Goal: Task Accomplishment & Management: Manage account settings

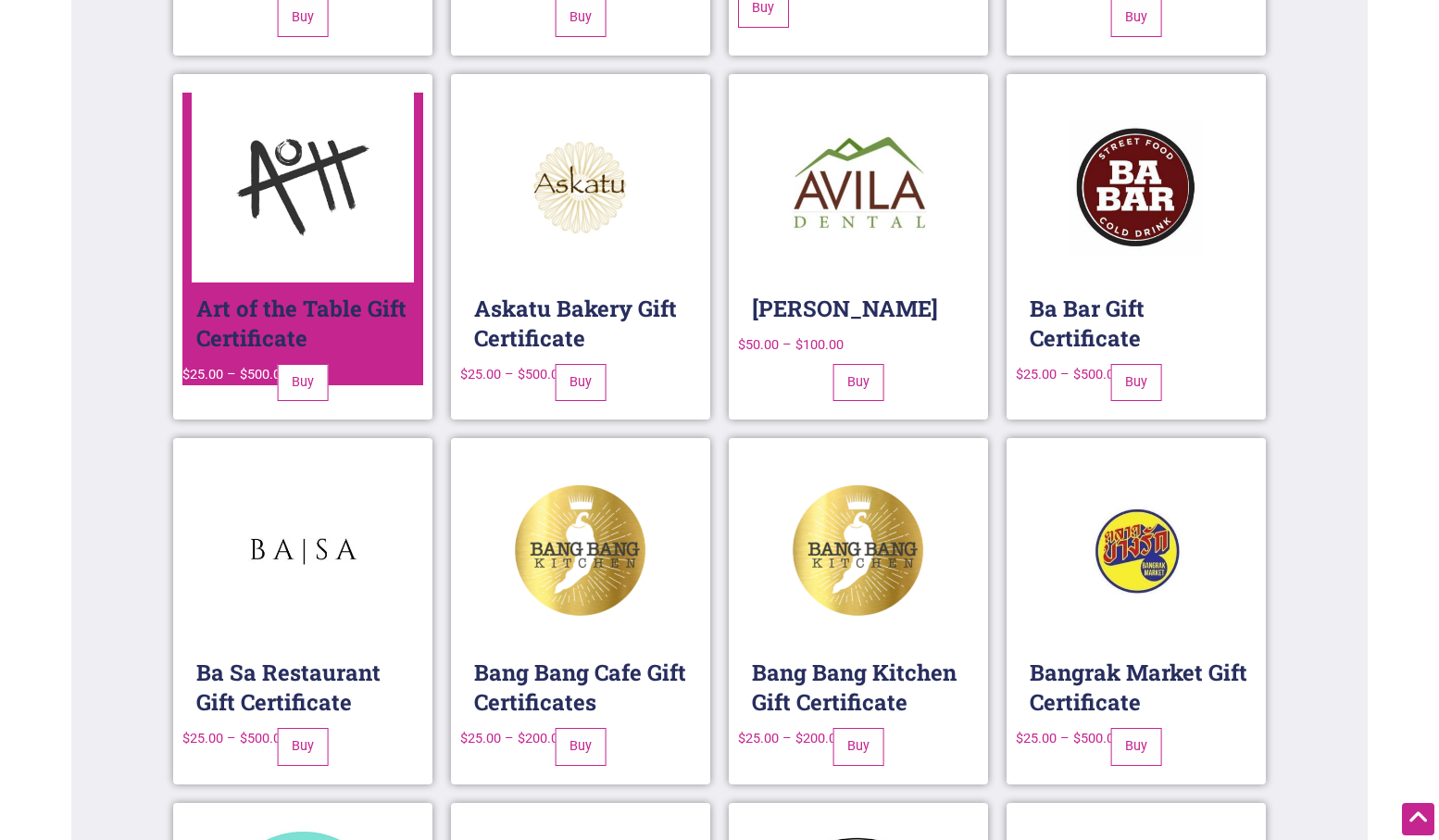
scroll to position [2604, 0]
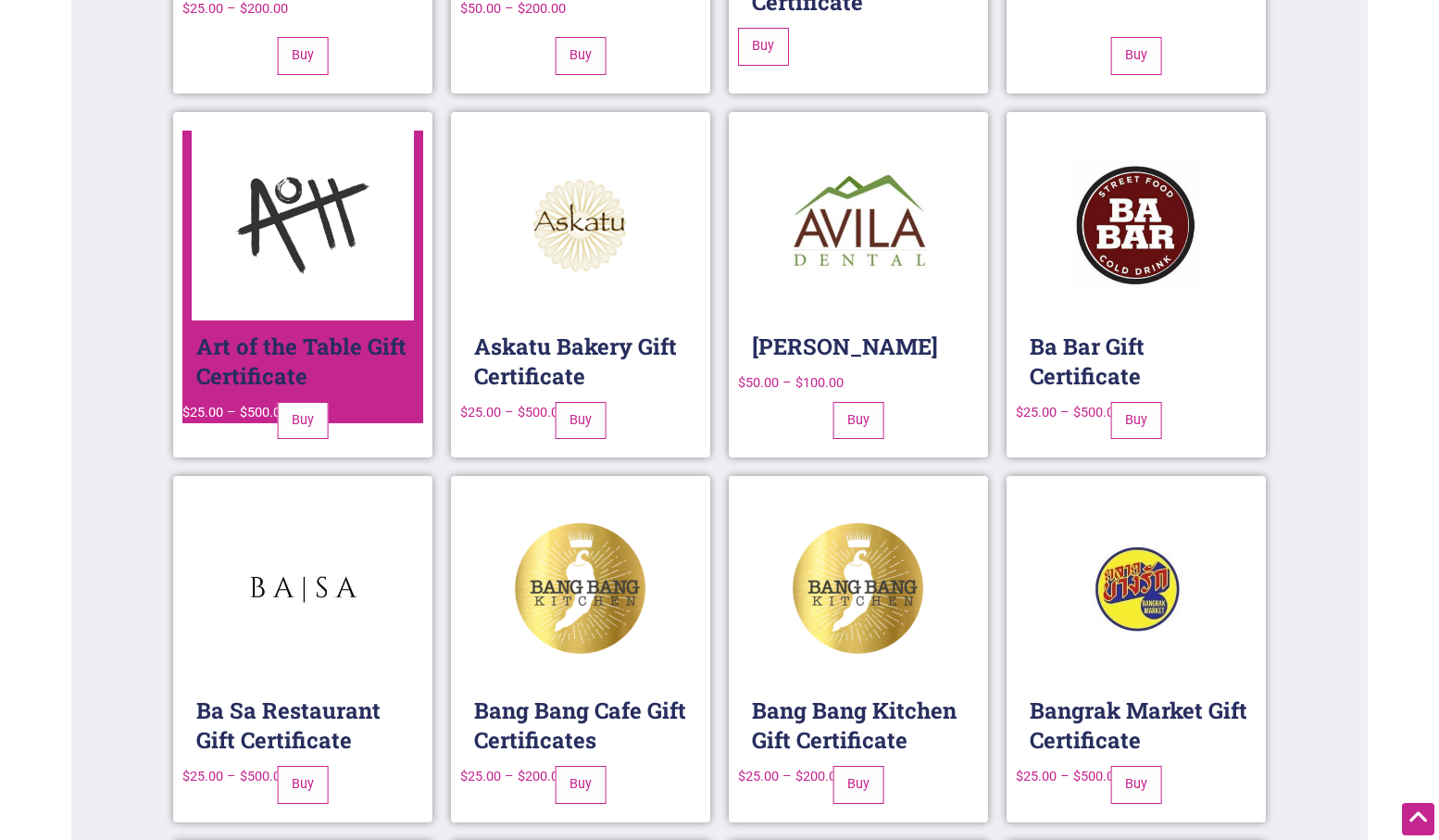
click at [343, 261] on img at bounding box center [303, 226] width 223 height 189
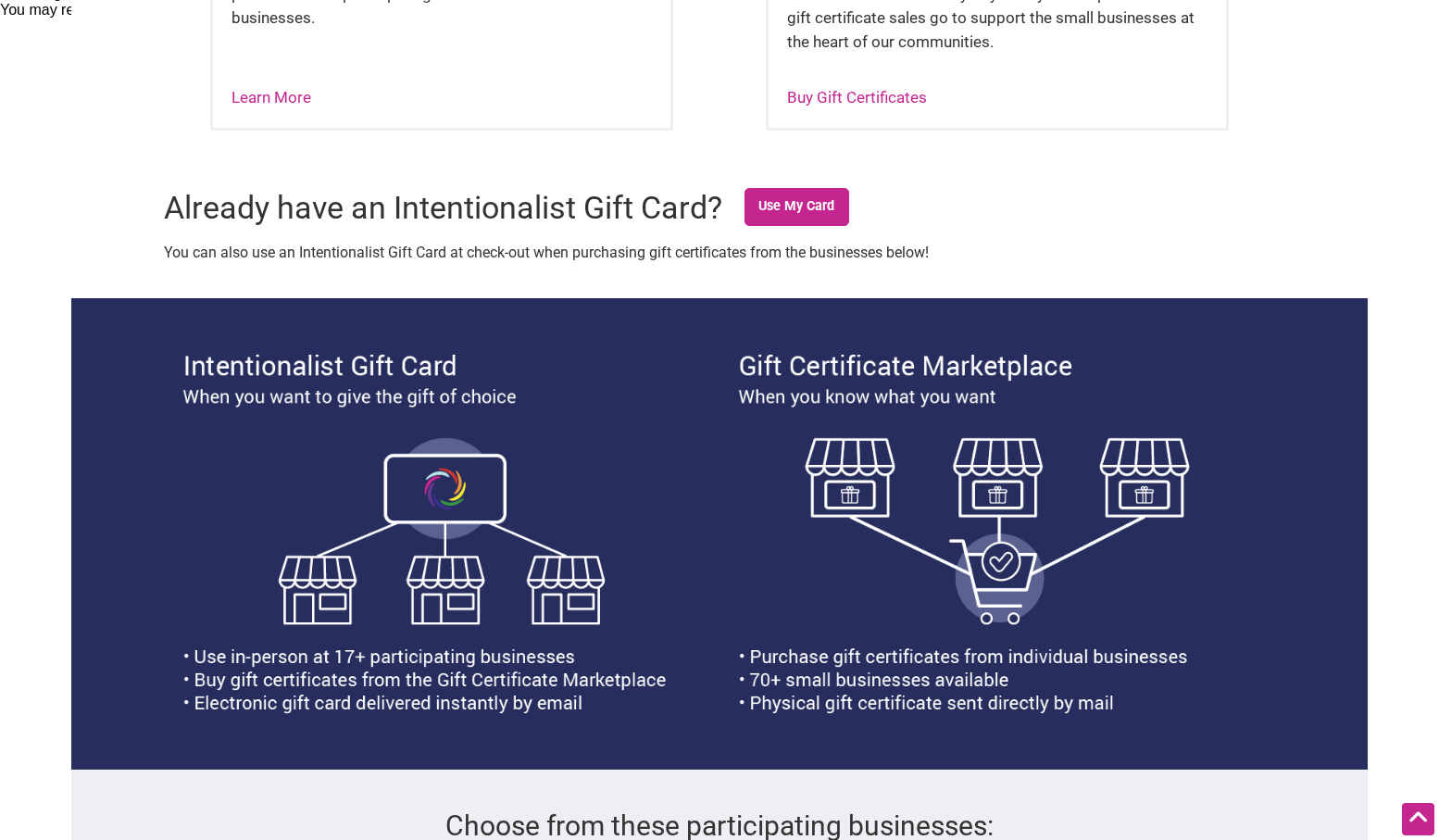
scroll to position [927, 0]
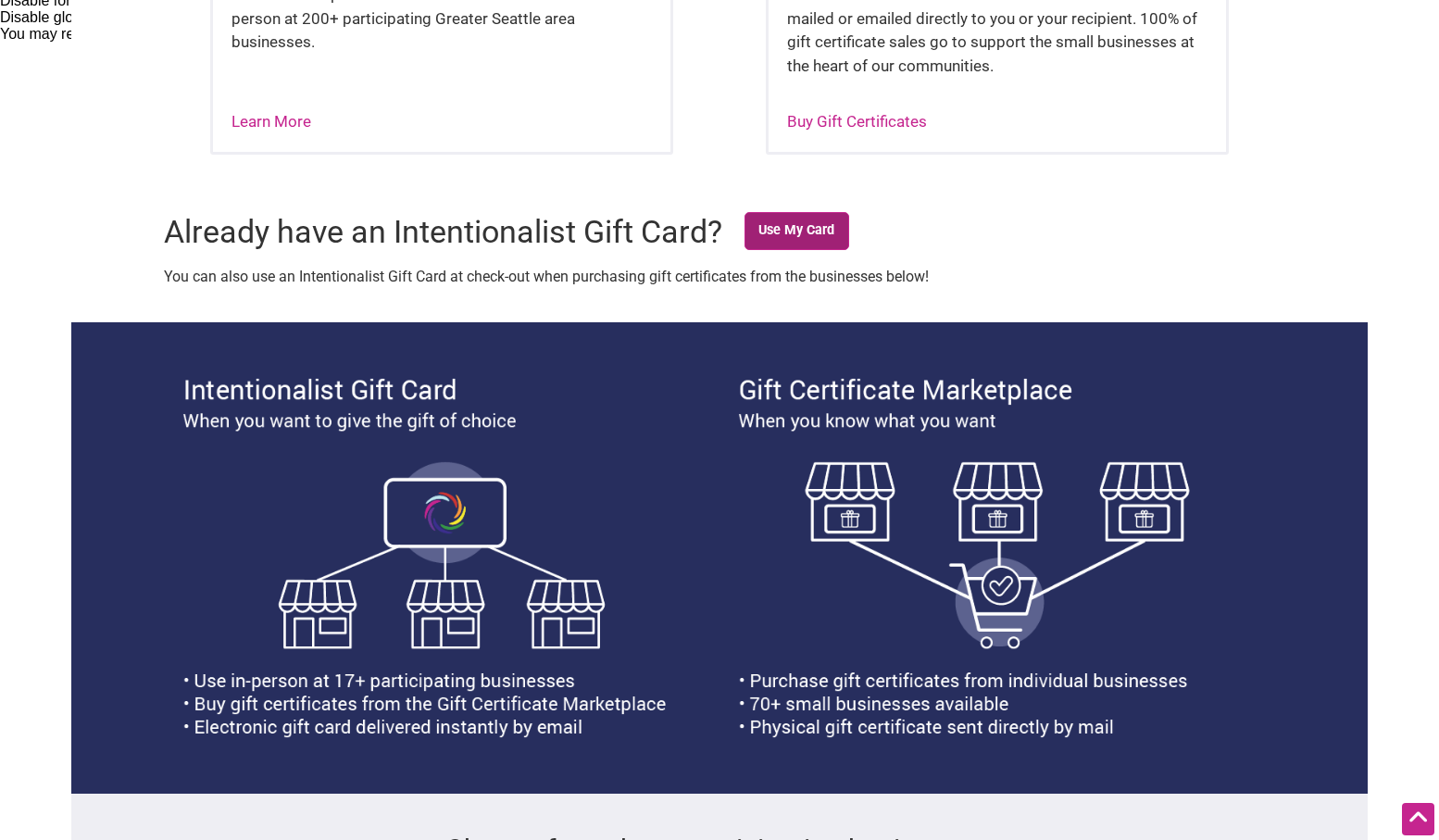
click at [798, 231] on link "Use My Card" at bounding box center [797, 230] width 105 height 38
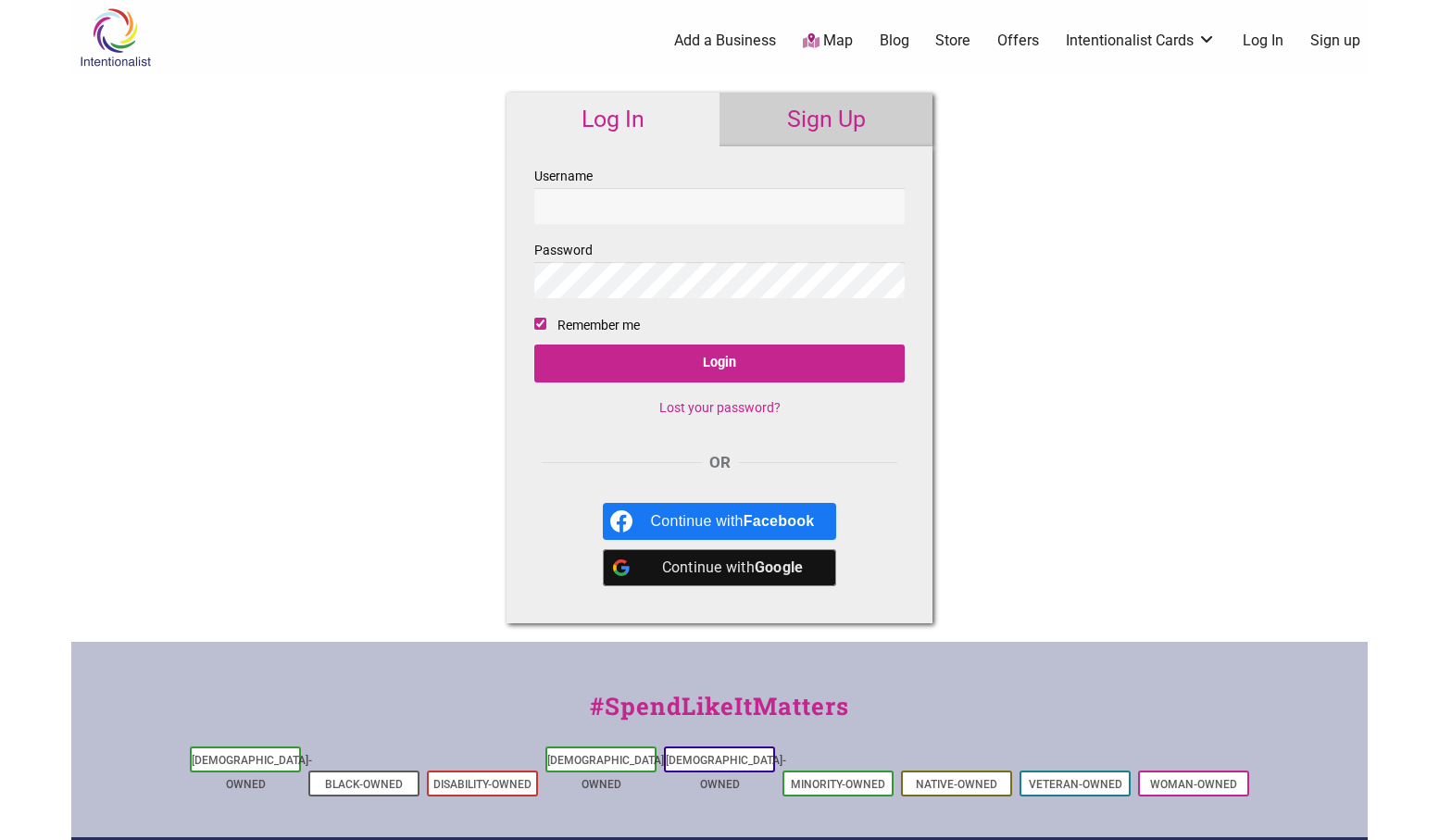
click at [657, 199] on input "Username" at bounding box center [720, 205] width 370 height 36
type input "ranamarks@gmail.com"
click at [678, 399] on p "Lost your password?" at bounding box center [720, 407] width 370 height 20
click at [684, 406] on link "Lost your password?" at bounding box center [720, 407] width 122 height 15
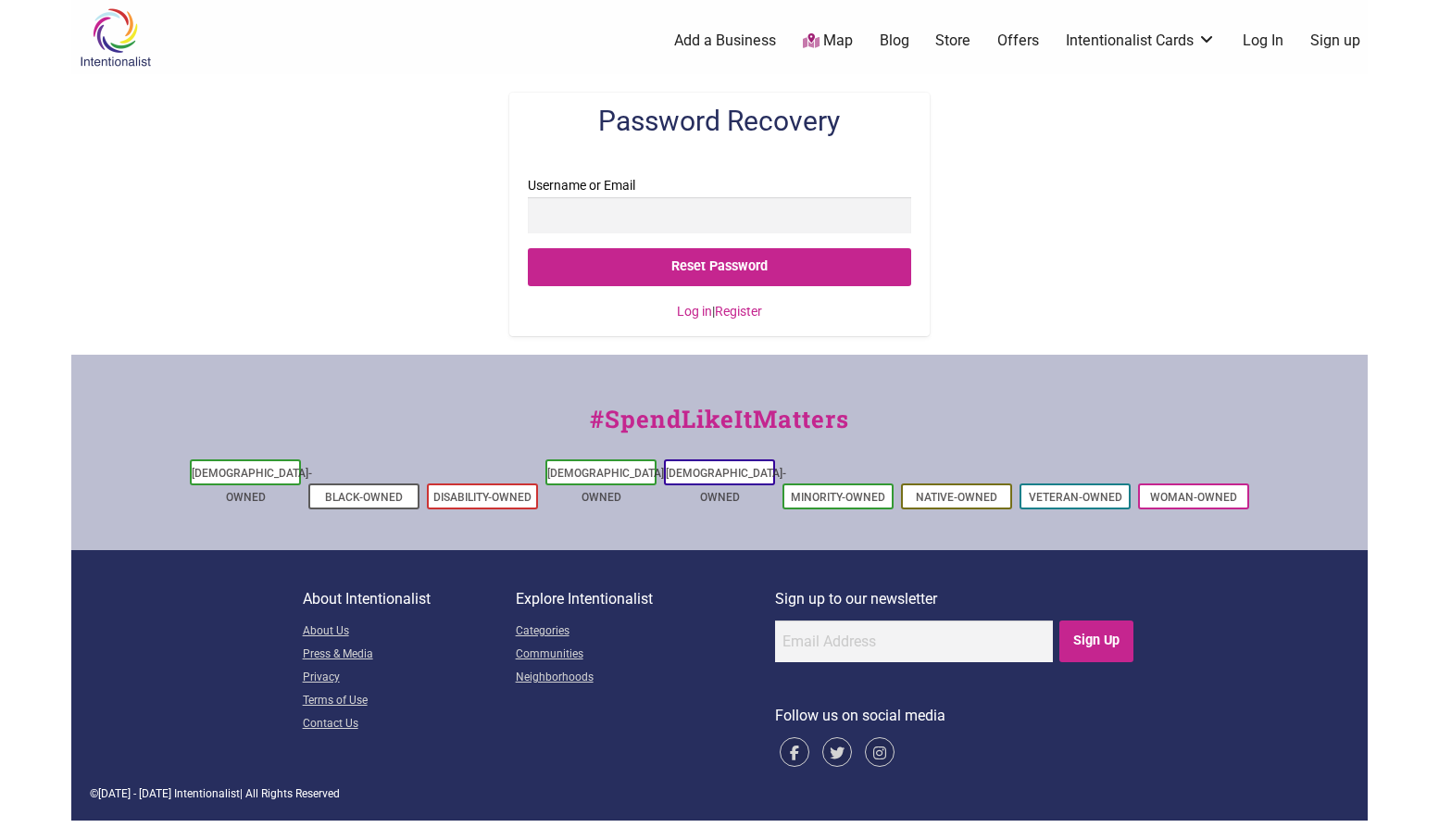
click at [655, 214] on input "Username or Email" at bounding box center [720, 214] width 382 height 36
type input "[EMAIL_ADDRESS][DOMAIN_NAME]"
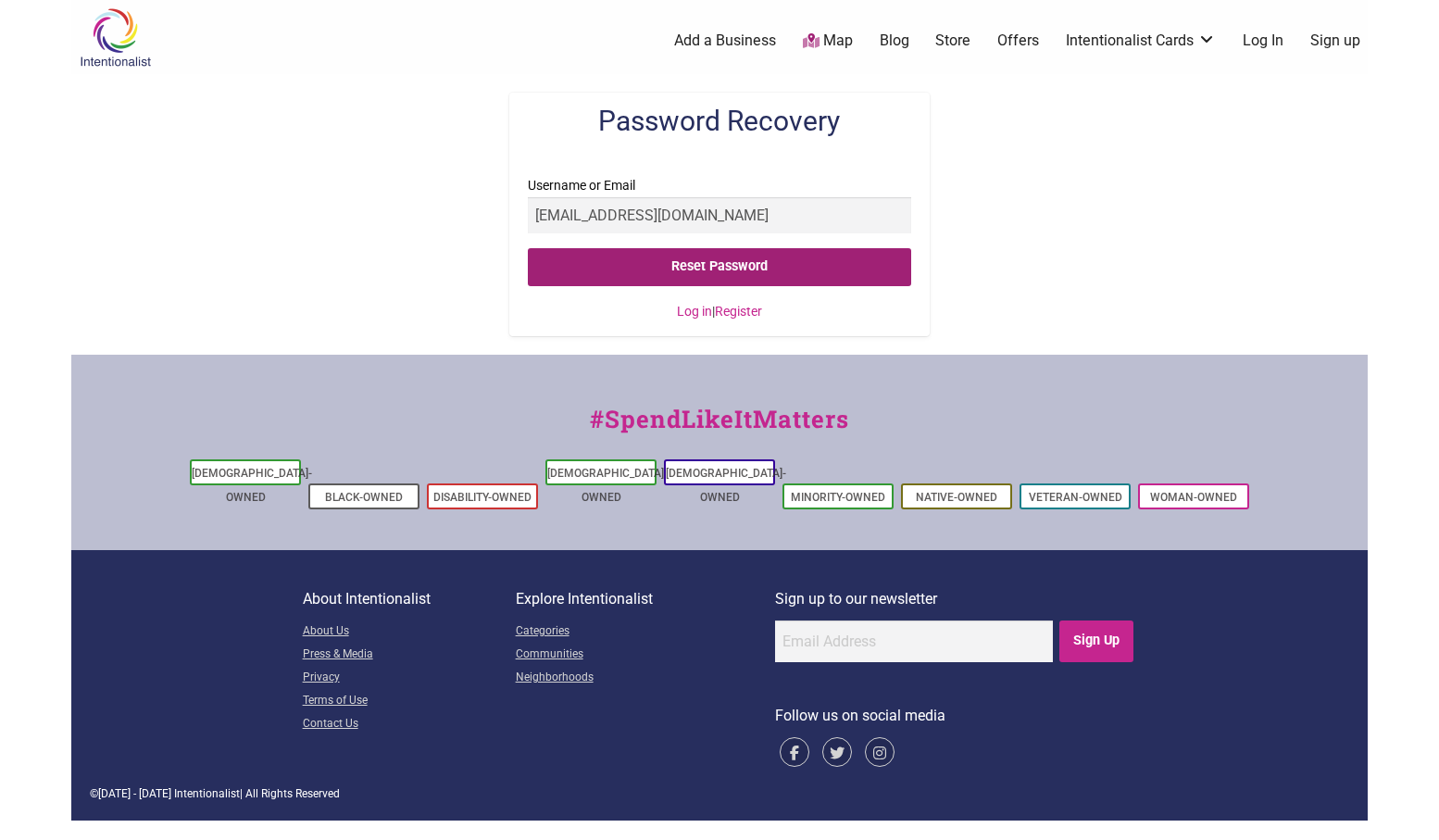
click at [706, 267] on input "Reset Password" at bounding box center [720, 266] width 382 height 38
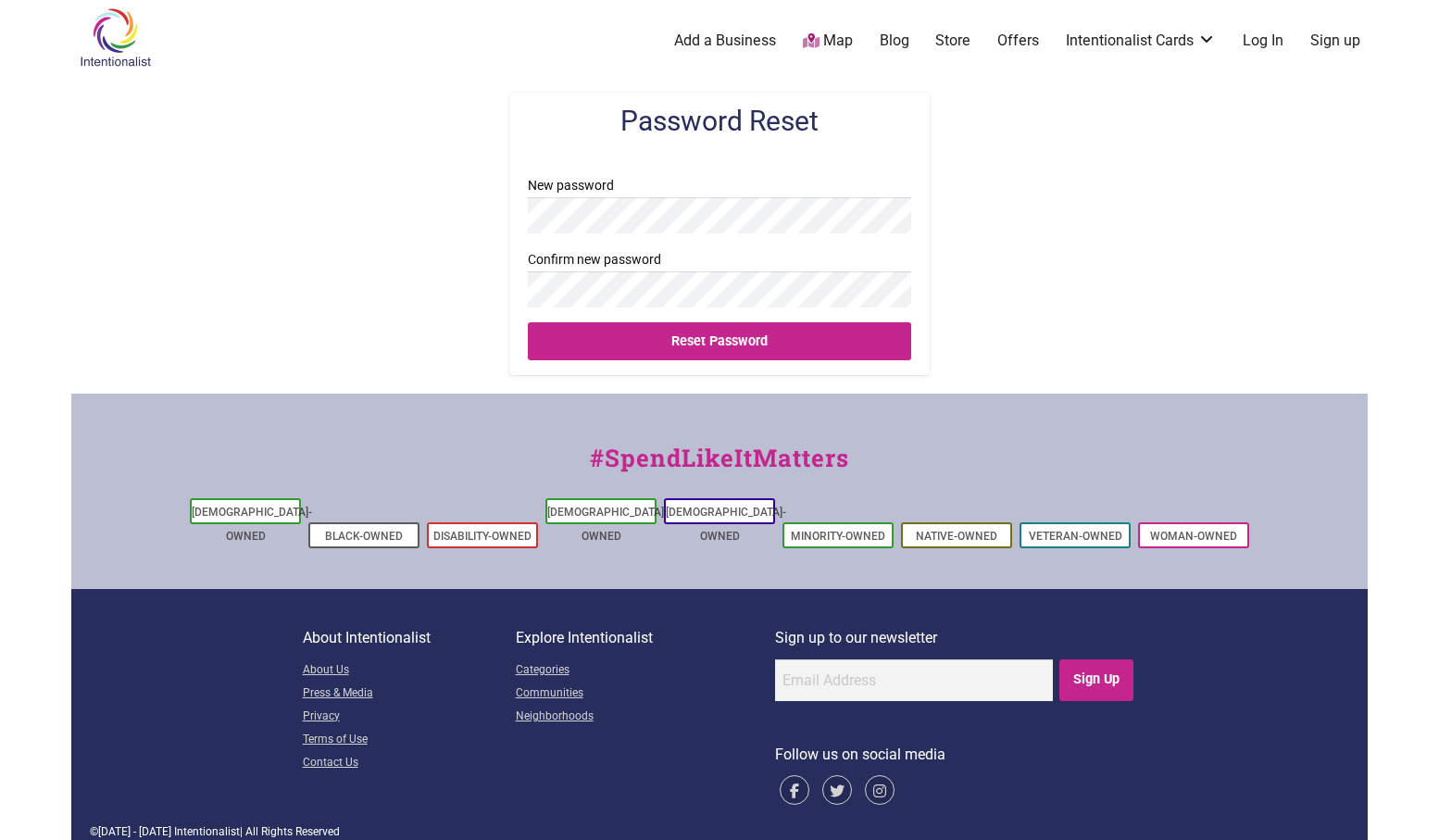
click at [528, 322] on input "Reset Password" at bounding box center [720, 341] width 382 height 38
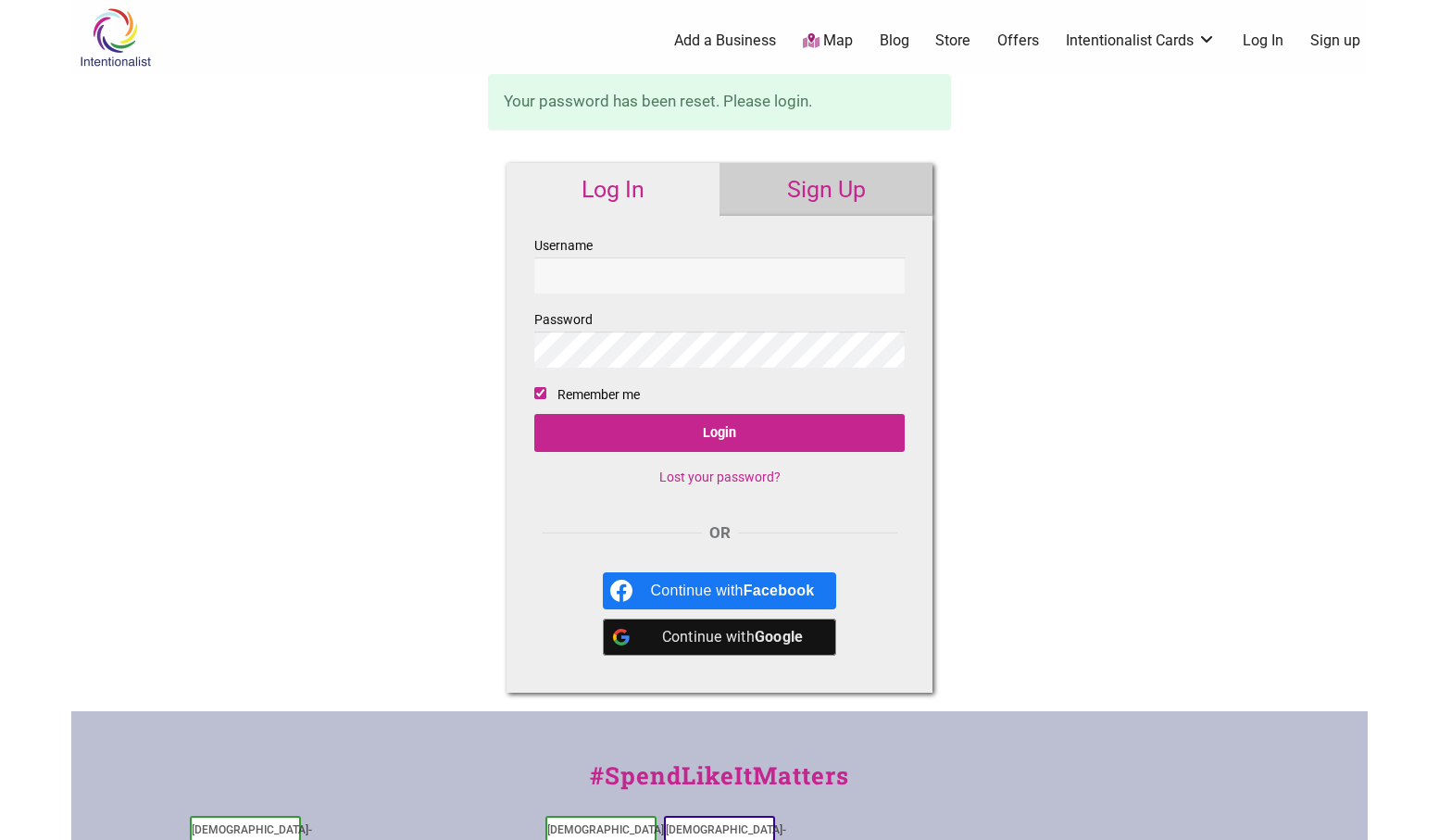
click at [590, 280] on input "Username" at bounding box center [720, 275] width 370 height 36
type input "[EMAIL_ADDRESS][DOMAIN_NAME]"
click at [535, 414] on input "Login" at bounding box center [720, 433] width 370 height 38
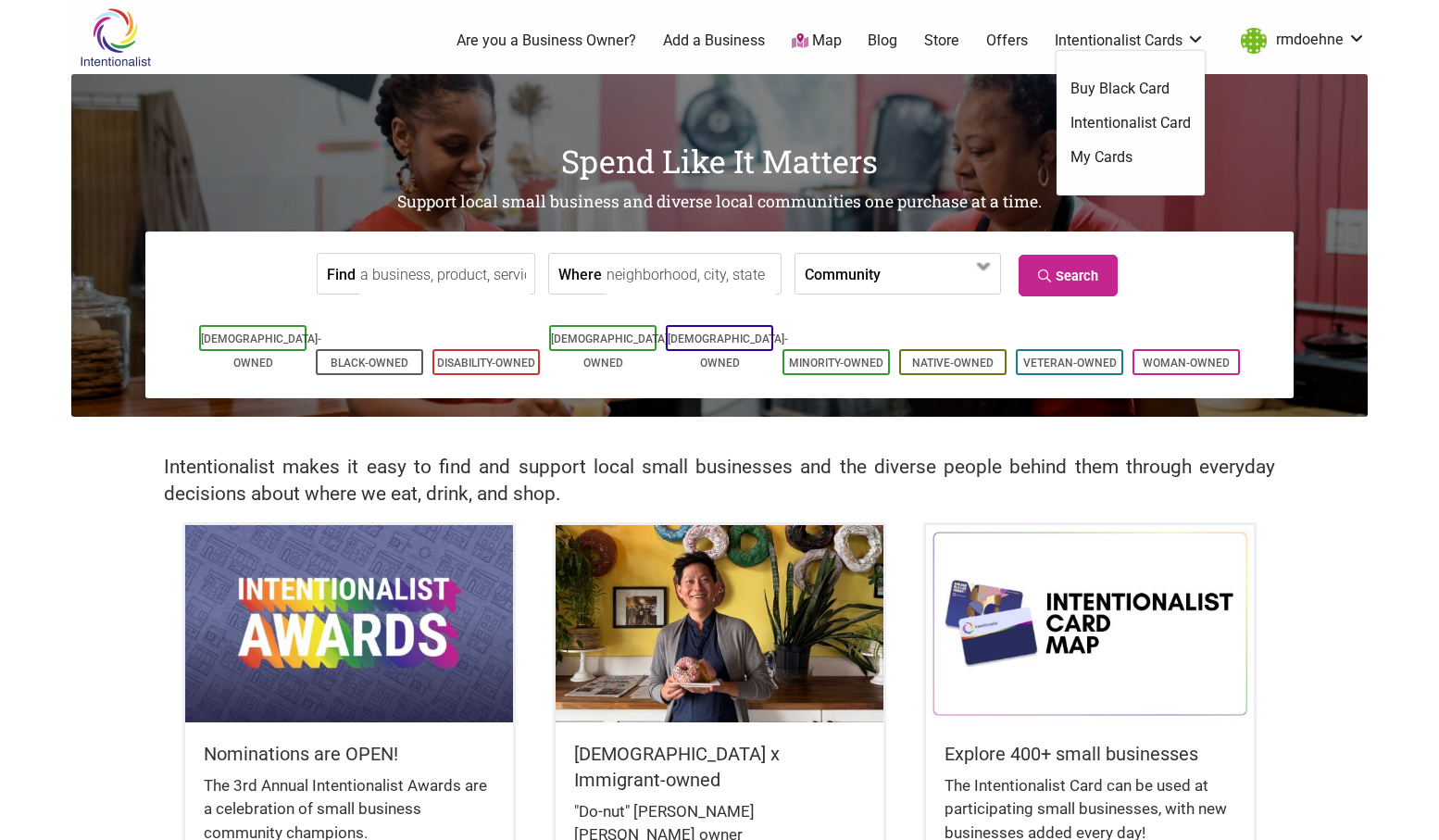
click at [1120, 43] on link "Intentionalist Cards" at bounding box center [1130, 41] width 150 height 20
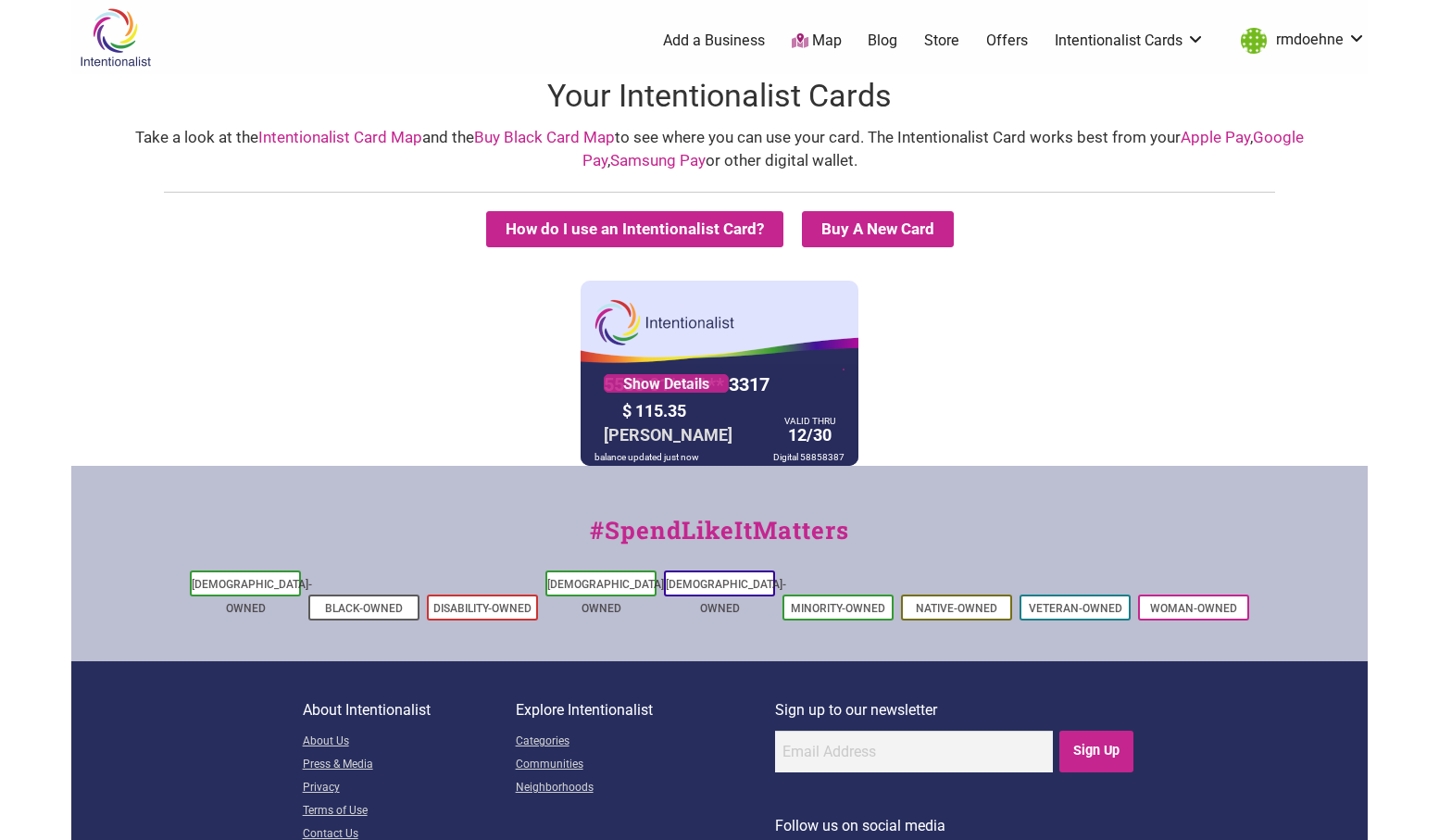
click at [1112, 156] on div "Take a look at the Intentionalist Card Map and the Buy Black Card Map to see wh…" at bounding box center [720, 149] width 1260 height 47
click at [1130, 41] on link "Intentionalist Cards" at bounding box center [1130, 41] width 150 height 20
click at [670, 390] on link "Show Details" at bounding box center [666, 383] width 125 height 19
click at [608, 228] on button "How do I use an Intentionalist Card?" at bounding box center [635, 228] width 297 height 36
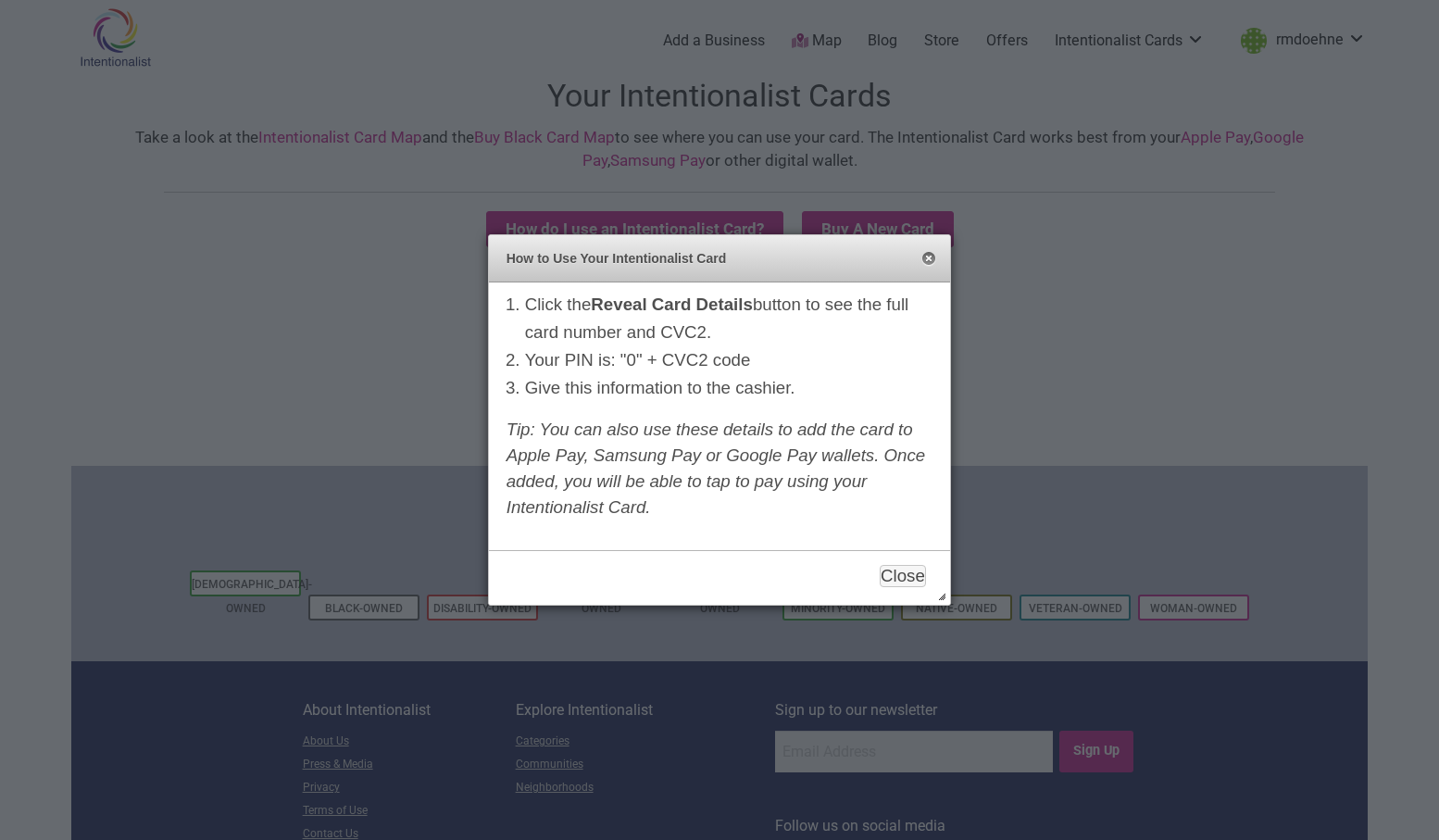
click at [927, 262] on button "Close" at bounding box center [929, 259] width 15 height 15
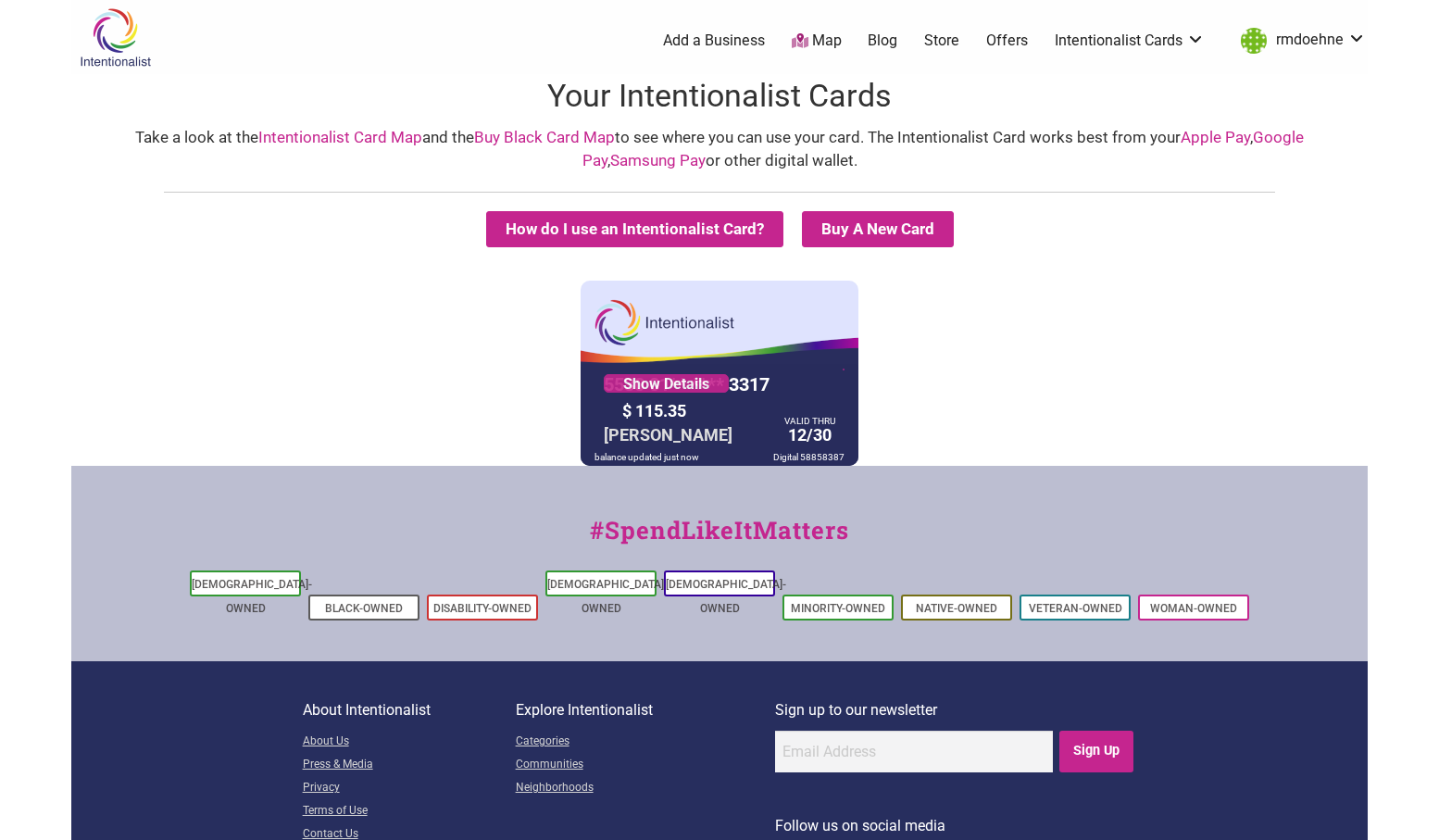
click at [345, 141] on link "Intentionalist Card Map" at bounding box center [340, 137] width 164 height 19
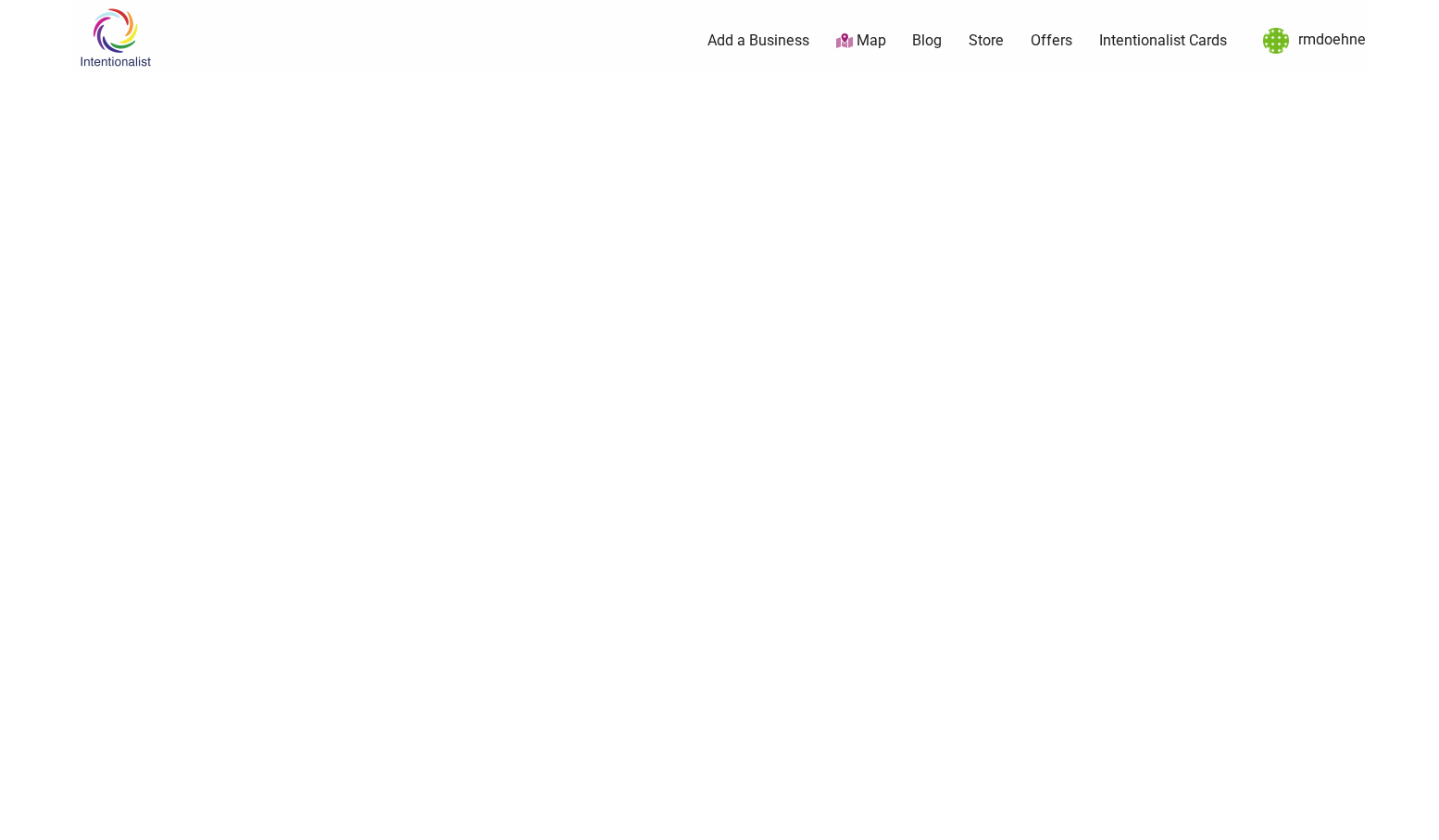
click at [114, 45] on img at bounding box center [115, 37] width 88 height 60
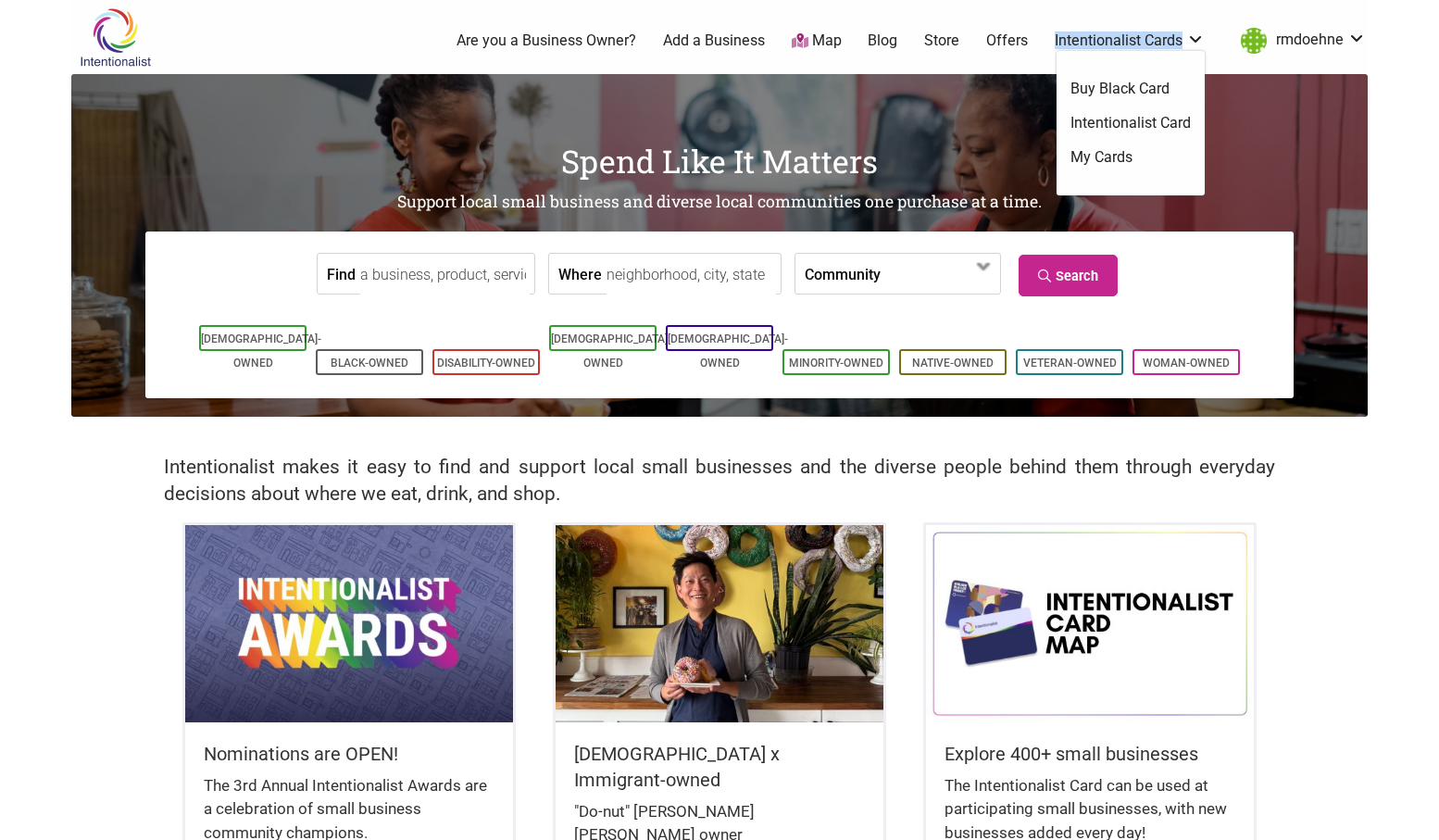
click at [1105, 120] on link "Intentionalist Card" at bounding box center [1131, 123] width 121 height 20
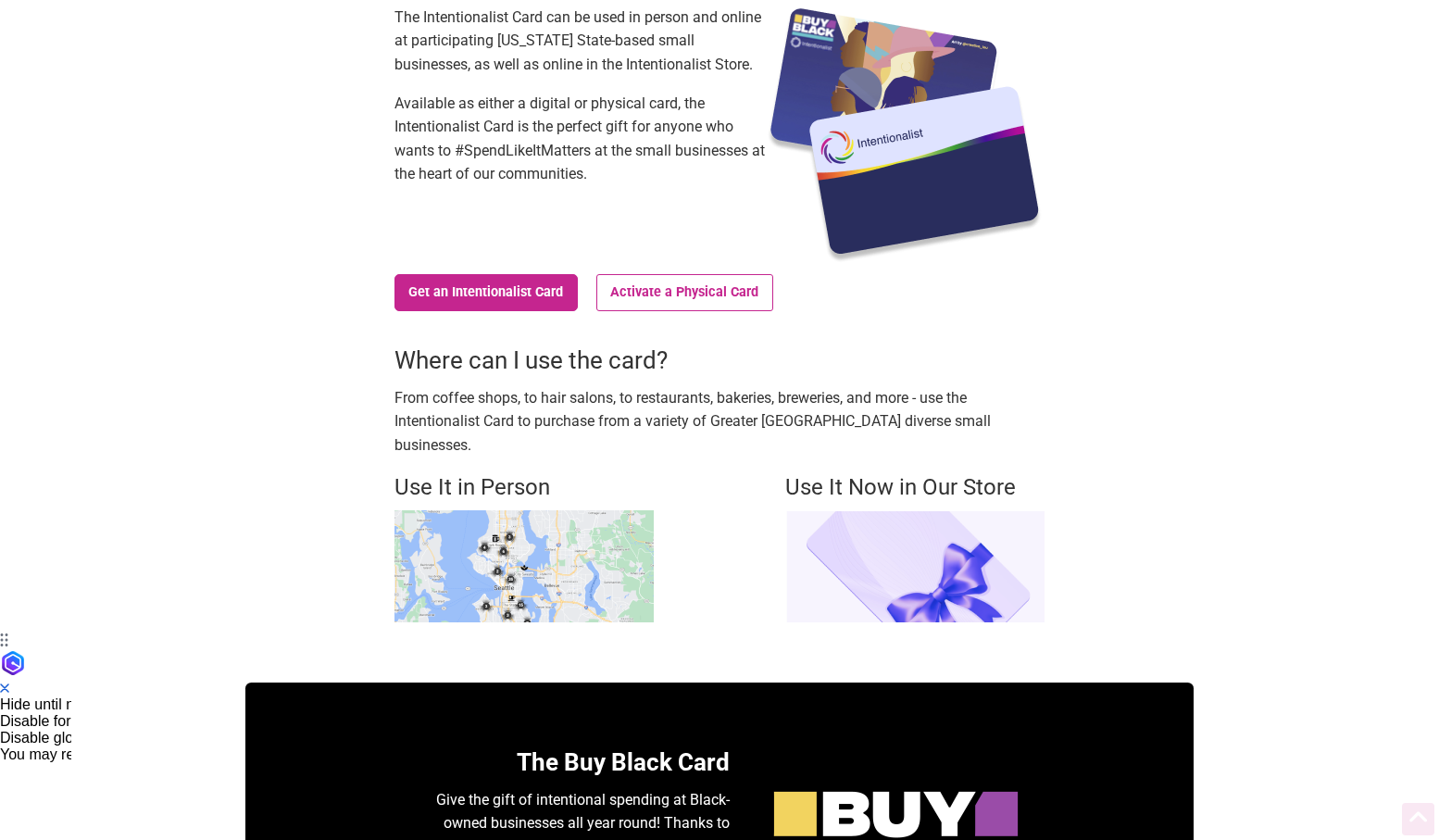
scroll to position [208, 0]
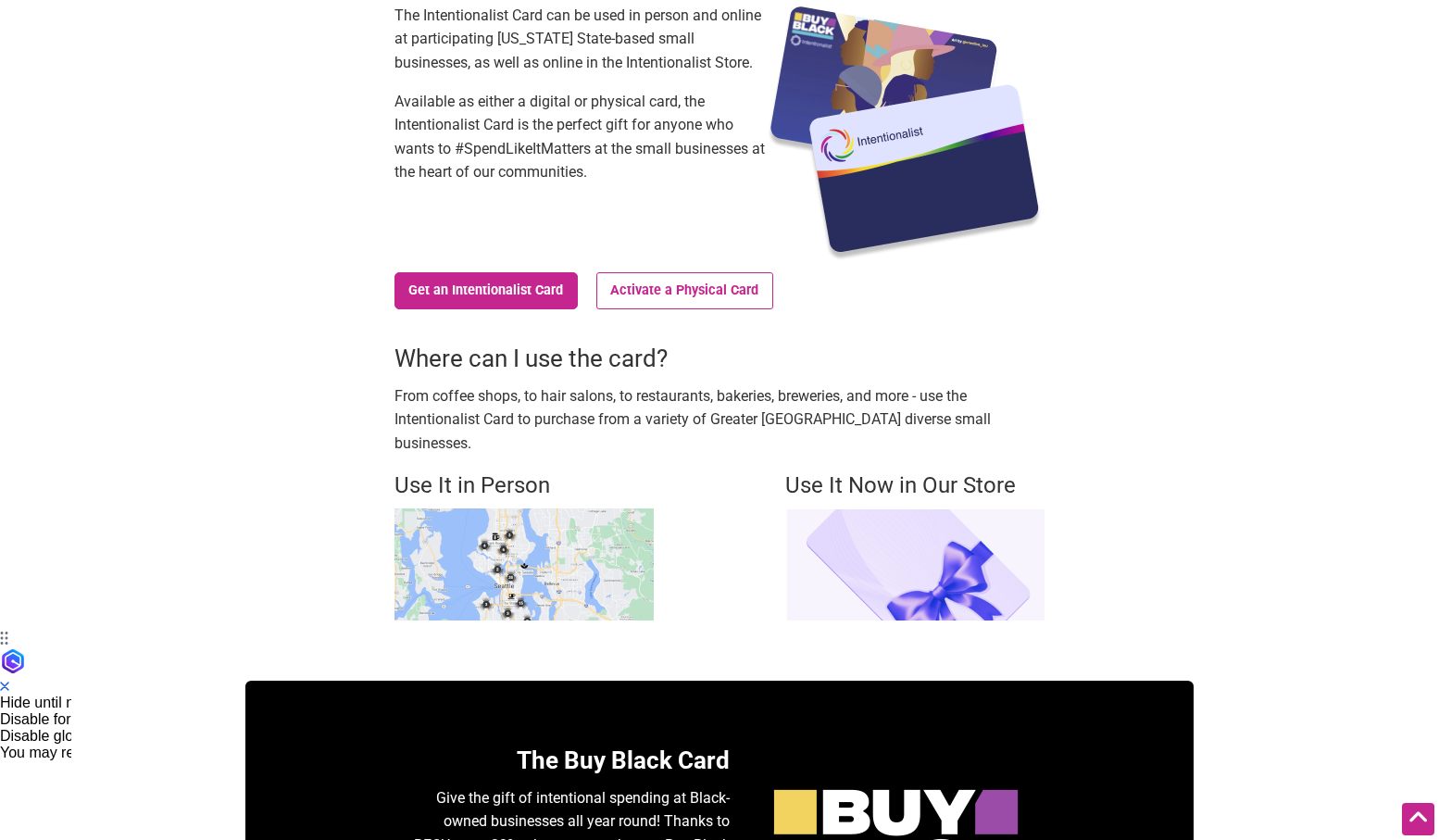
click at [526, 540] on img at bounding box center [524, 564] width 259 height 112
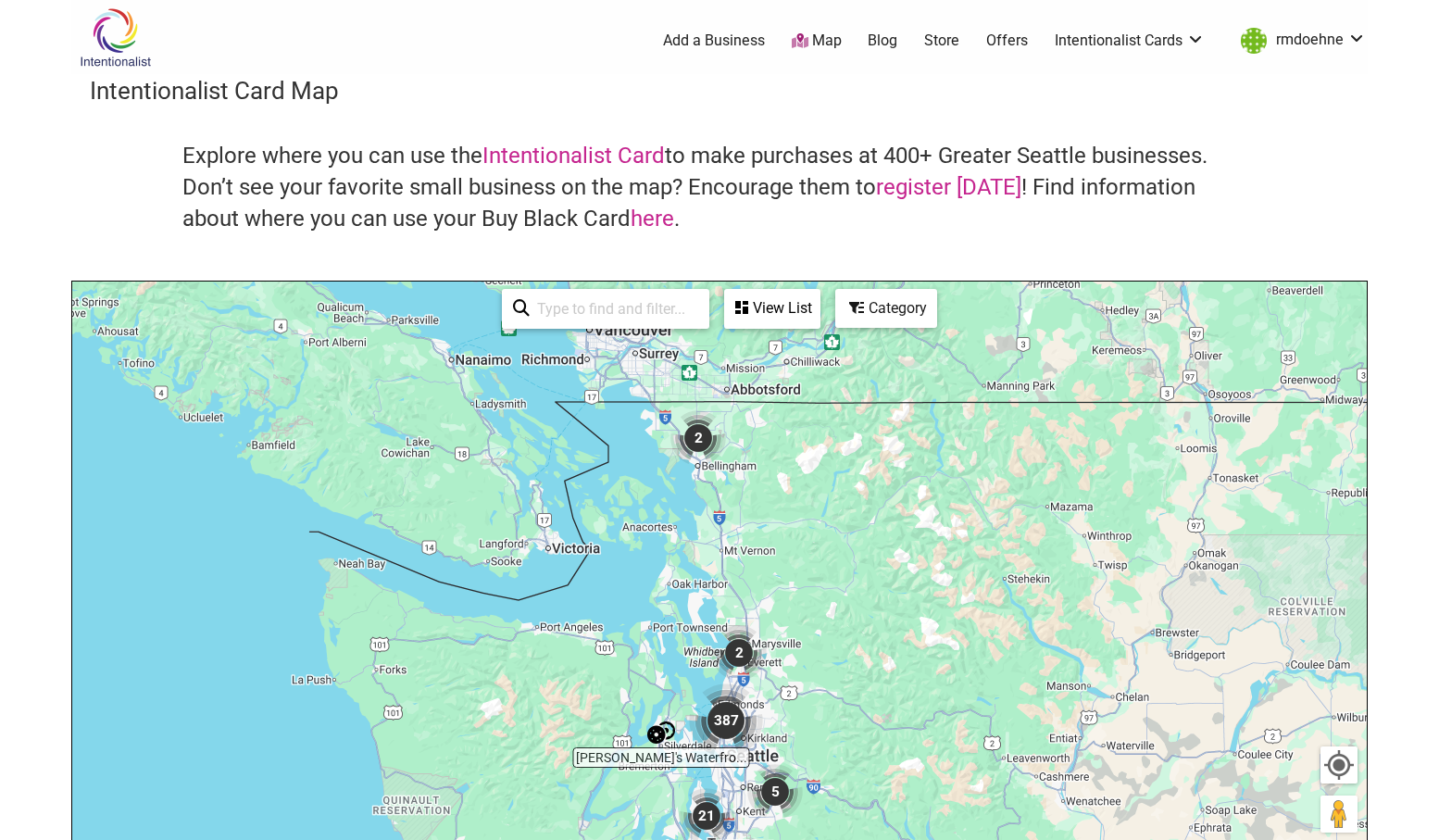
click at [777, 689] on div "To navigate, press the arrow keys." at bounding box center [720, 641] width 1295 height 720
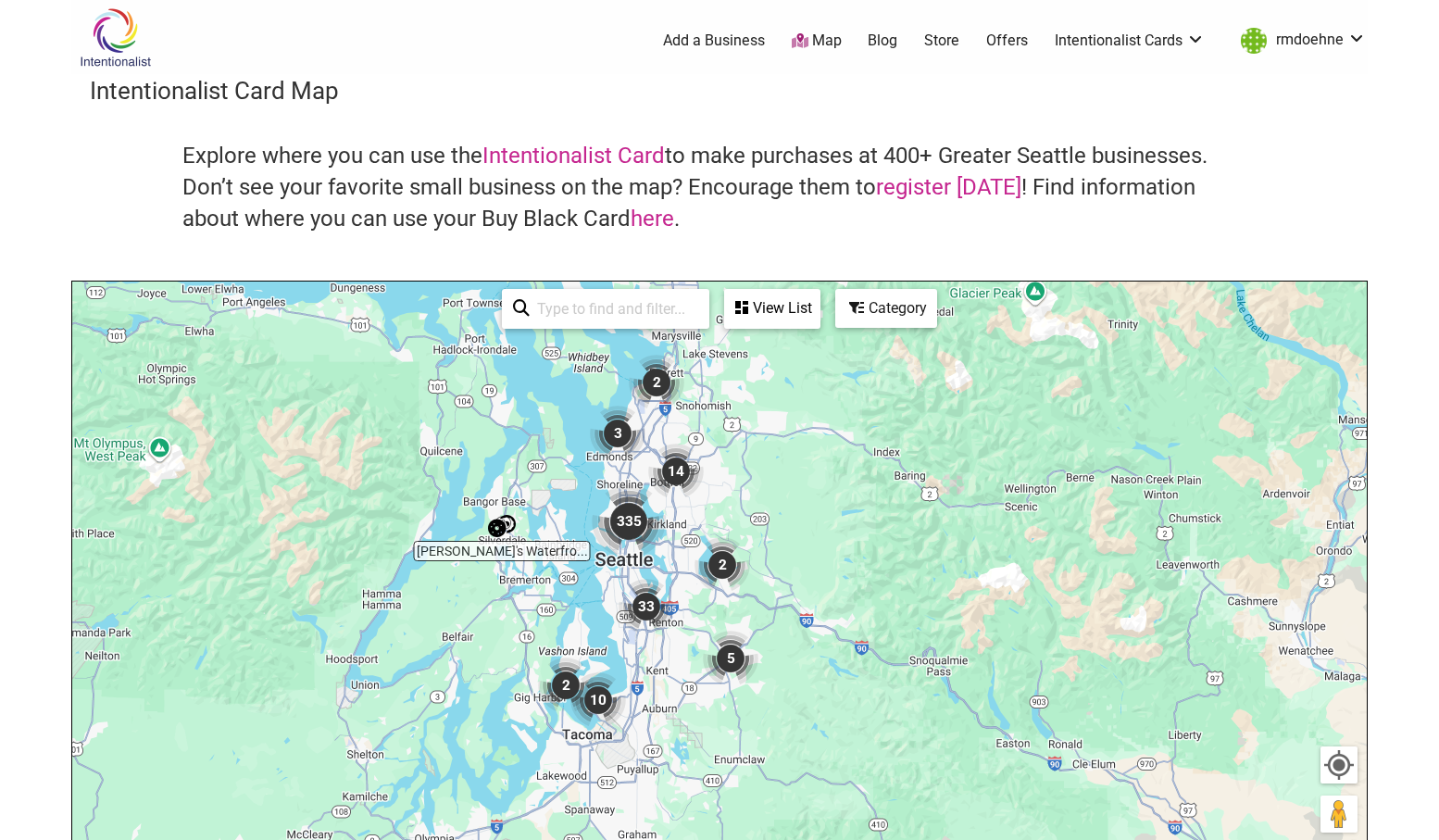
drag, startPoint x: 731, startPoint y: 727, endPoint x: 679, endPoint y: 455, distance: 276.9
click at [679, 456] on img "14" at bounding box center [676, 472] width 56 height 56
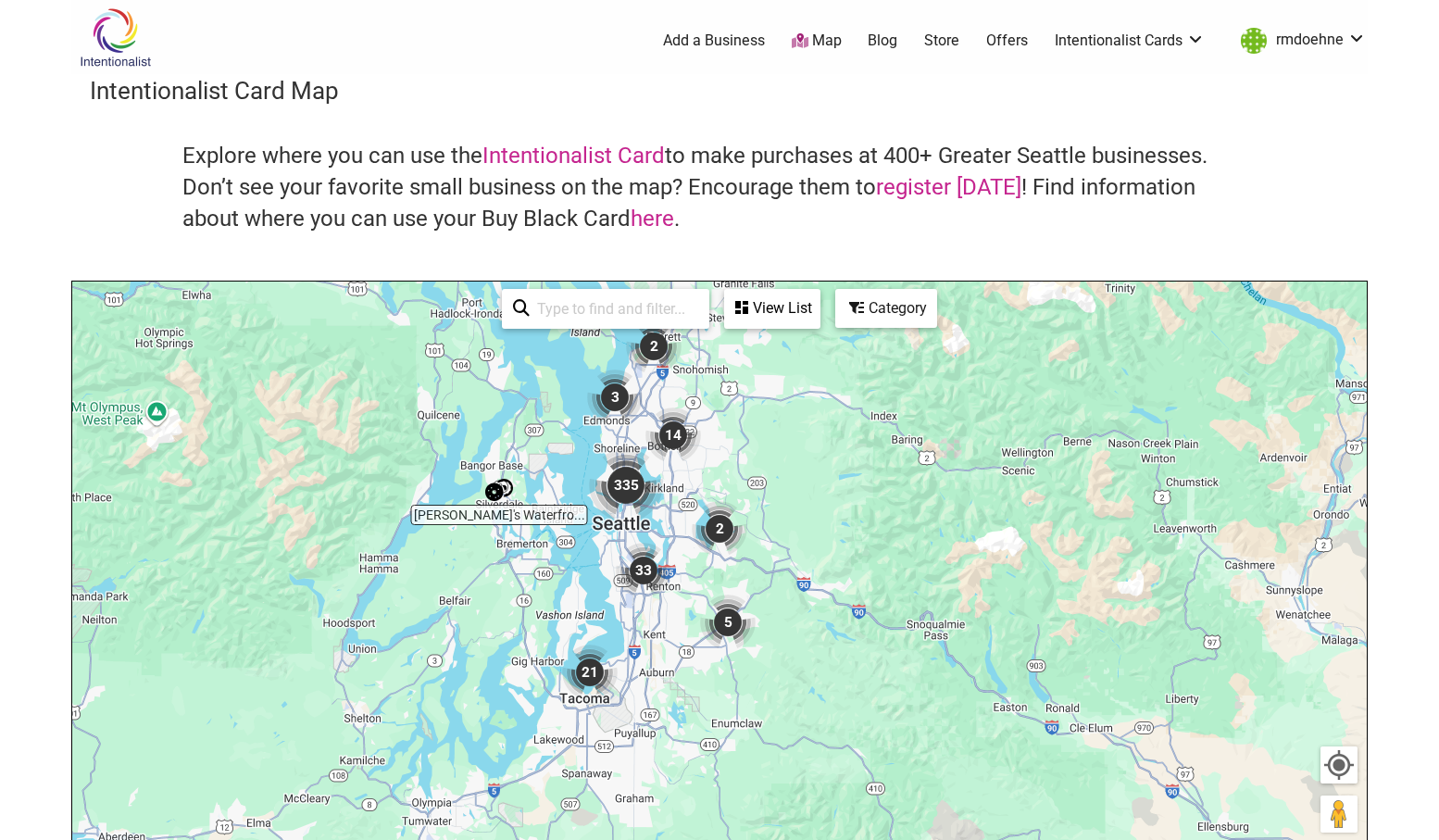
click at [656, 510] on img "335" at bounding box center [626, 485] width 74 height 74
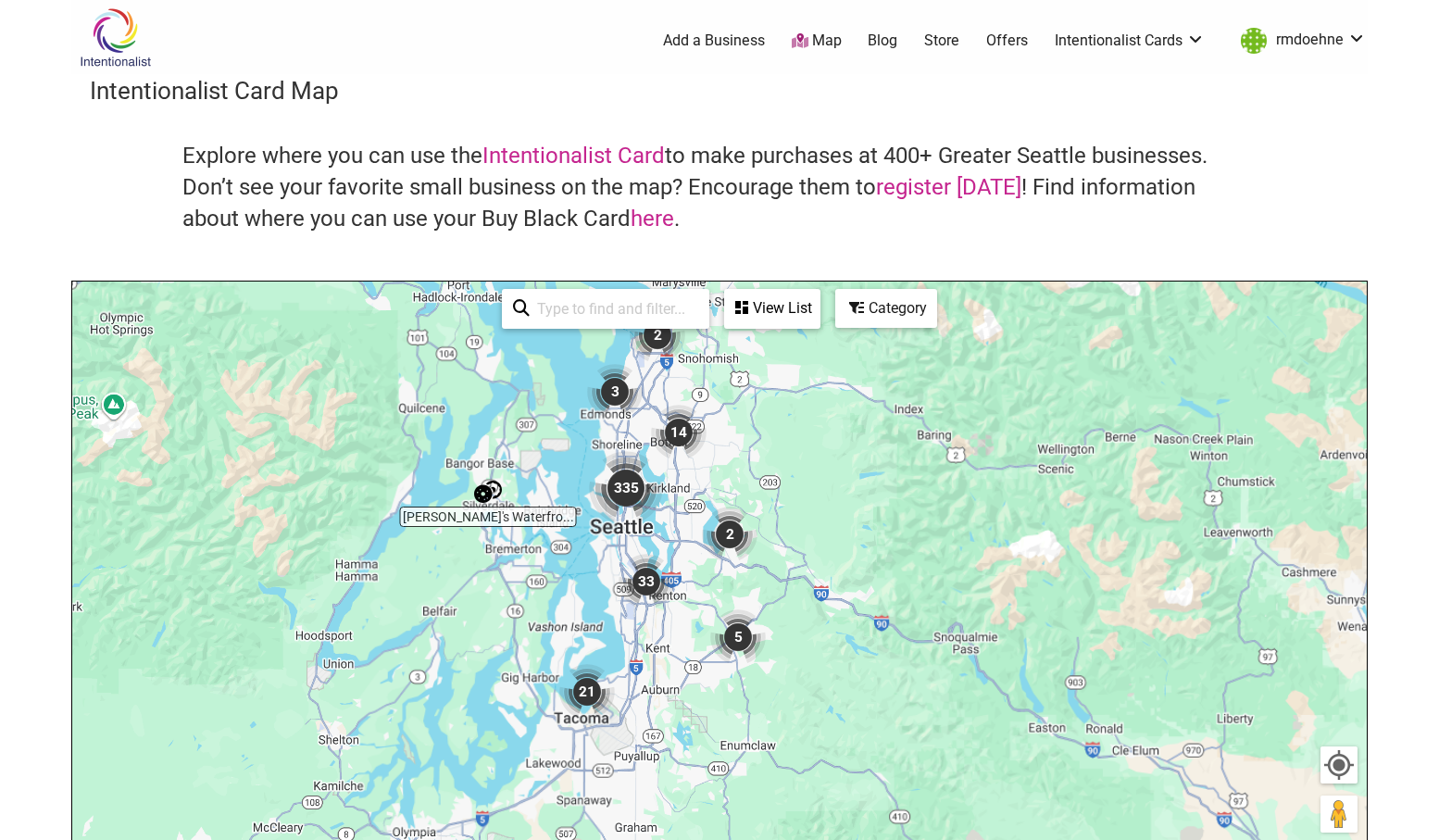
click at [656, 510] on img "335" at bounding box center [626, 488] width 74 height 74
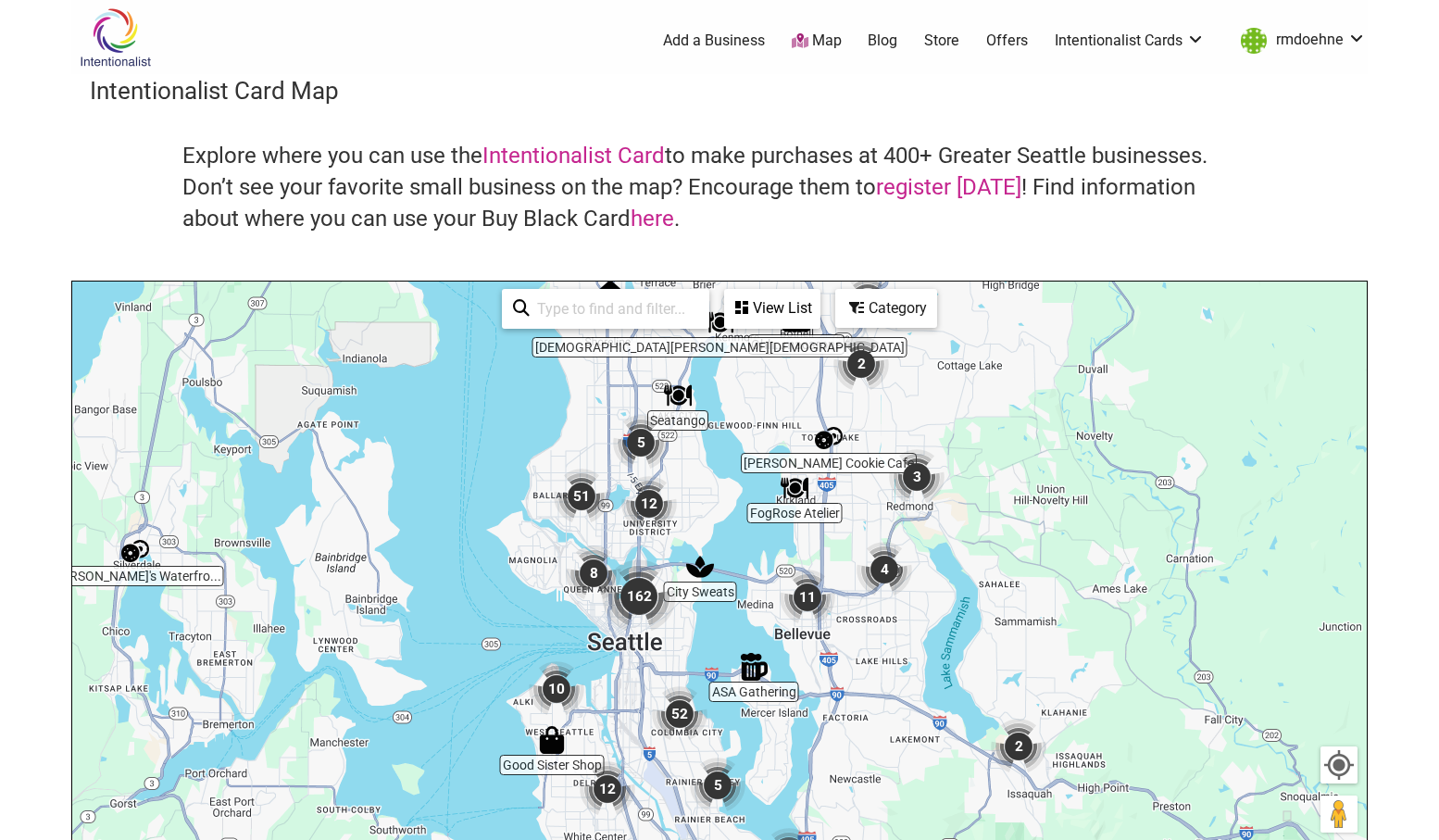
click at [671, 528] on img "12" at bounding box center [649, 504] width 56 height 56
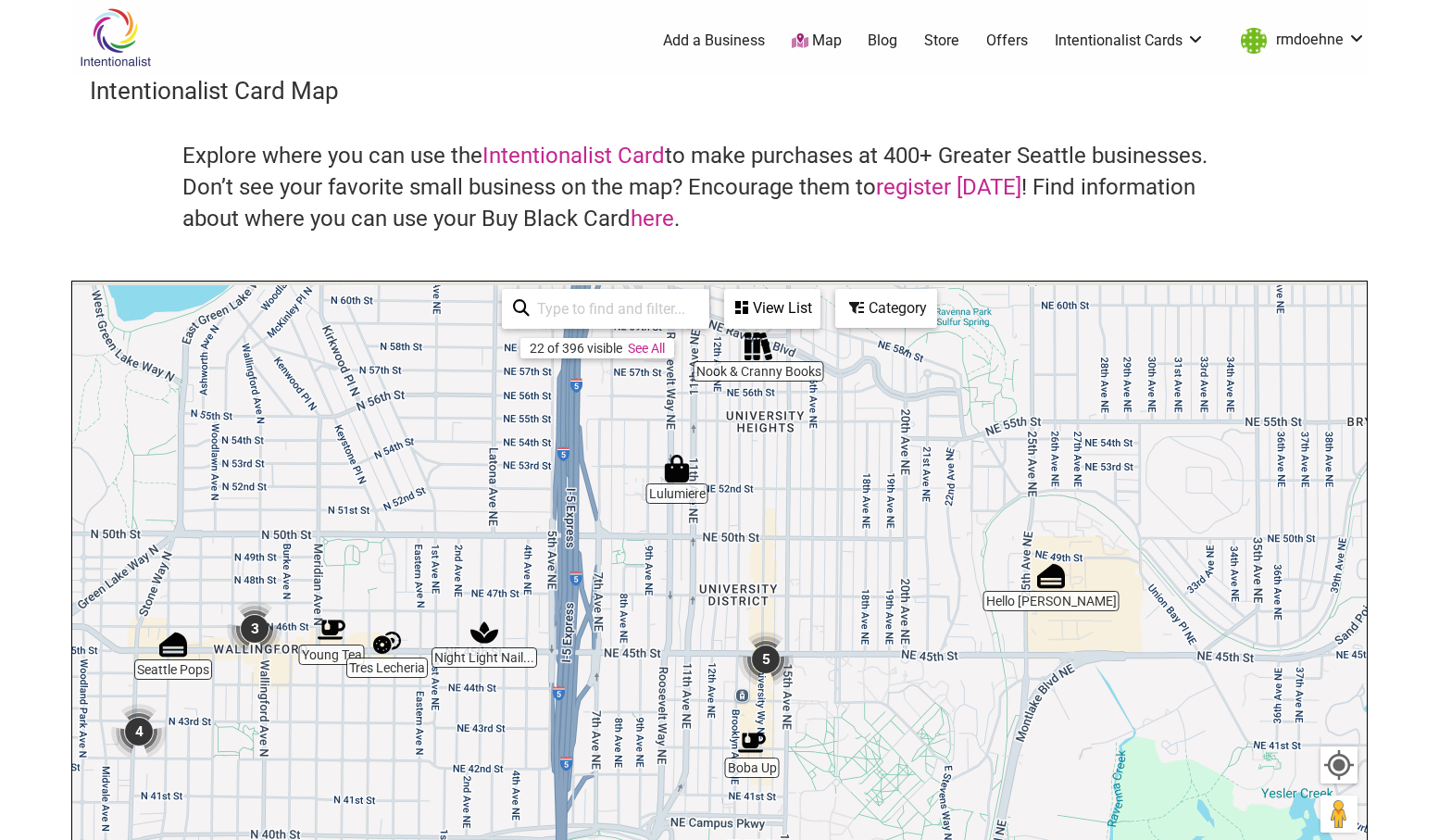
drag, startPoint x: 687, startPoint y: 633, endPoint x: 687, endPoint y: 649, distance: 16.0
click at [687, 649] on div "To navigate, press the arrow keys." at bounding box center [720, 641] width 1295 height 720
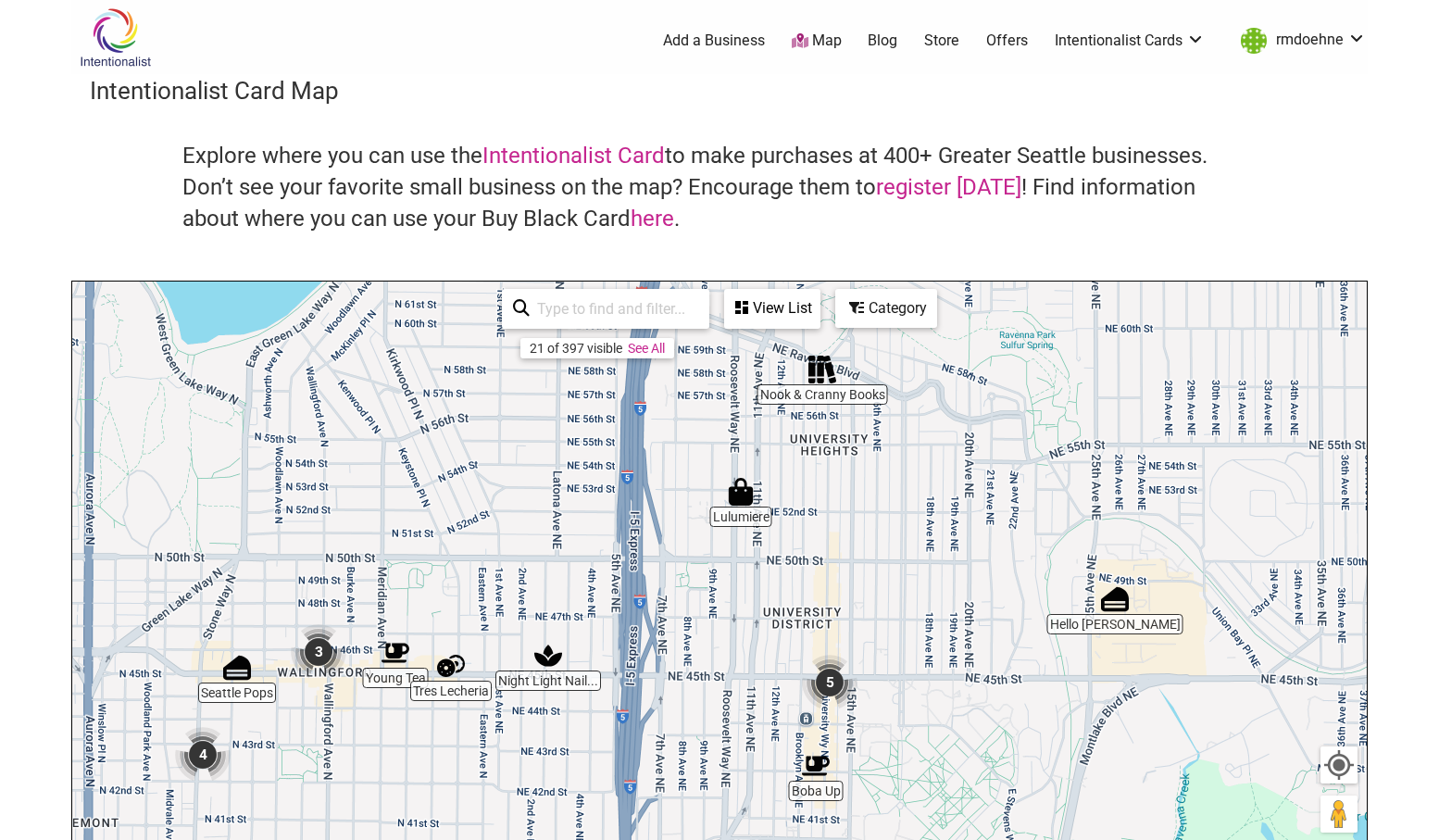
drag, startPoint x: 418, startPoint y: 499, endPoint x: 756, endPoint y: 442, distance: 342.8
click at [605, 439] on div "To navigate, press the arrow keys." at bounding box center [720, 641] width 1295 height 720
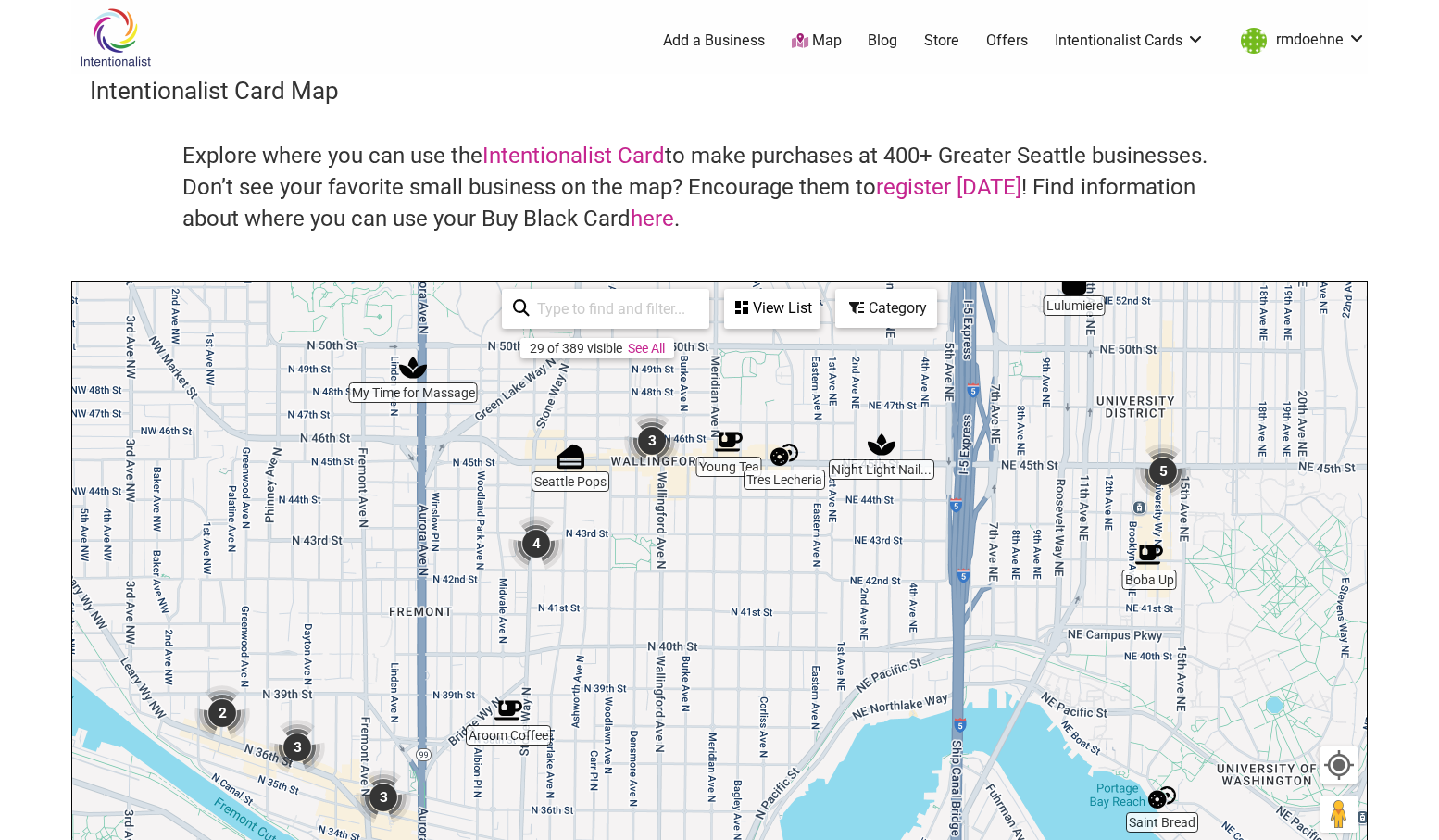
click at [533, 557] on img "4" at bounding box center [537, 544] width 56 height 56
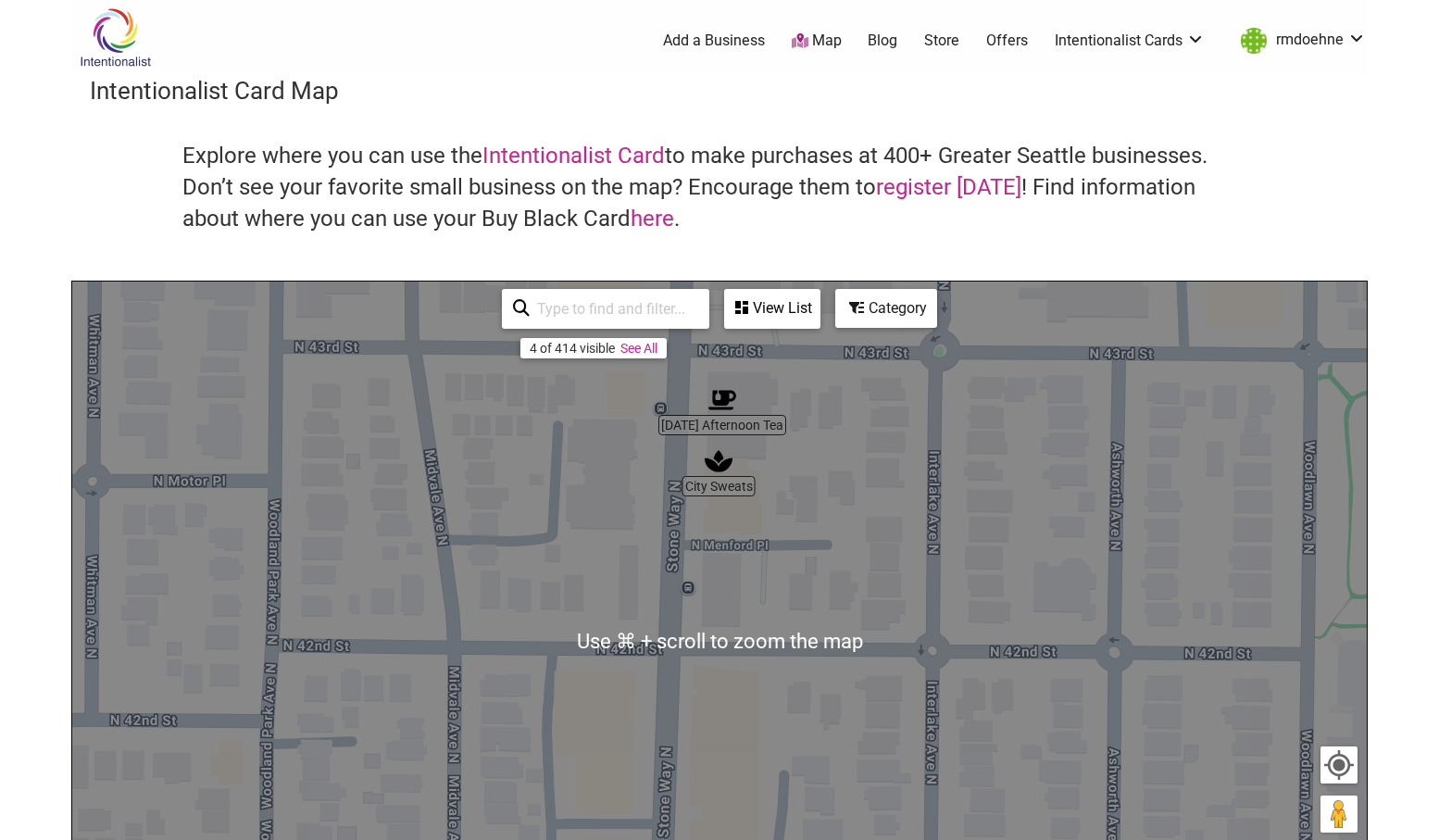
drag, startPoint x: 810, startPoint y: 467, endPoint x: 714, endPoint y: 656, distance: 212.0
click at [715, 647] on div "To navigate, press the arrow keys." at bounding box center [720, 641] width 1295 height 720
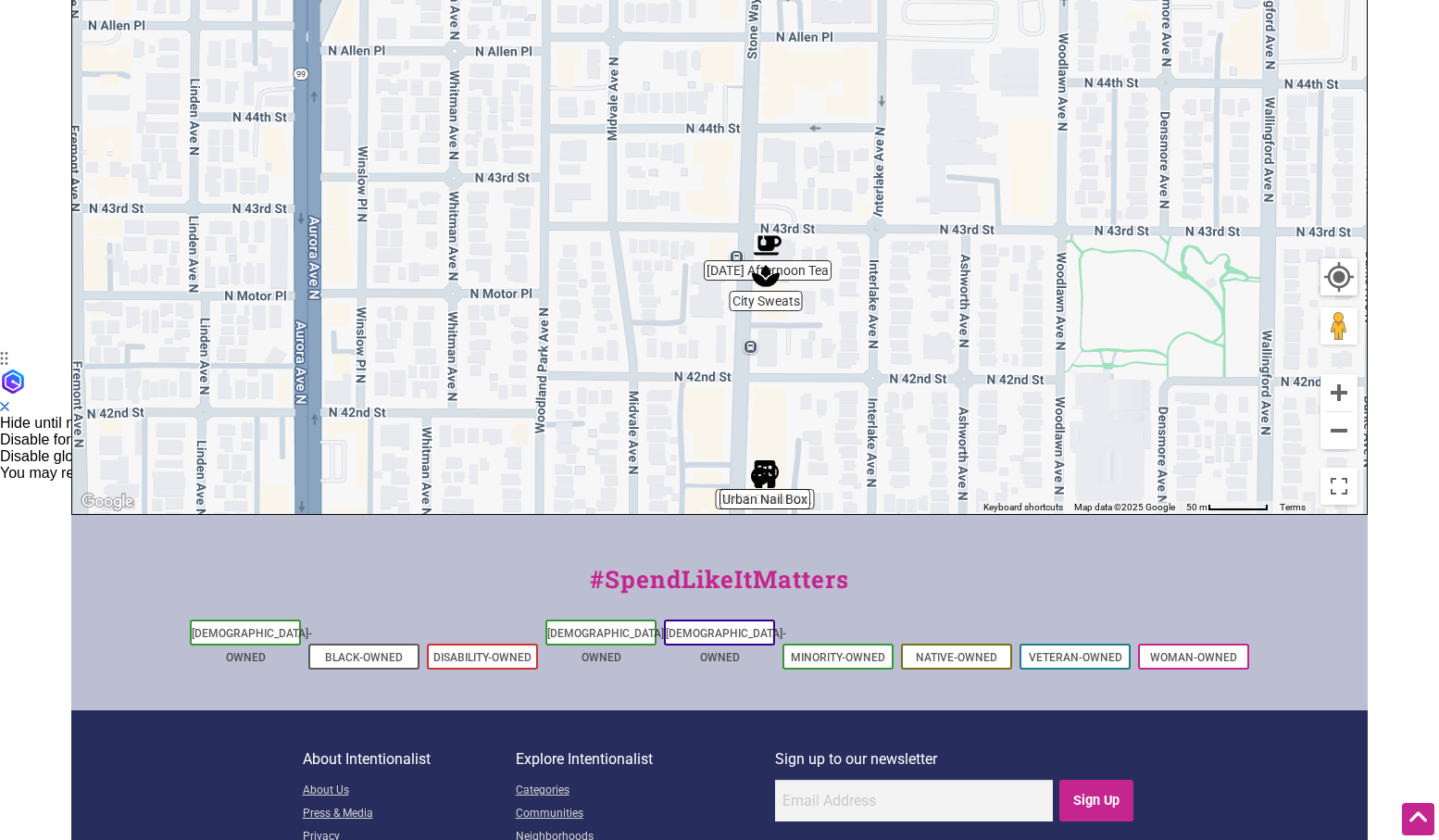
scroll to position [493, 0]
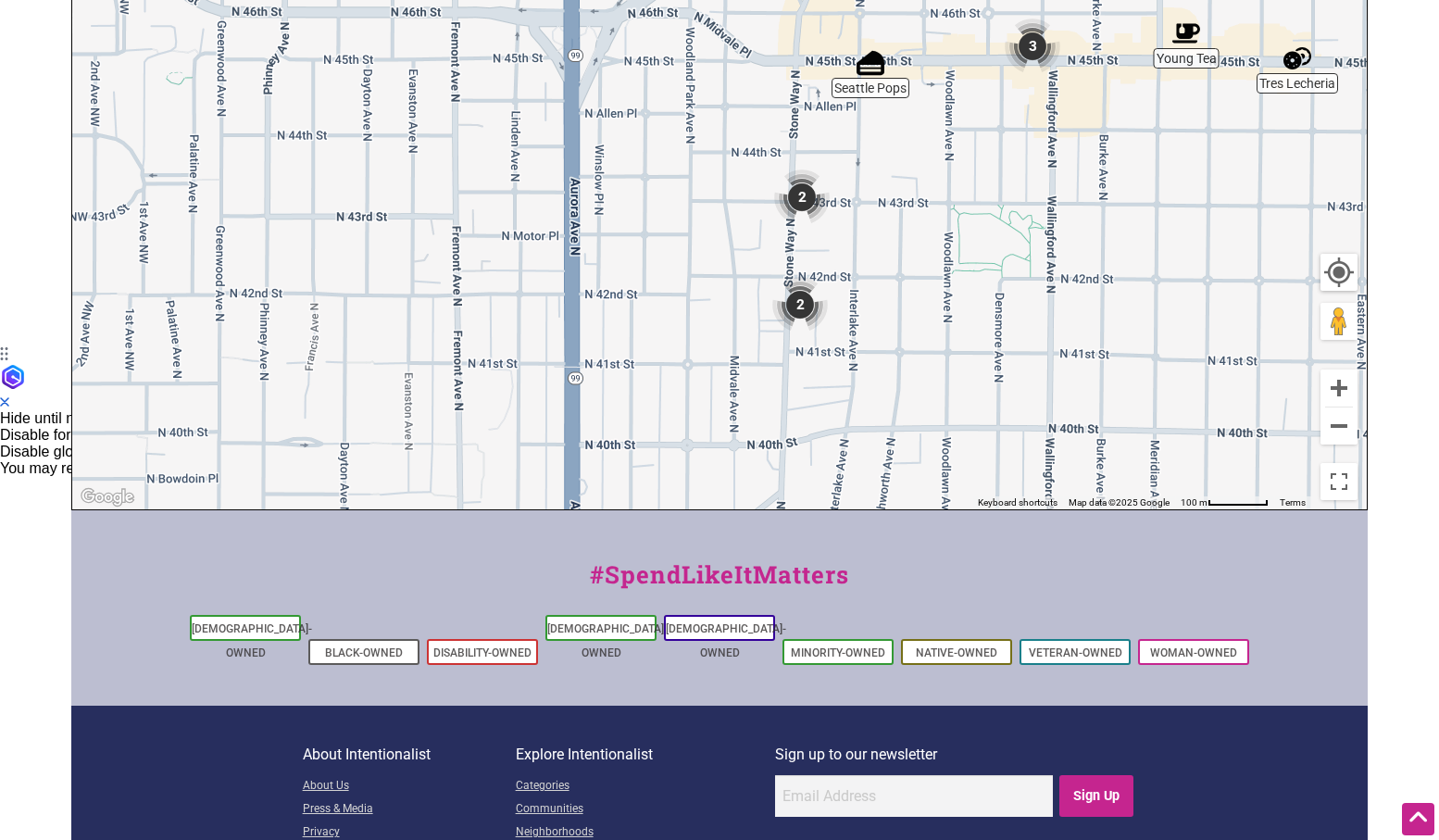
click at [798, 304] on img "2" at bounding box center [800, 304] width 56 height 56
drag, startPoint x: 983, startPoint y: 213, endPoint x: 849, endPoint y: 421, distance: 247.4
click at [849, 421] on div "To navigate, press the arrow keys." at bounding box center [720, 149] width 1295 height 720
click at [1031, 41] on img "3" at bounding box center [1032, 46] width 56 height 56
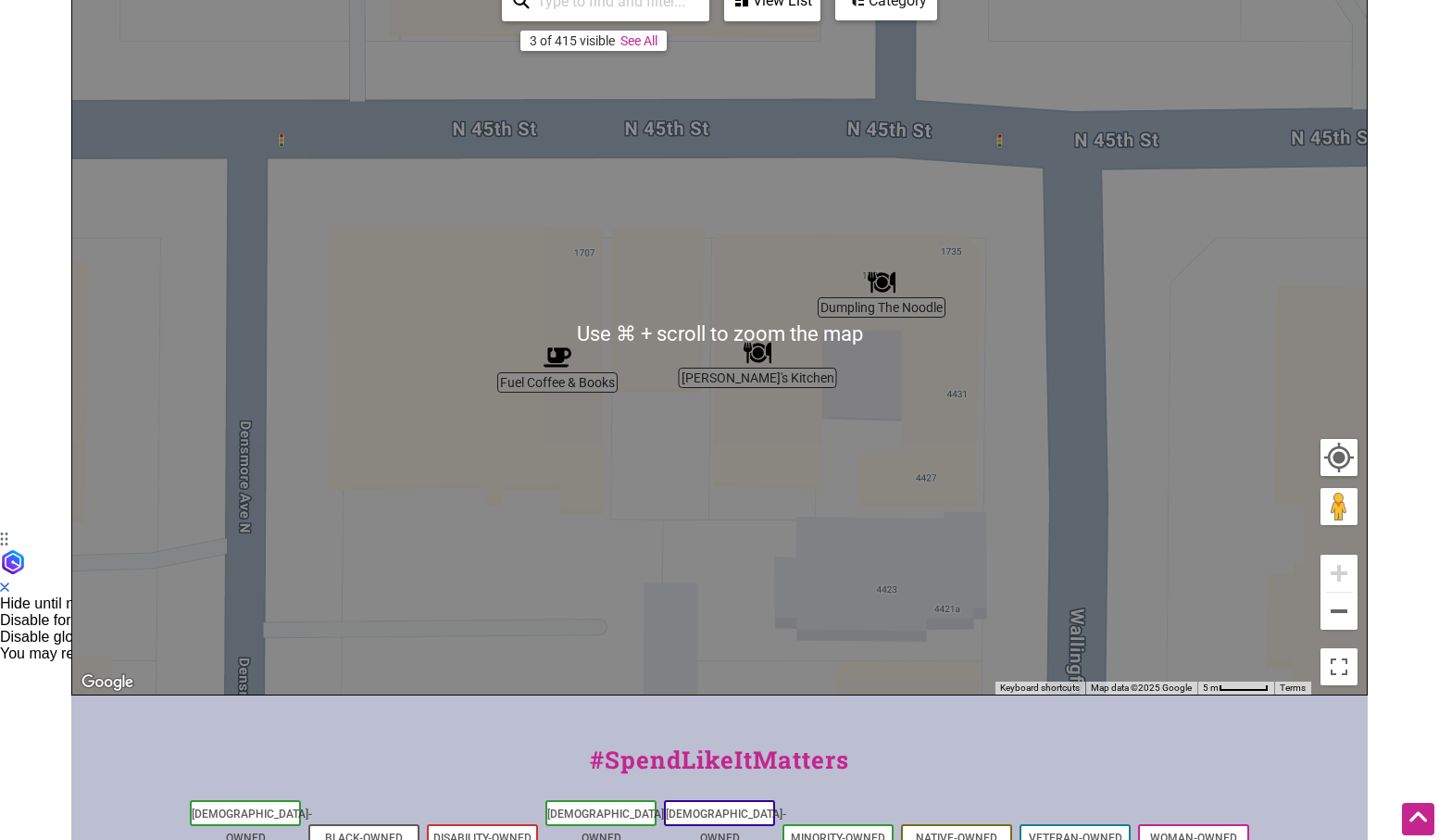
scroll to position [300, 0]
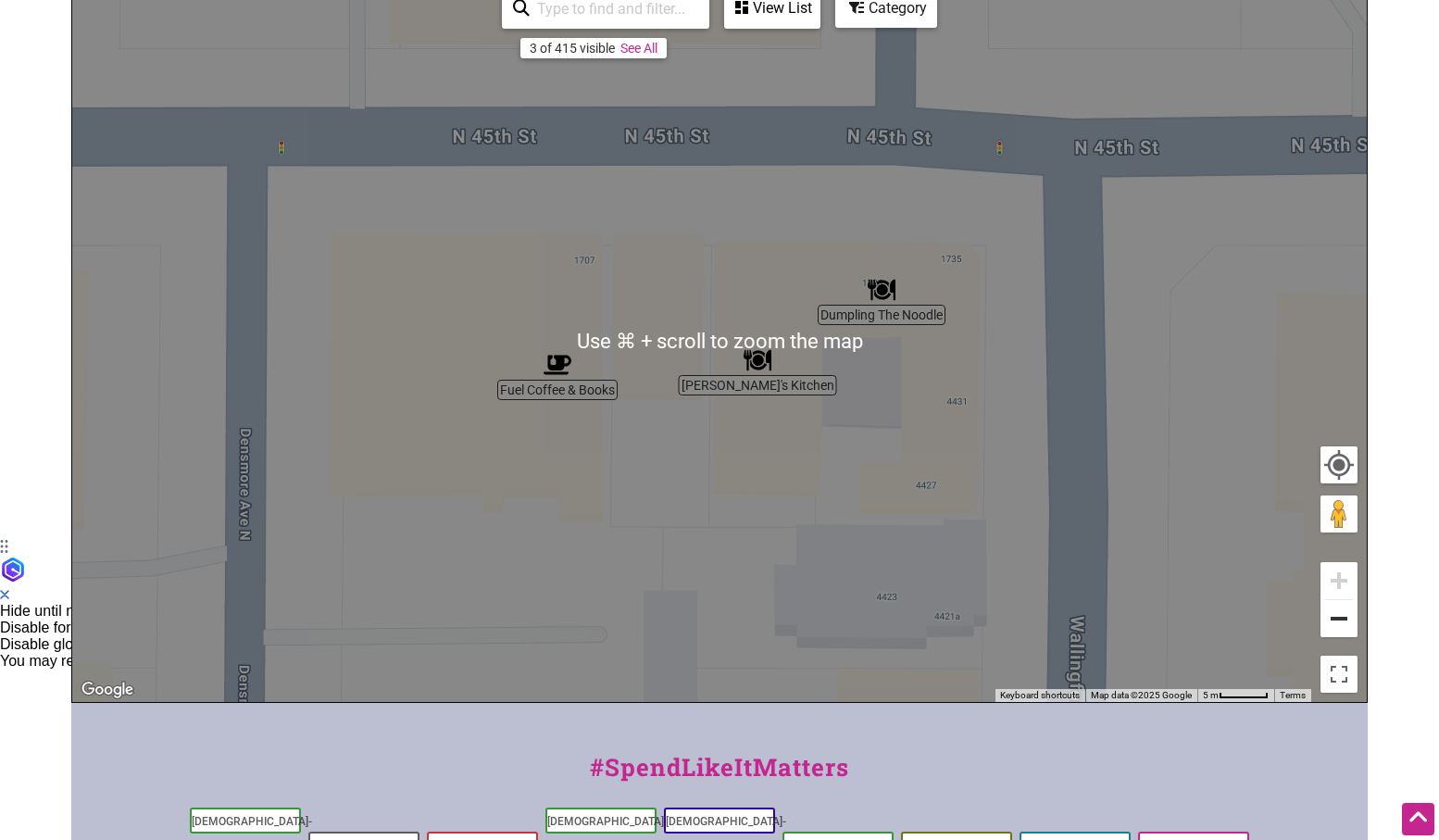
click at [1335, 627] on button "Zoom out" at bounding box center [1339, 618] width 37 height 37
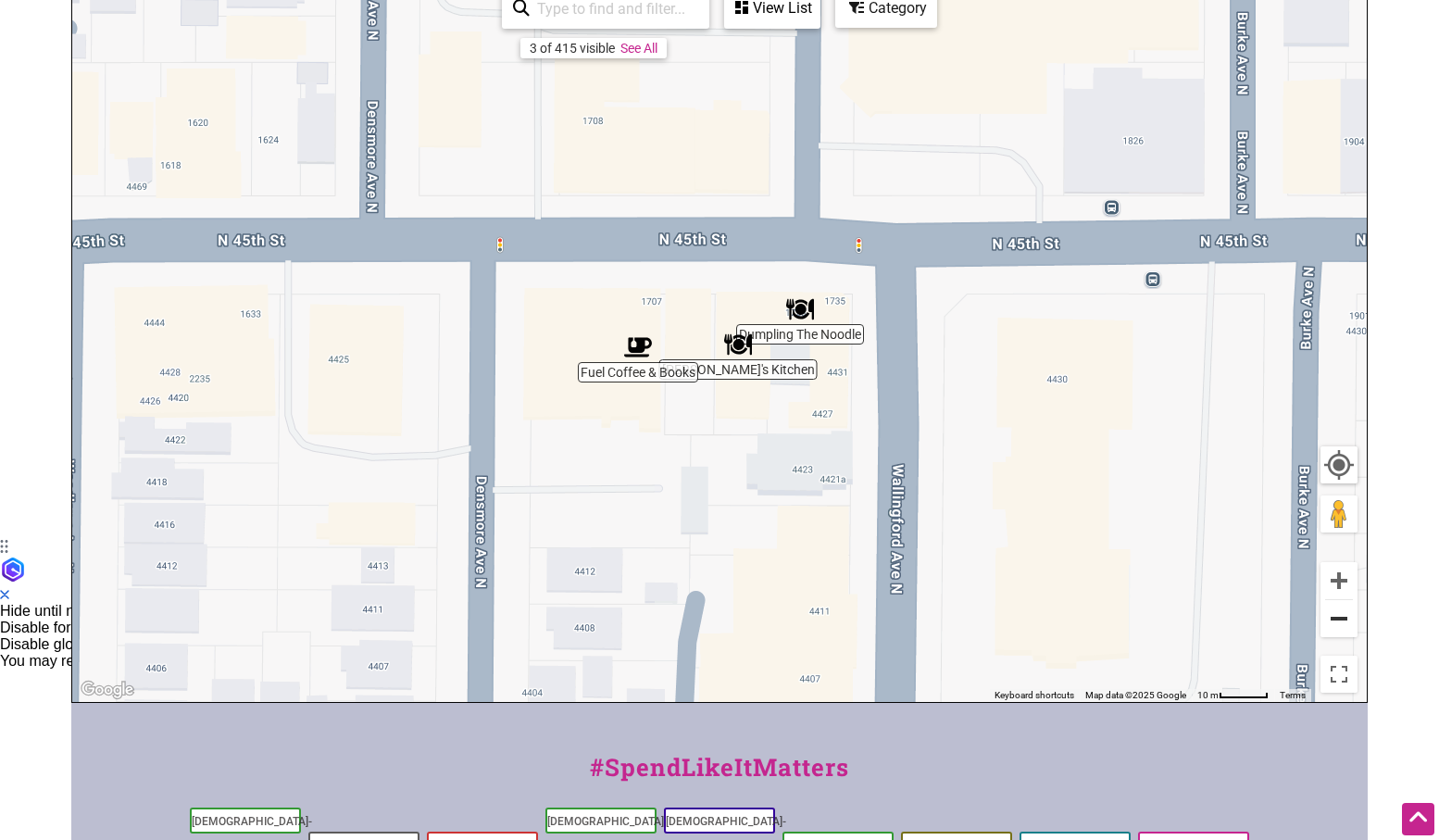
click at [1335, 627] on button "Zoom out" at bounding box center [1339, 618] width 37 height 37
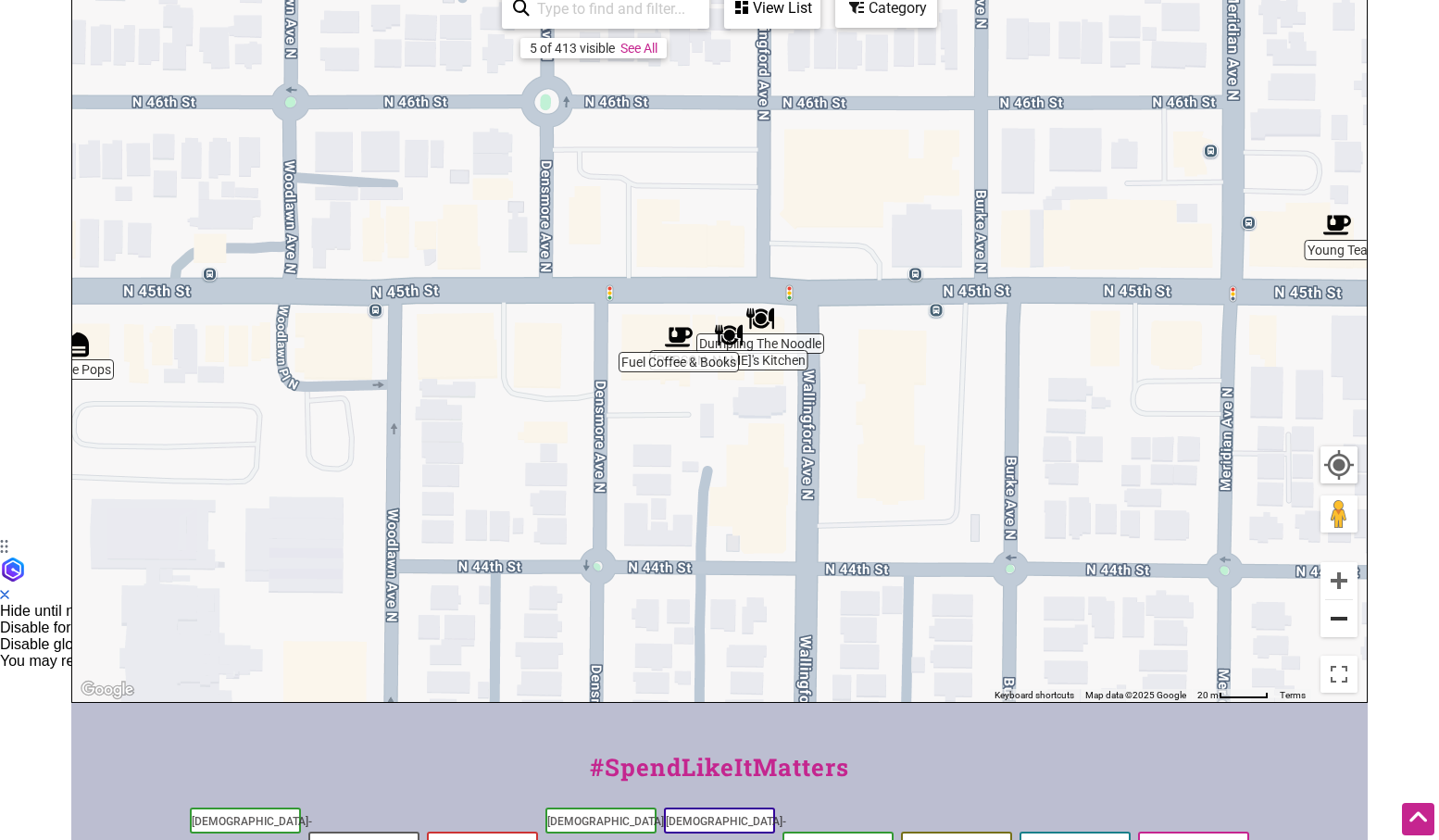
click at [1335, 627] on button "Zoom out" at bounding box center [1339, 618] width 37 height 37
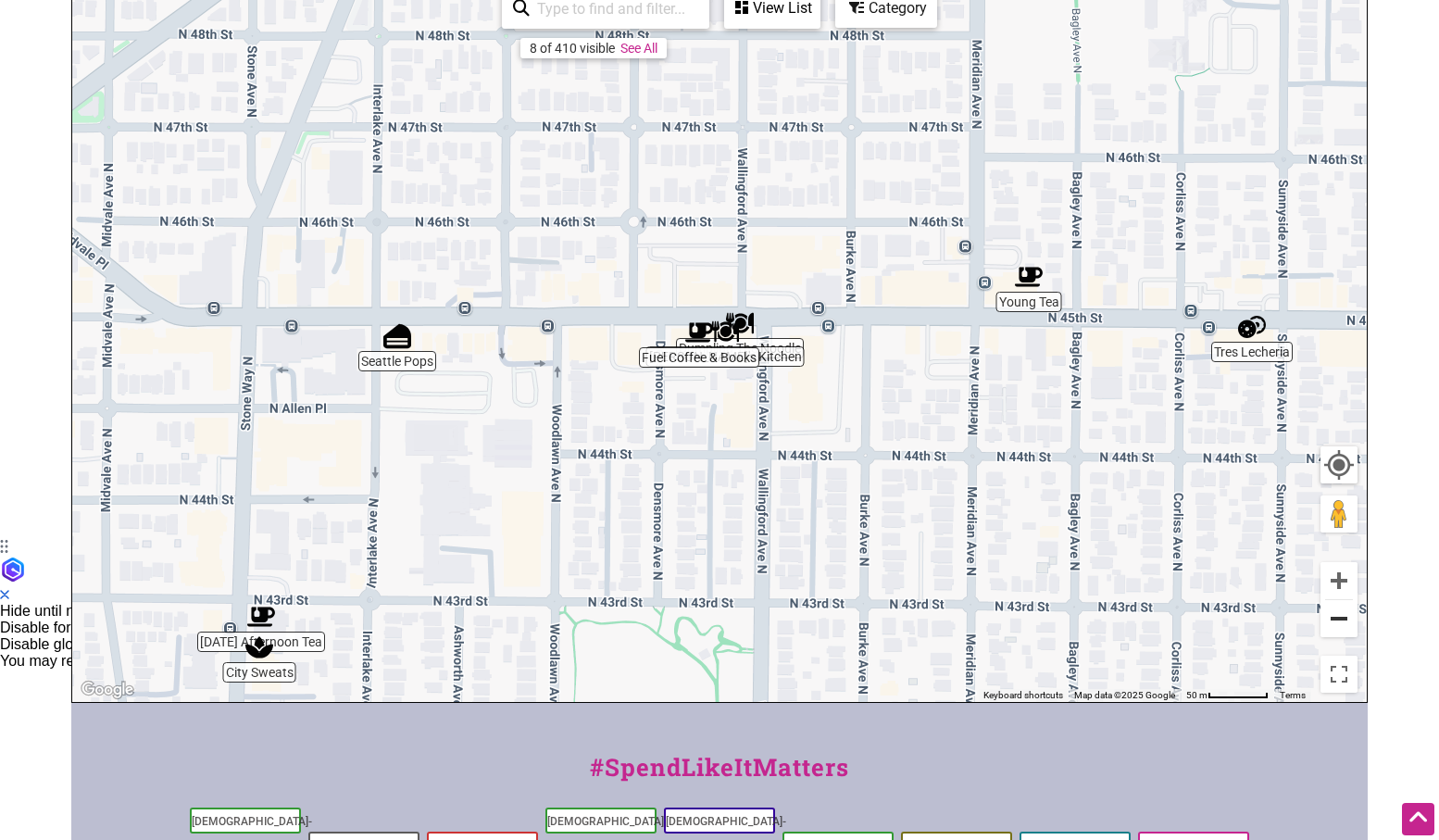
click at [1335, 627] on button "Zoom out" at bounding box center [1339, 618] width 37 height 37
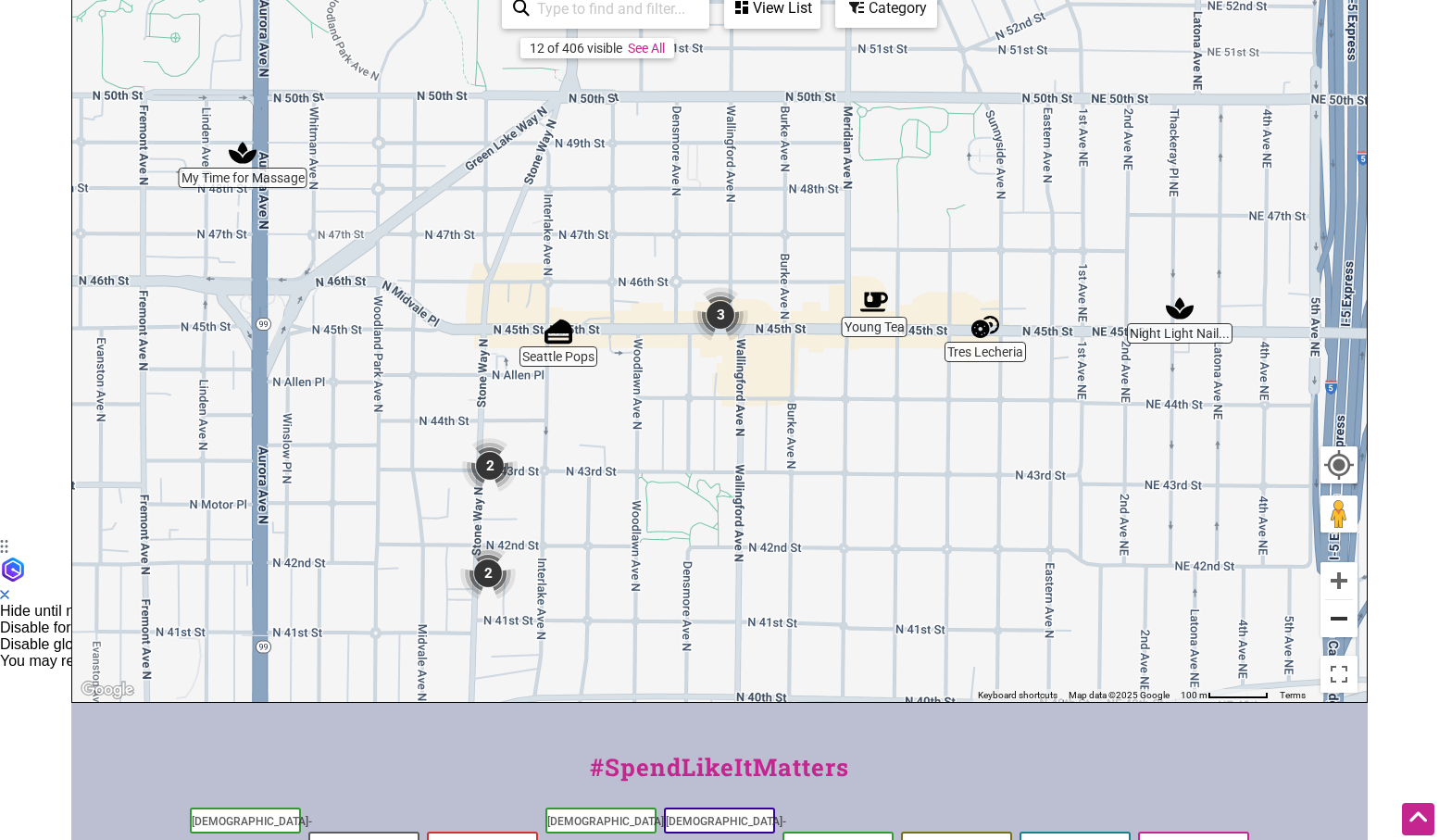
click at [1335, 627] on button "Zoom out" at bounding box center [1339, 618] width 37 height 37
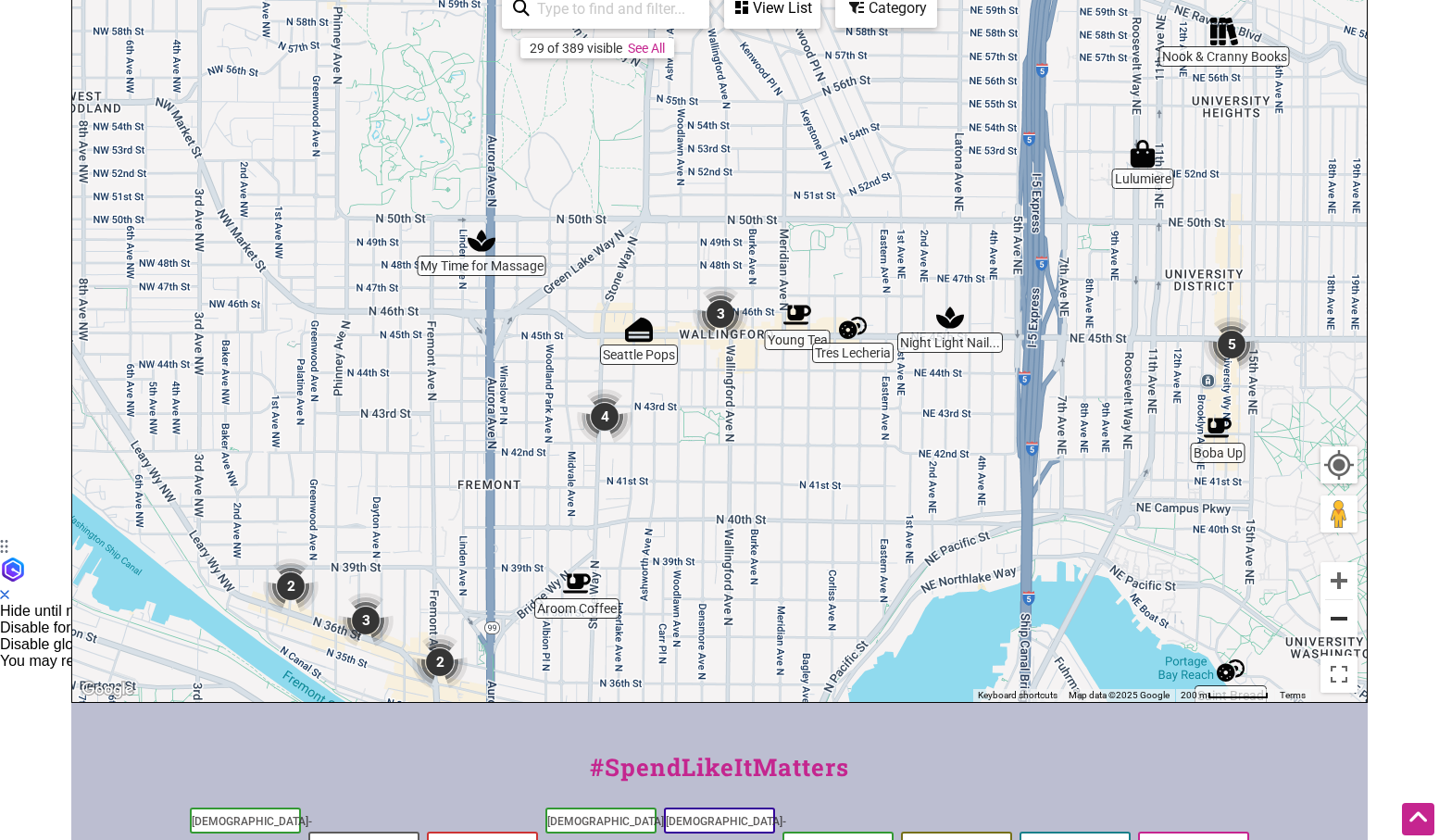
click at [1335, 627] on button "Zoom out" at bounding box center [1339, 618] width 37 height 37
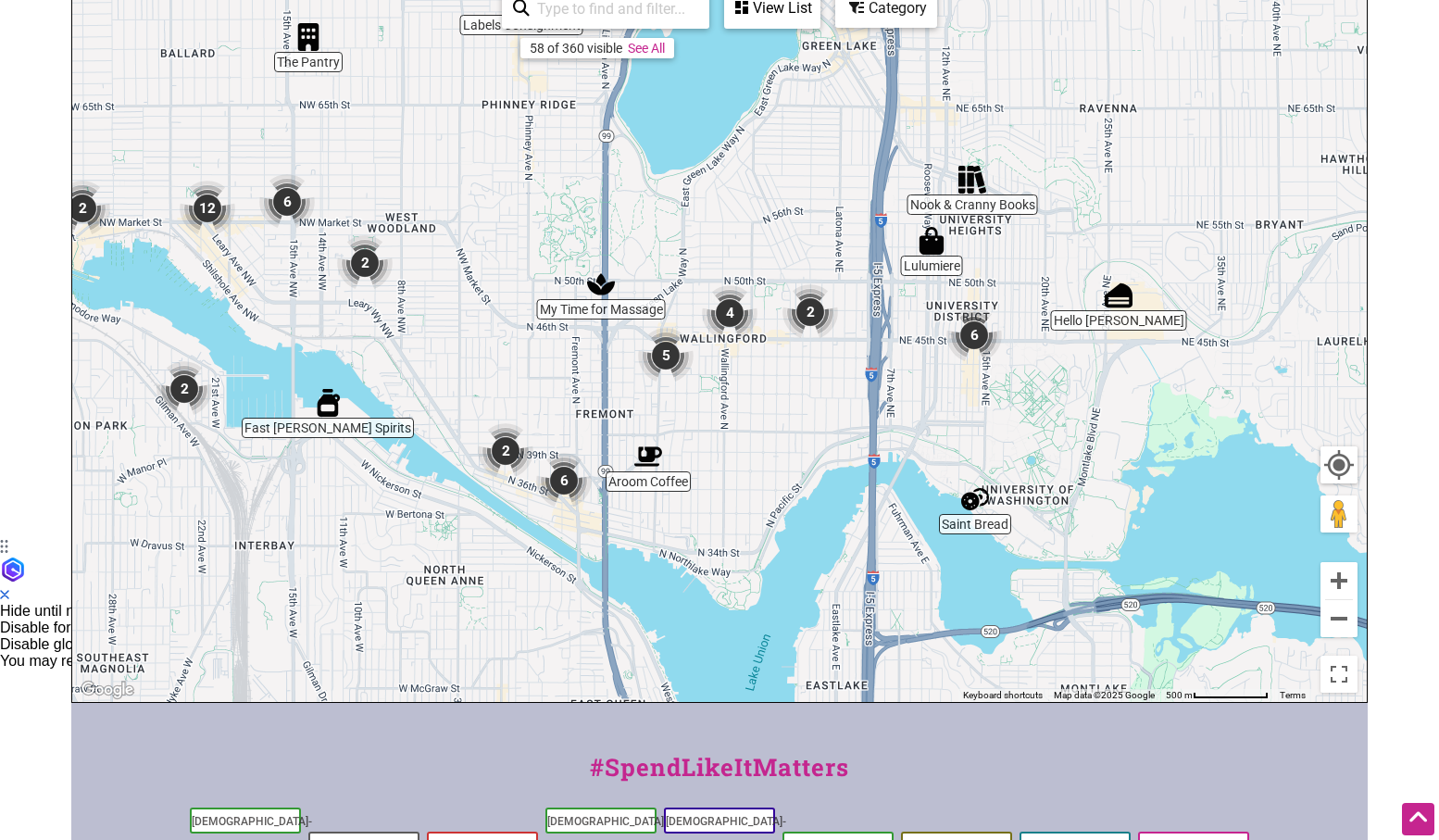
click at [977, 333] on img "6" at bounding box center [974, 335] width 56 height 56
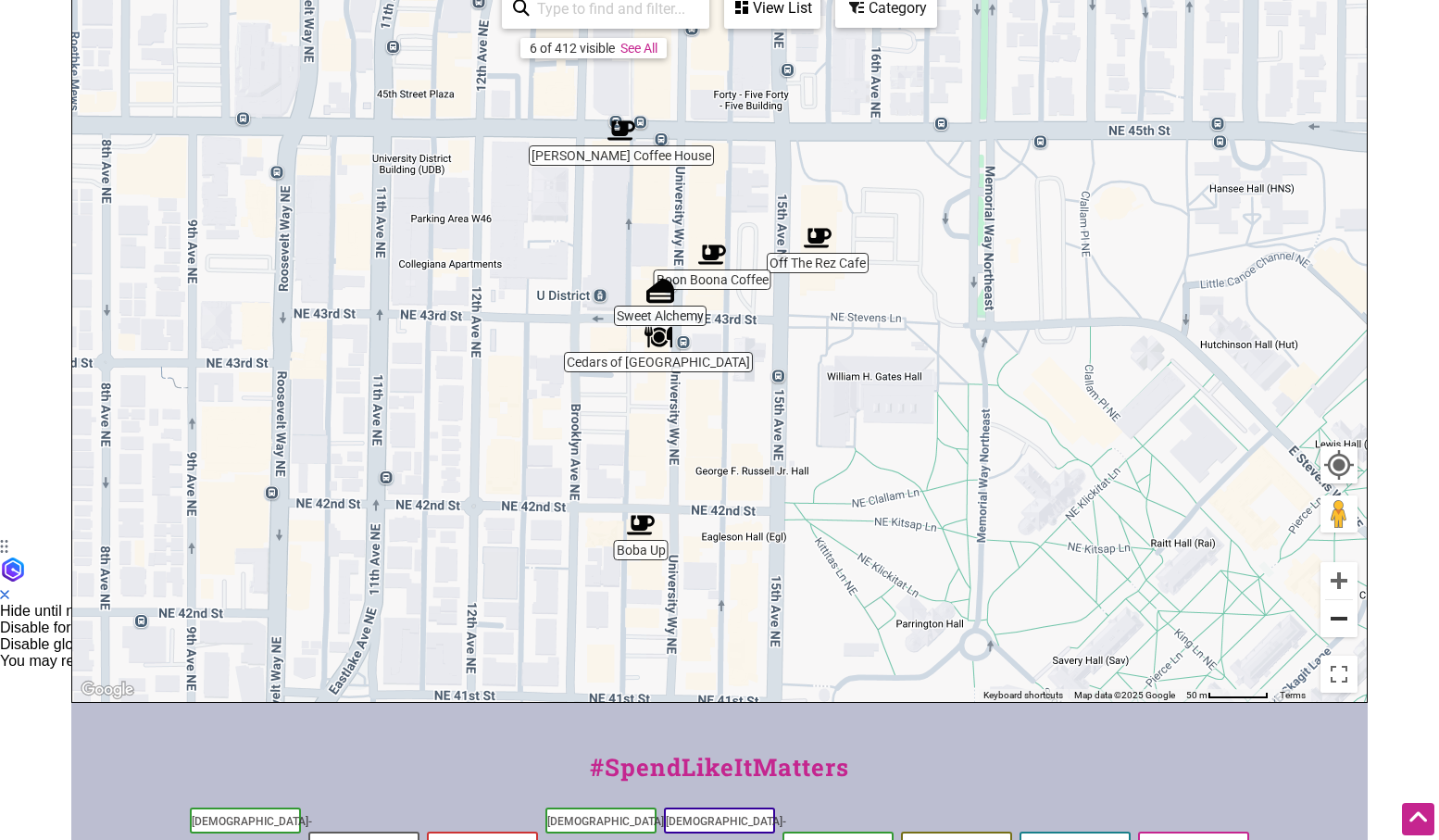
click at [1343, 621] on button "Zoom out" at bounding box center [1339, 618] width 37 height 37
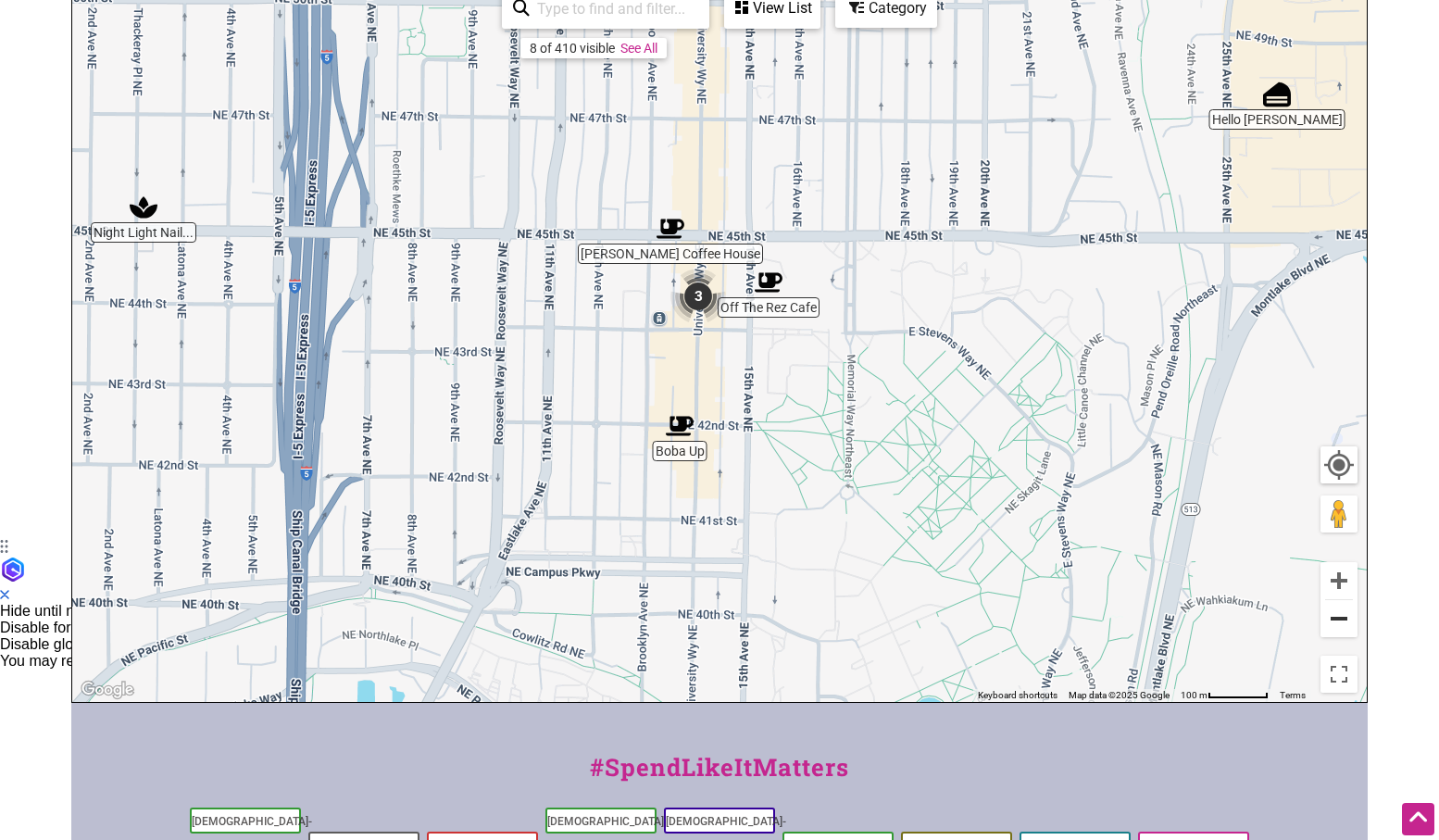
click at [1343, 621] on button "Zoom out" at bounding box center [1339, 618] width 37 height 37
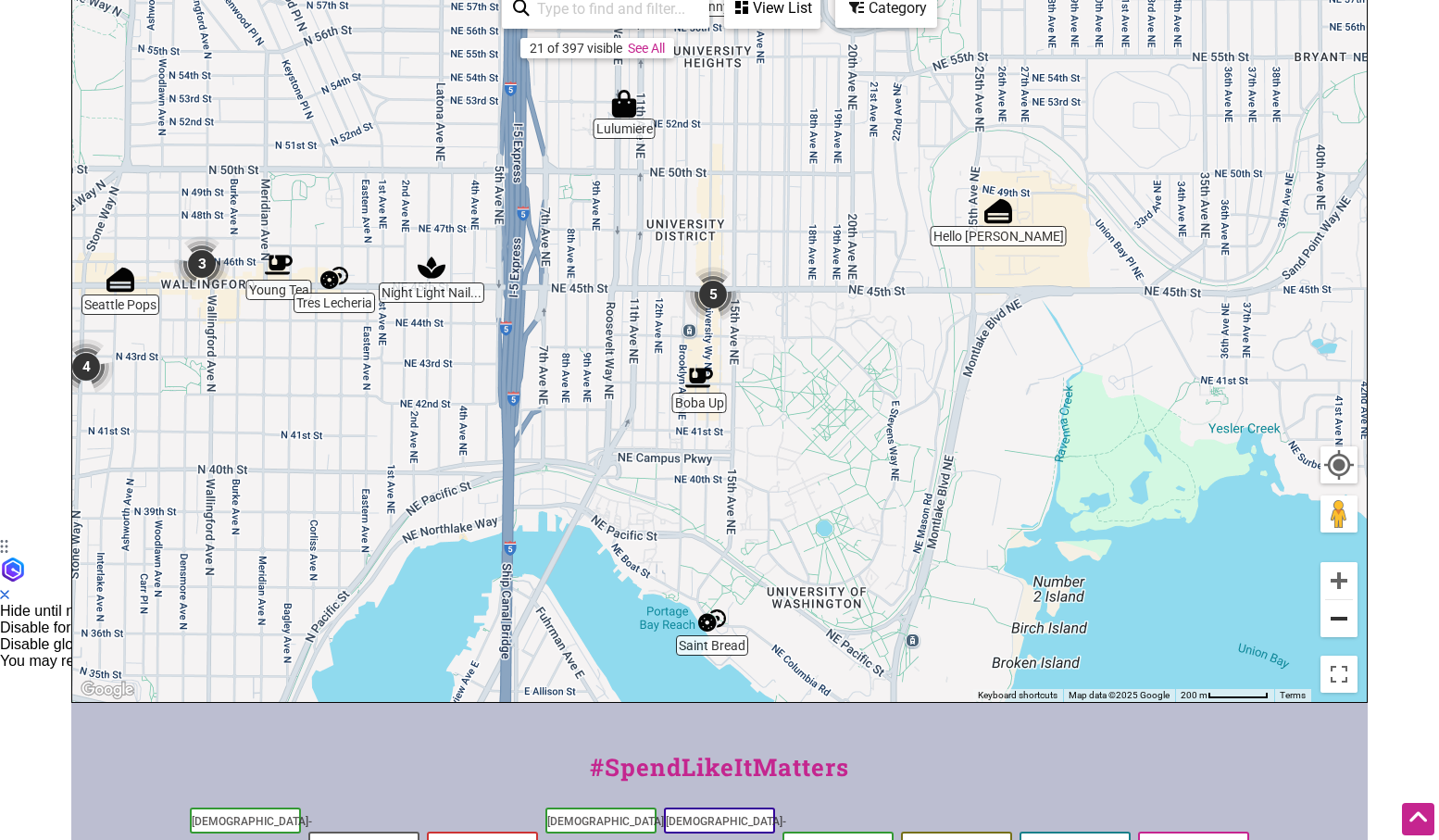
click at [1343, 621] on button "Zoom out" at bounding box center [1339, 618] width 37 height 37
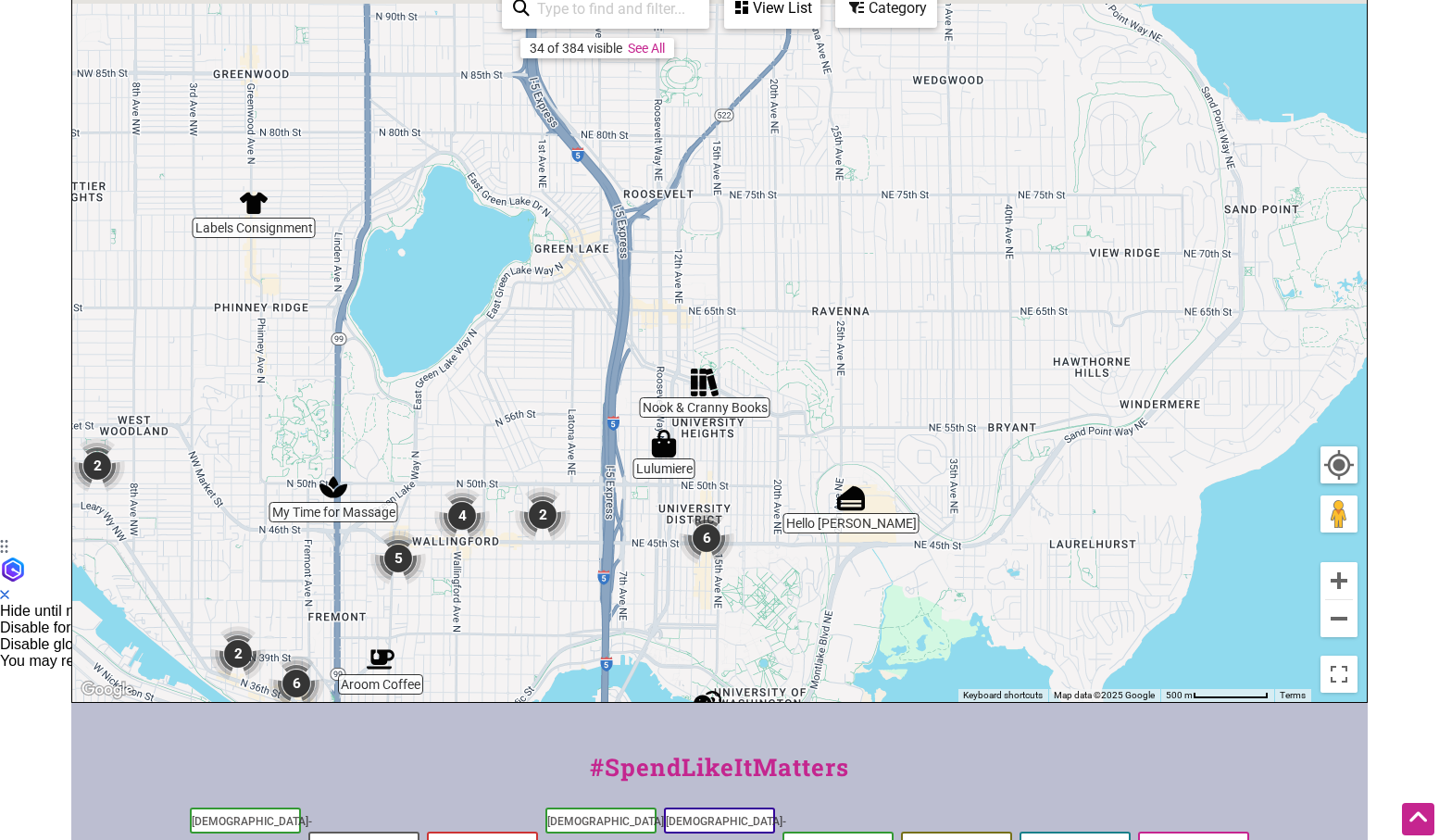
drag, startPoint x: 953, startPoint y: 212, endPoint x: 944, endPoint y: 441, distance: 229.2
click at [944, 441] on div "To navigate, press the arrow keys." at bounding box center [720, 342] width 1295 height 720
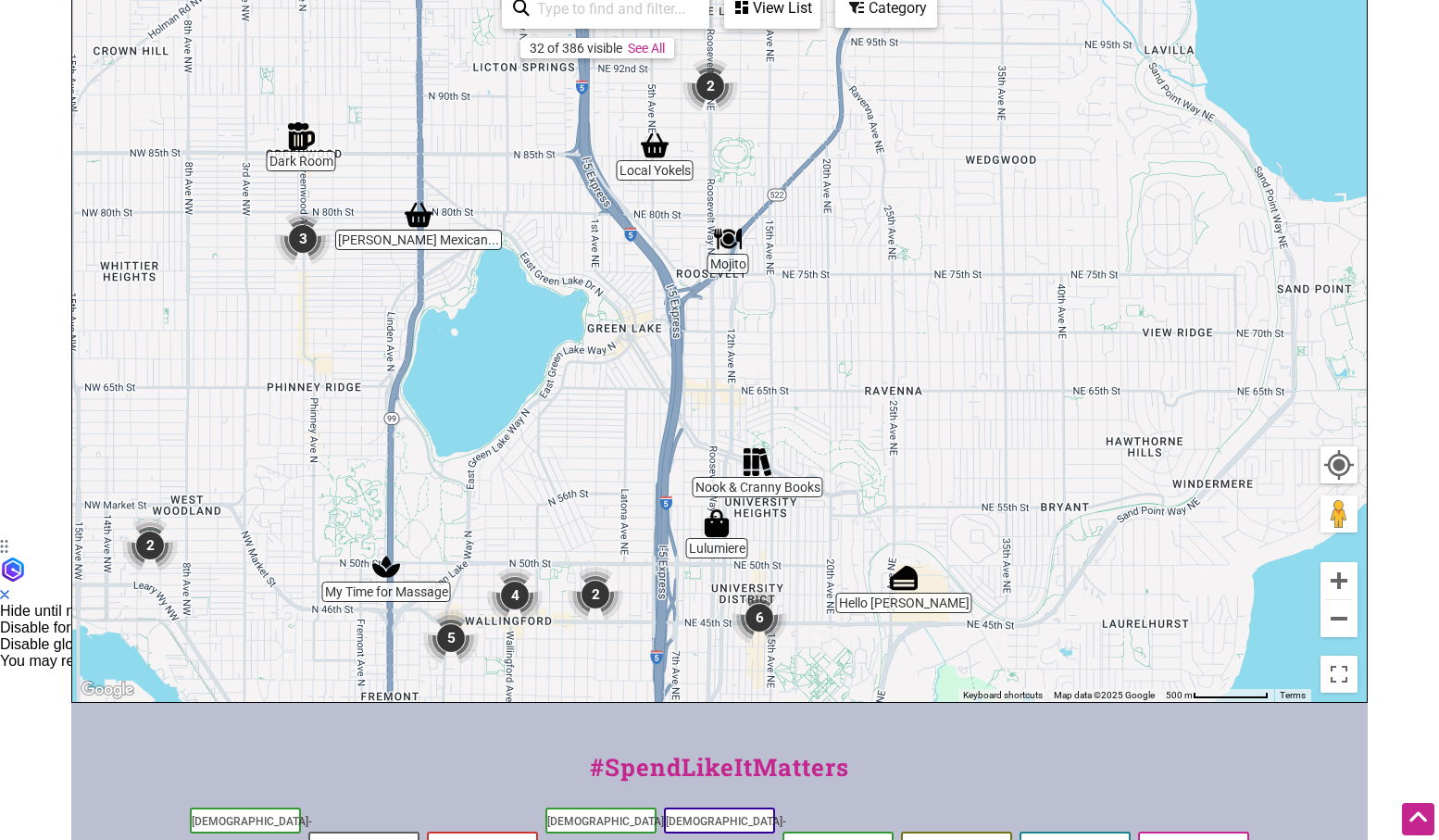
drag, startPoint x: 335, startPoint y: 263, endPoint x: 390, endPoint y: 302, distance: 67.4
click at [389, 304] on div "To navigate, press the arrow keys." at bounding box center [720, 342] width 1295 height 720
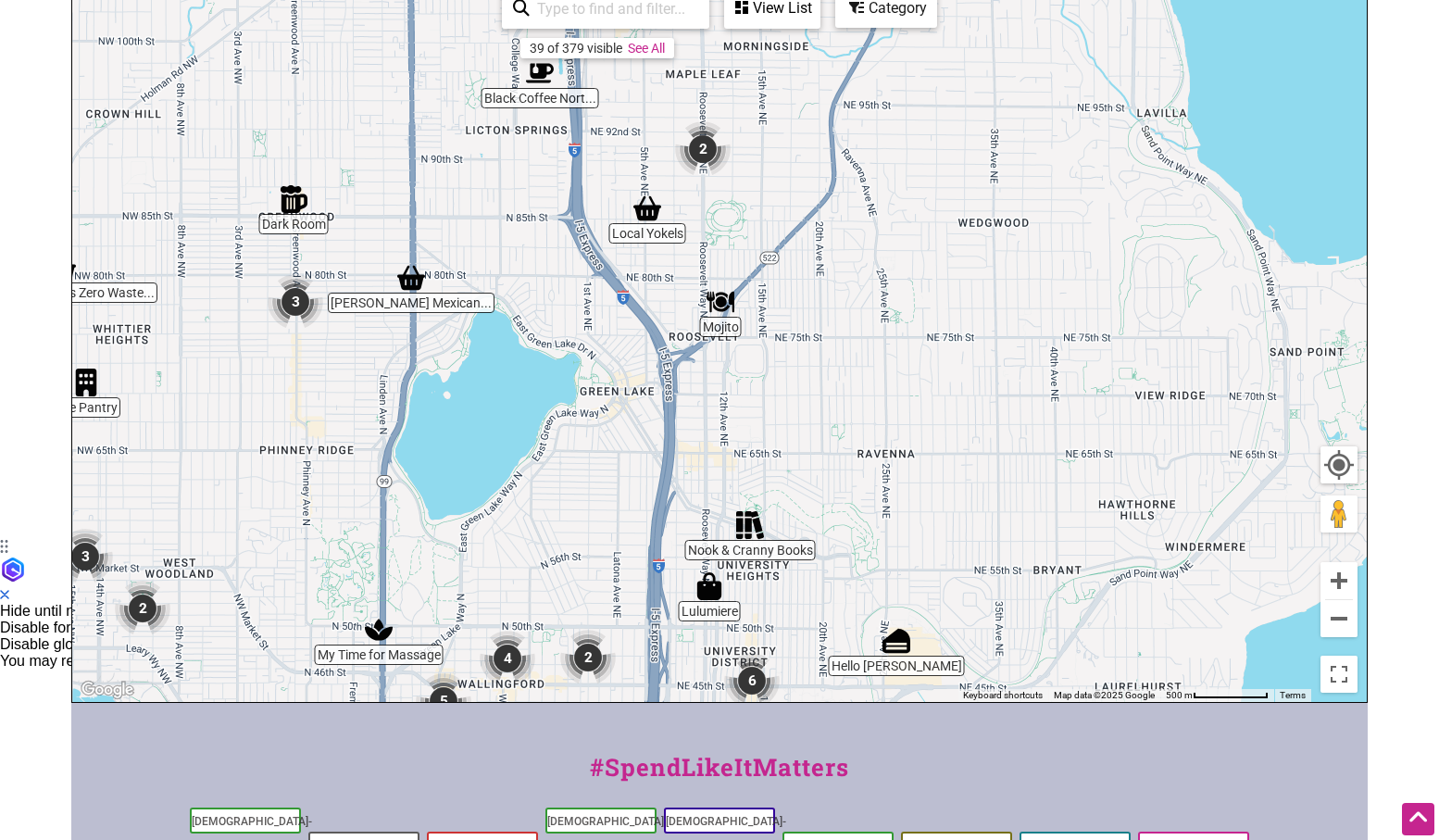
drag, startPoint x: 561, startPoint y: 194, endPoint x: 515, endPoint y: 459, distance: 269.0
click at [515, 459] on div "To navigate, press the arrow keys." at bounding box center [720, 342] width 1295 height 720
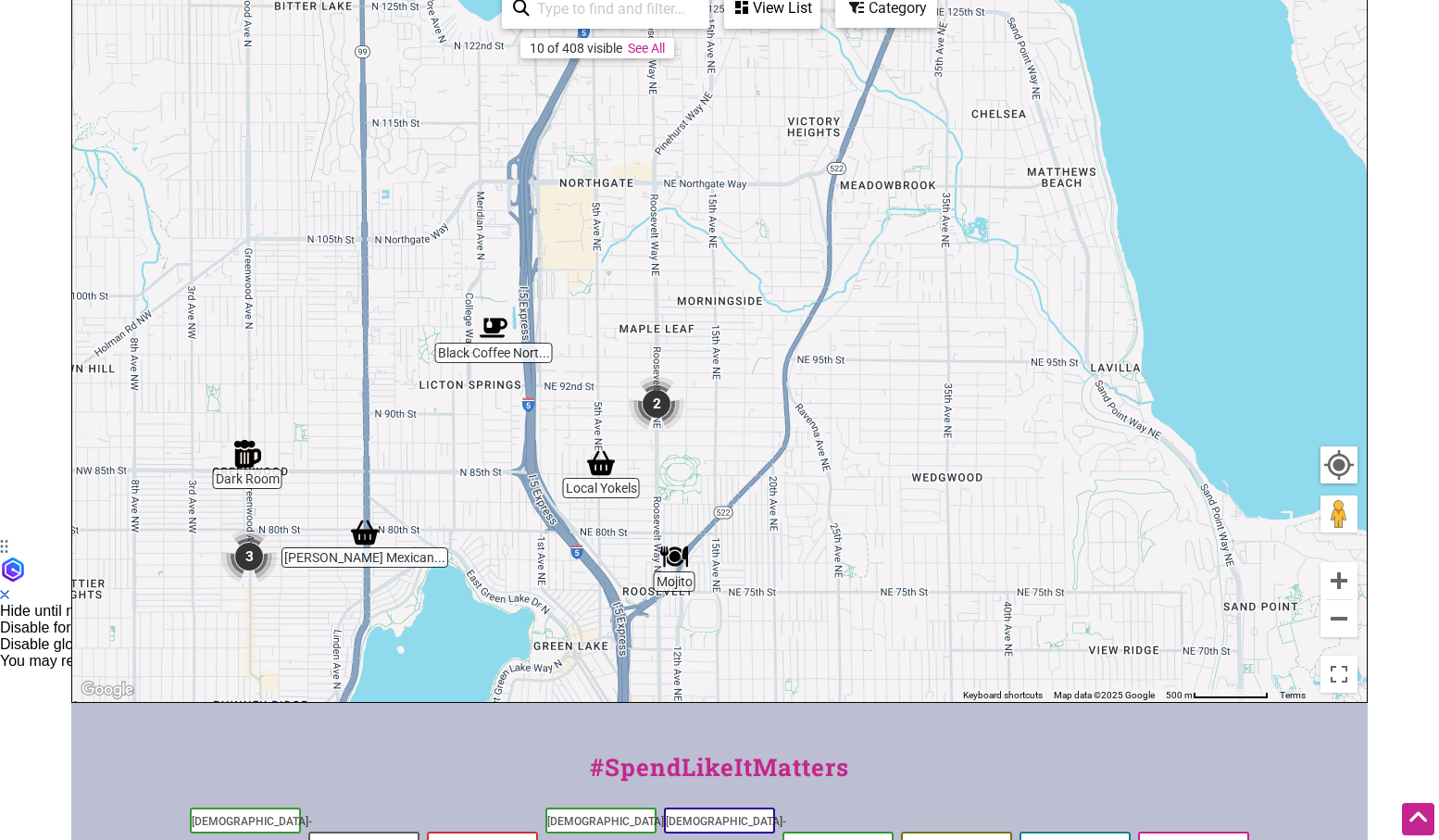
click at [658, 388] on img "2" at bounding box center [656, 404] width 56 height 56
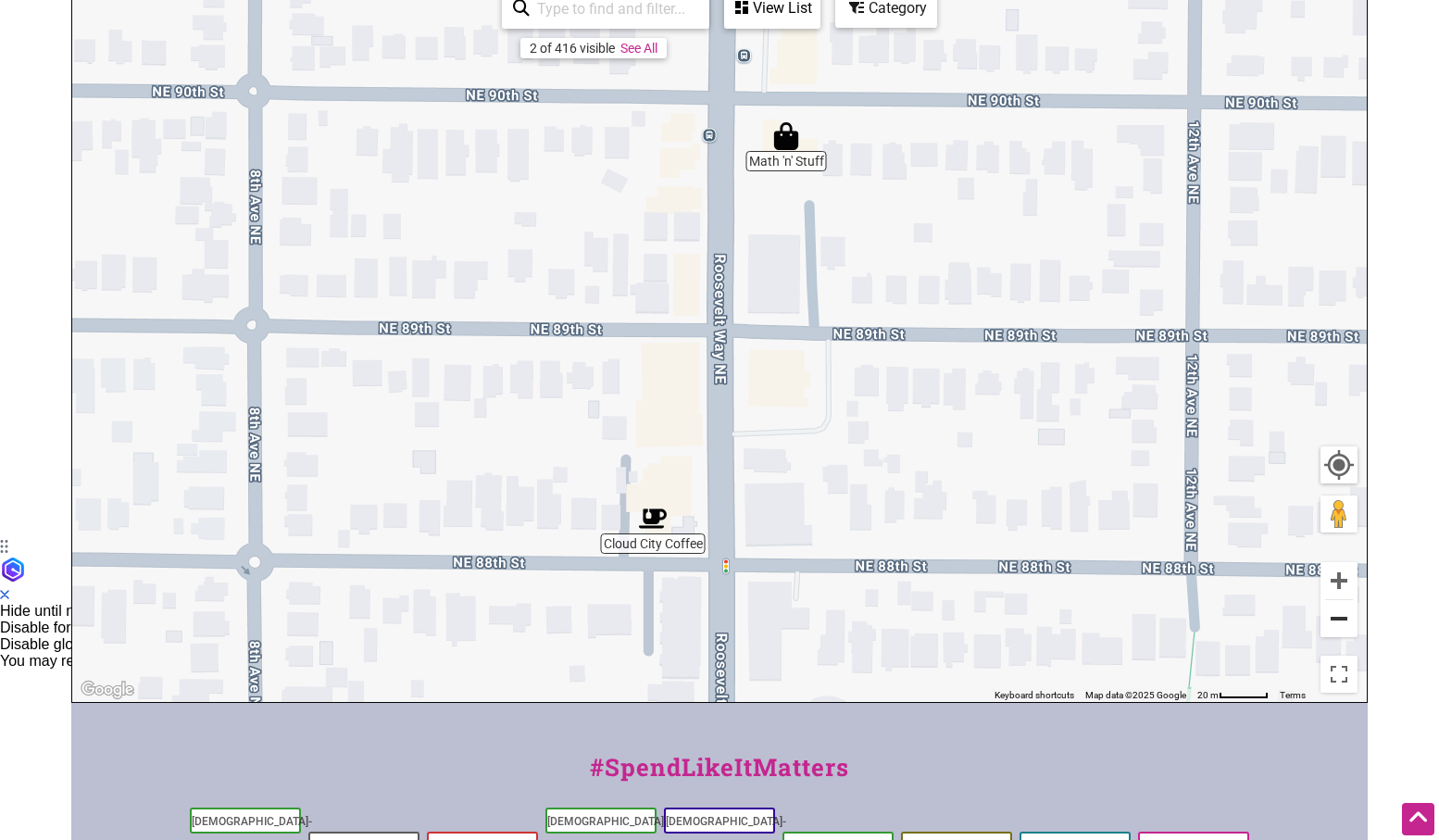
click at [1346, 620] on button "Zoom out" at bounding box center [1339, 618] width 37 height 37
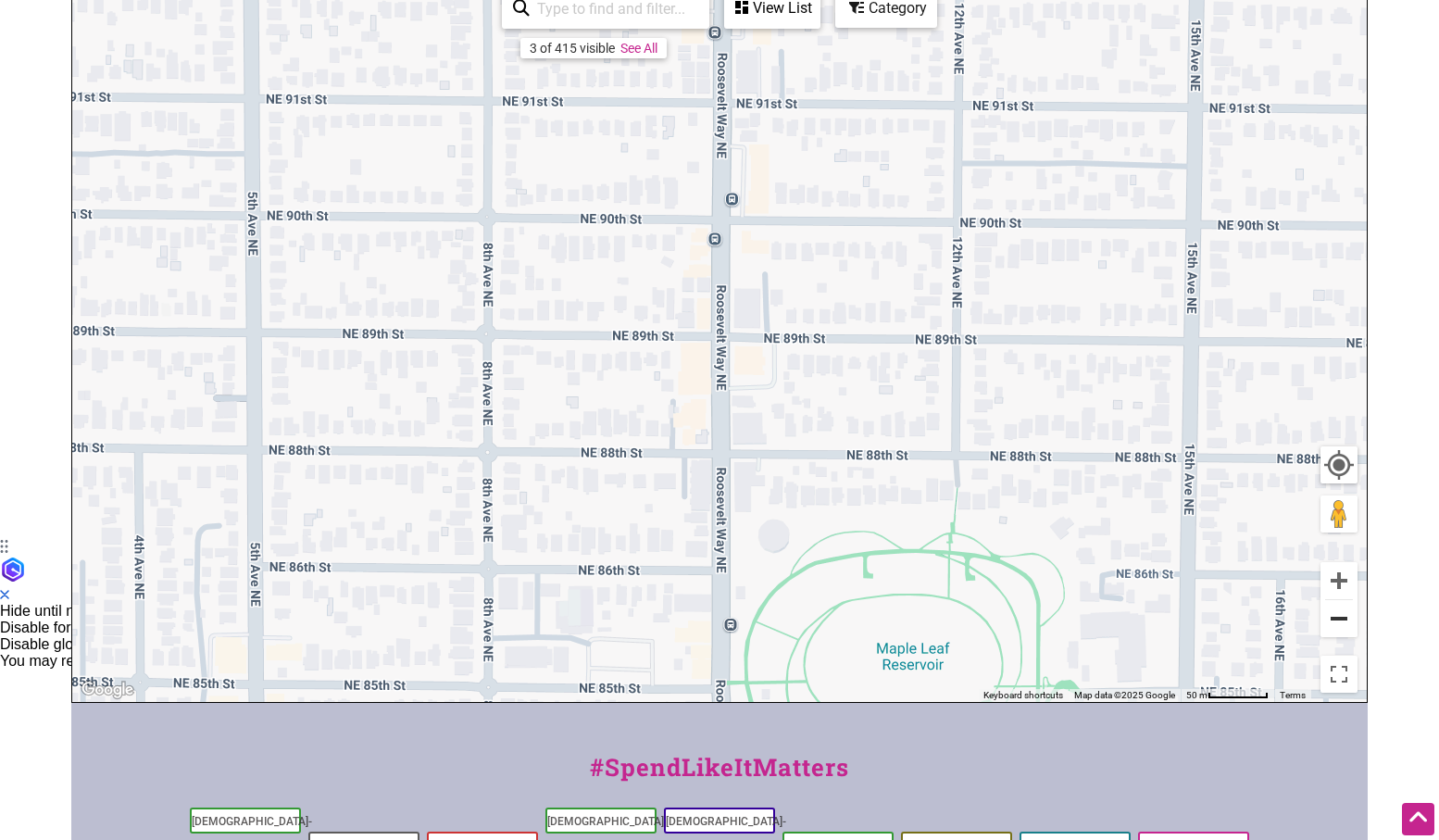
click at [1346, 620] on button "Zoom out" at bounding box center [1339, 618] width 37 height 37
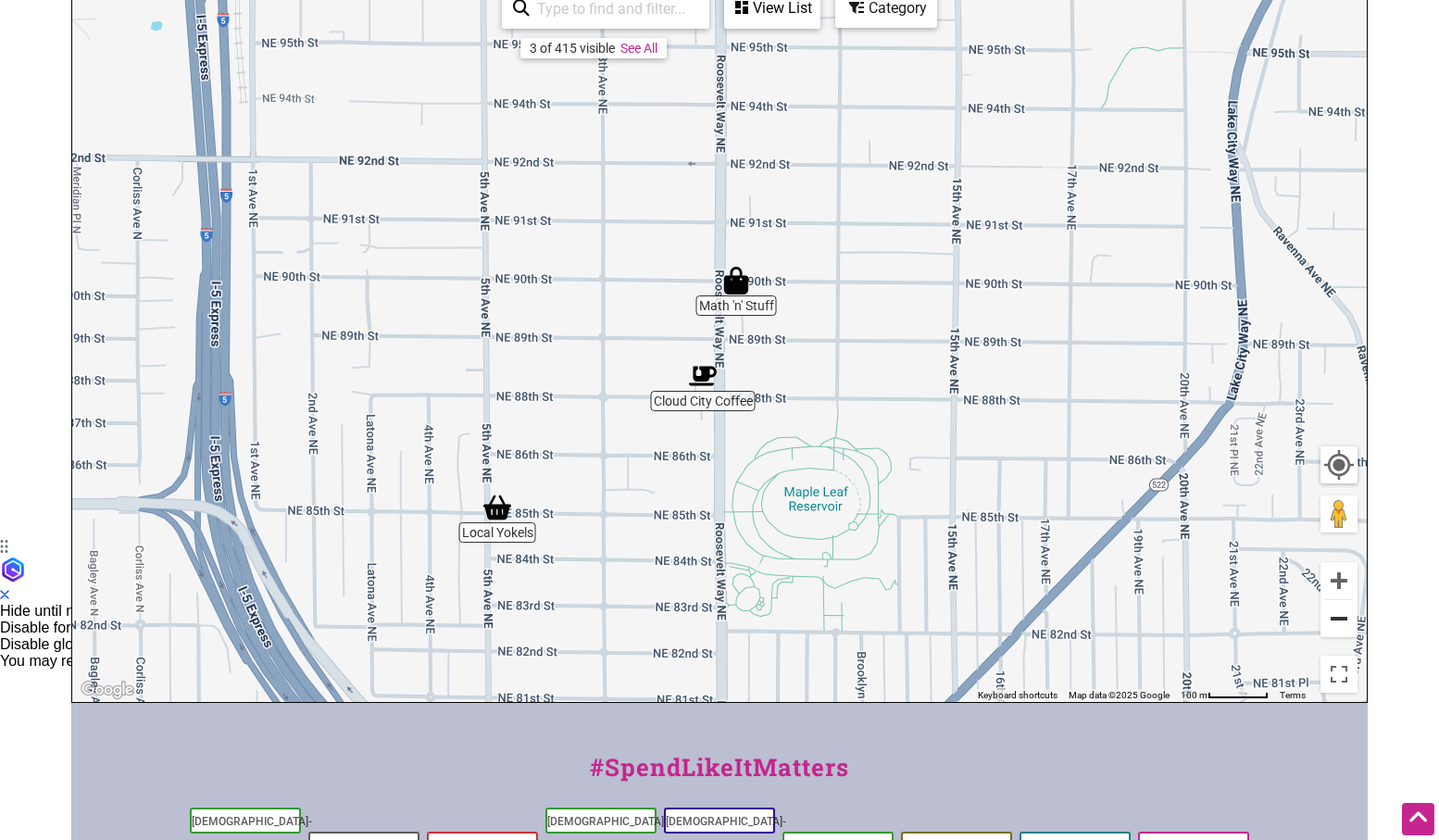
click at [1346, 620] on button "Zoom out" at bounding box center [1339, 618] width 37 height 37
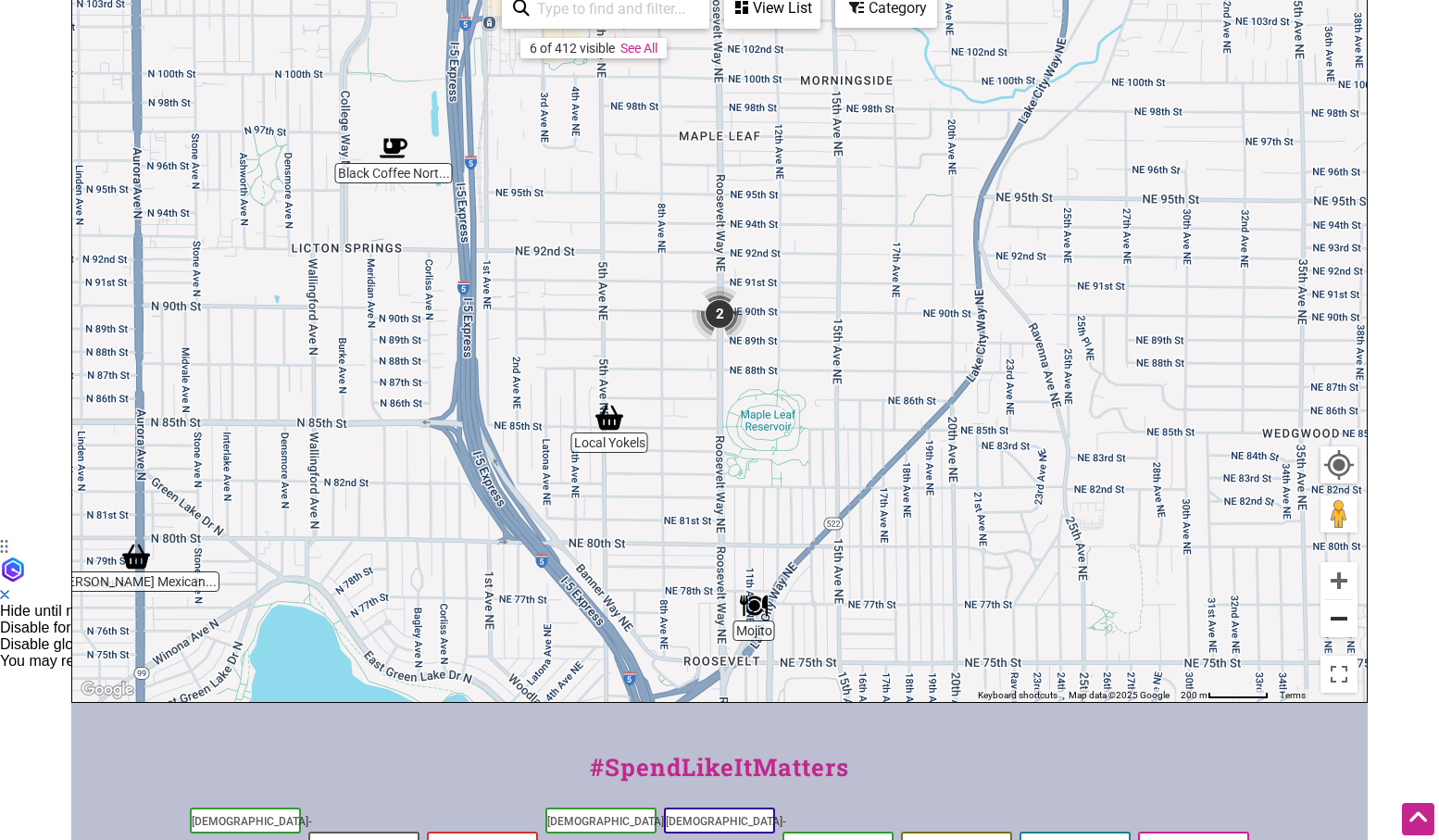
click at [1346, 620] on button "Zoom out" at bounding box center [1339, 618] width 37 height 37
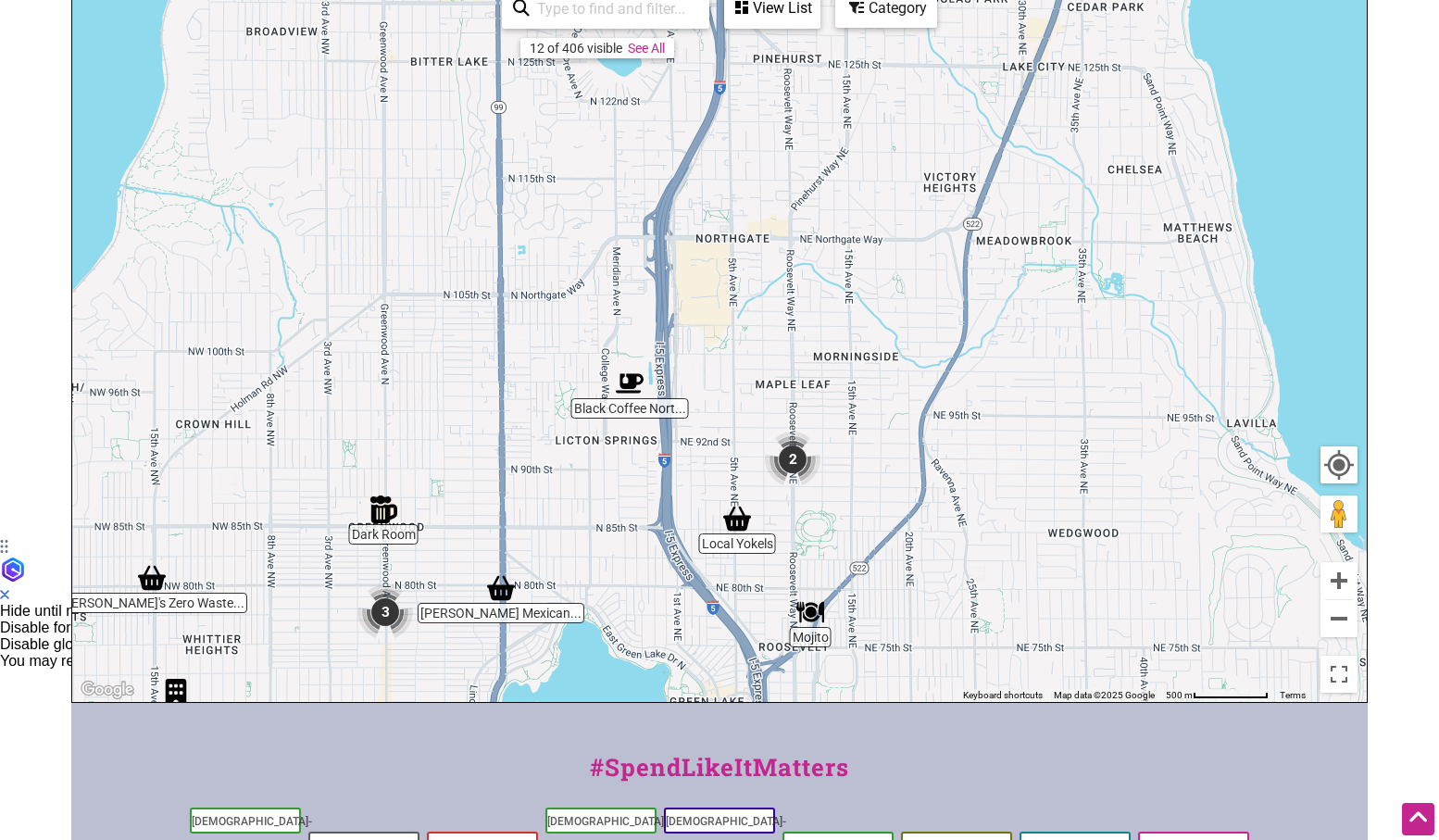
drag, startPoint x: 927, startPoint y: 300, endPoint x: 1018, endPoint y: 461, distance: 184.9
click at [1018, 461] on div "To navigate, press the arrow keys." at bounding box center [720, 342] width 1295 height 720
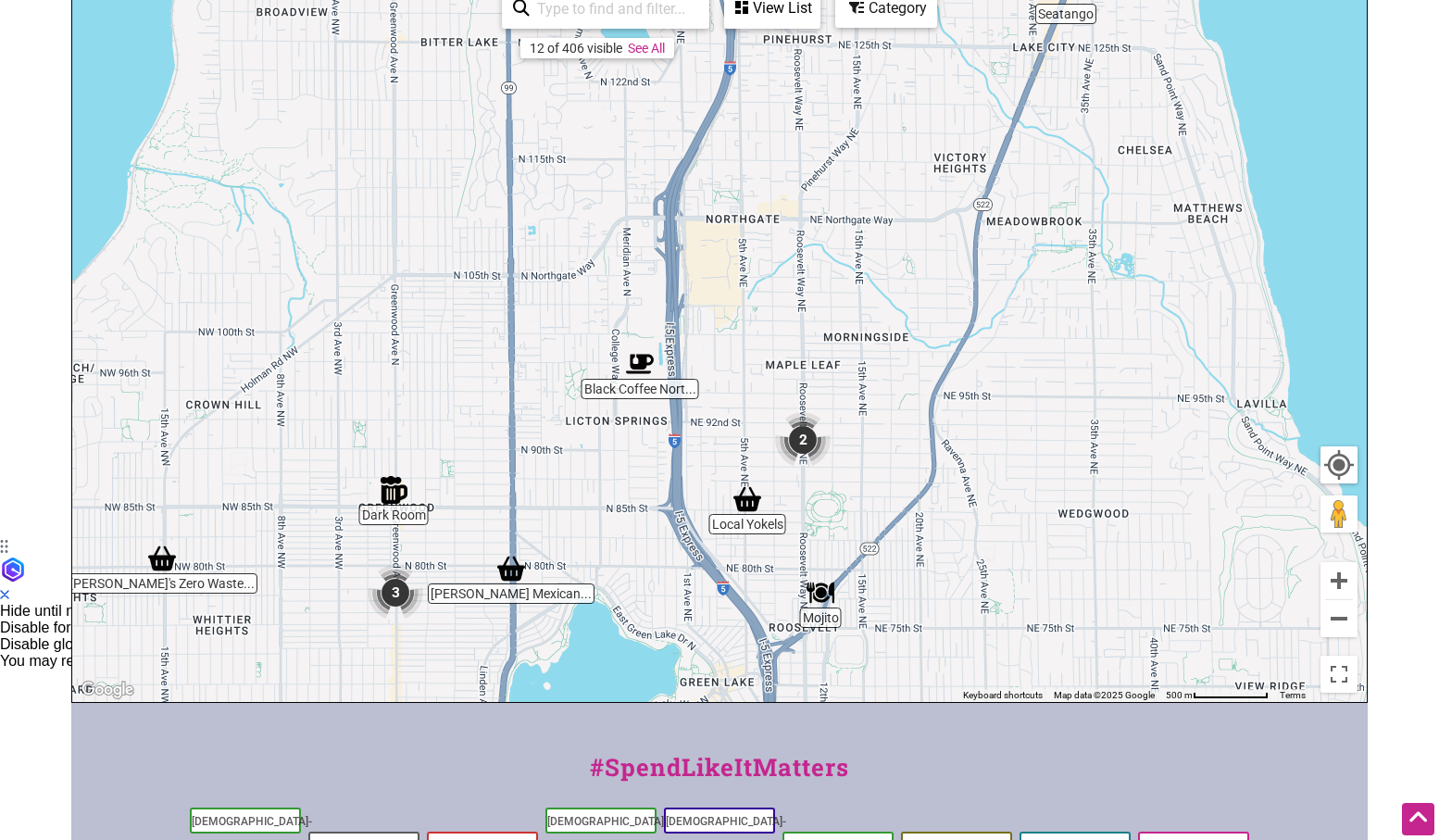
drag, startPoint x: 1088, startPoint y: 483, endPoint x: 1034, endPoint y: 249, distance: 240.1
click at [1034, 251] on div "To navigate, press the arrow keys." at bounding box center [720, 342] width 1295 height 720
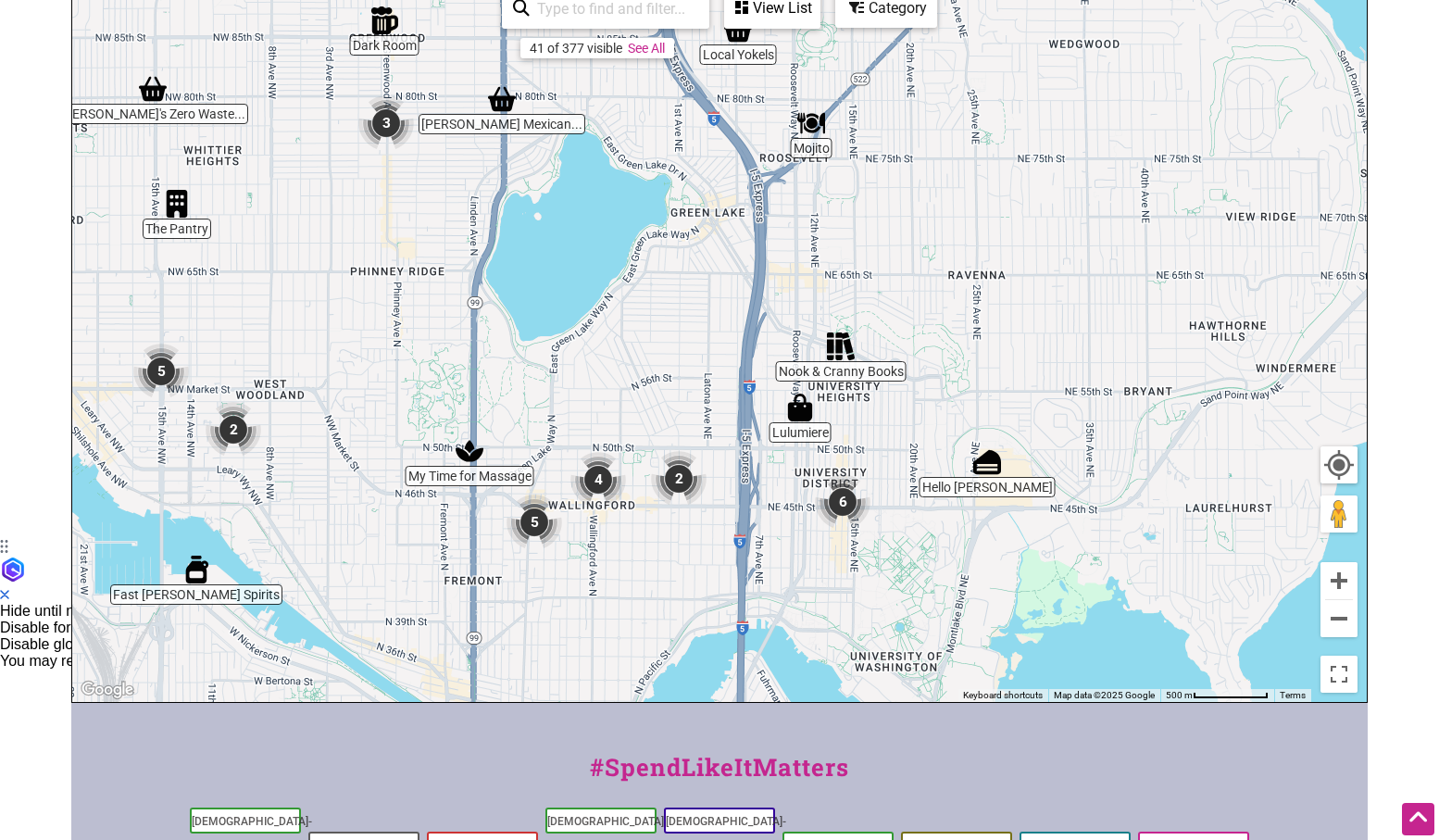
drag, startPoint x: 983, startPoint y: 382, endPoint x: 1071, endPoint y: 238, distance: 168.8
click at [1072, 238] on div "To navigate, press the arrow keys." at bounding box center [720, 342] width 1295 height 720
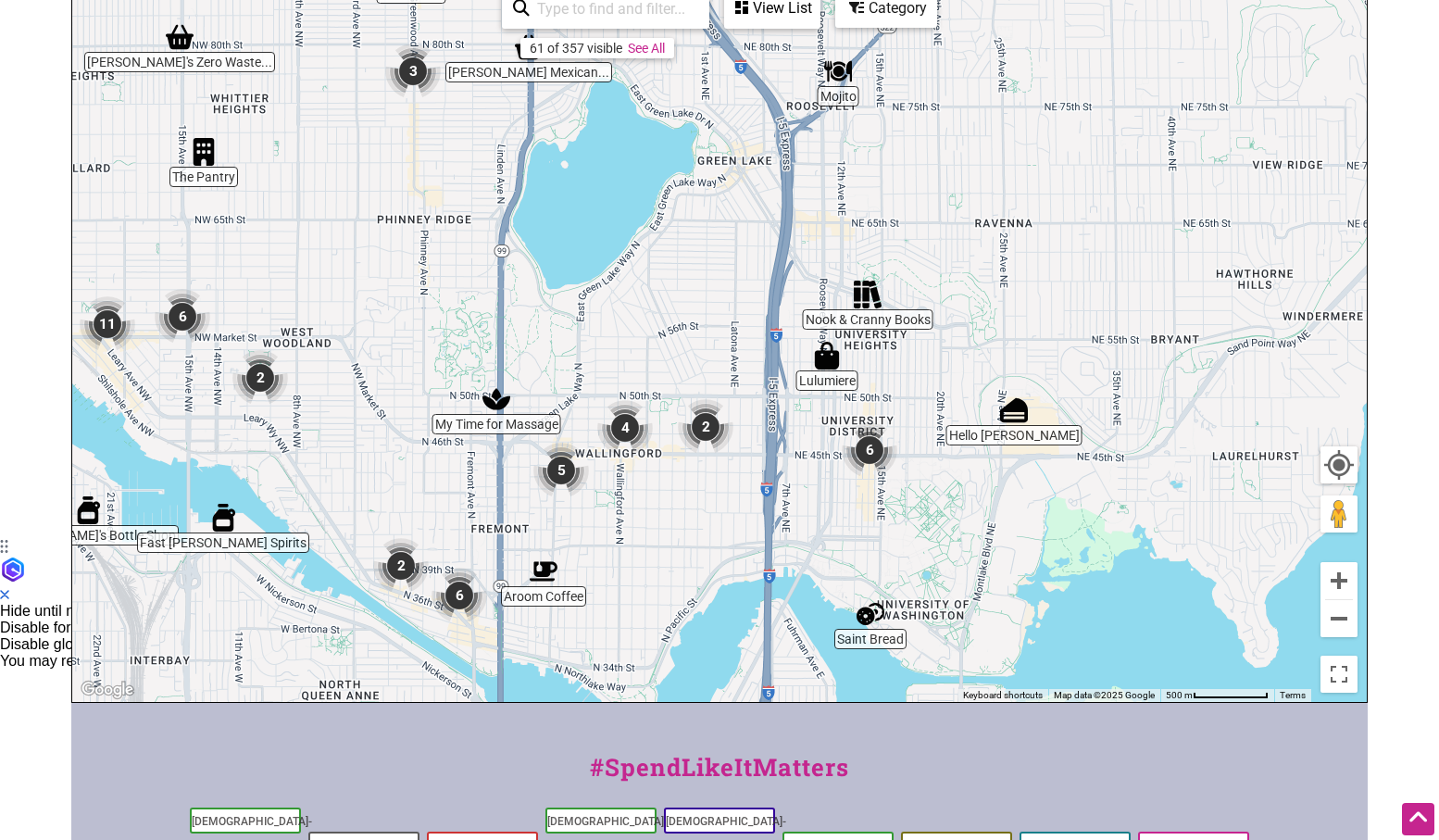
click at [830, 363] on img "Lulumiere" at bounding box center [827, 355] width 28 height 28
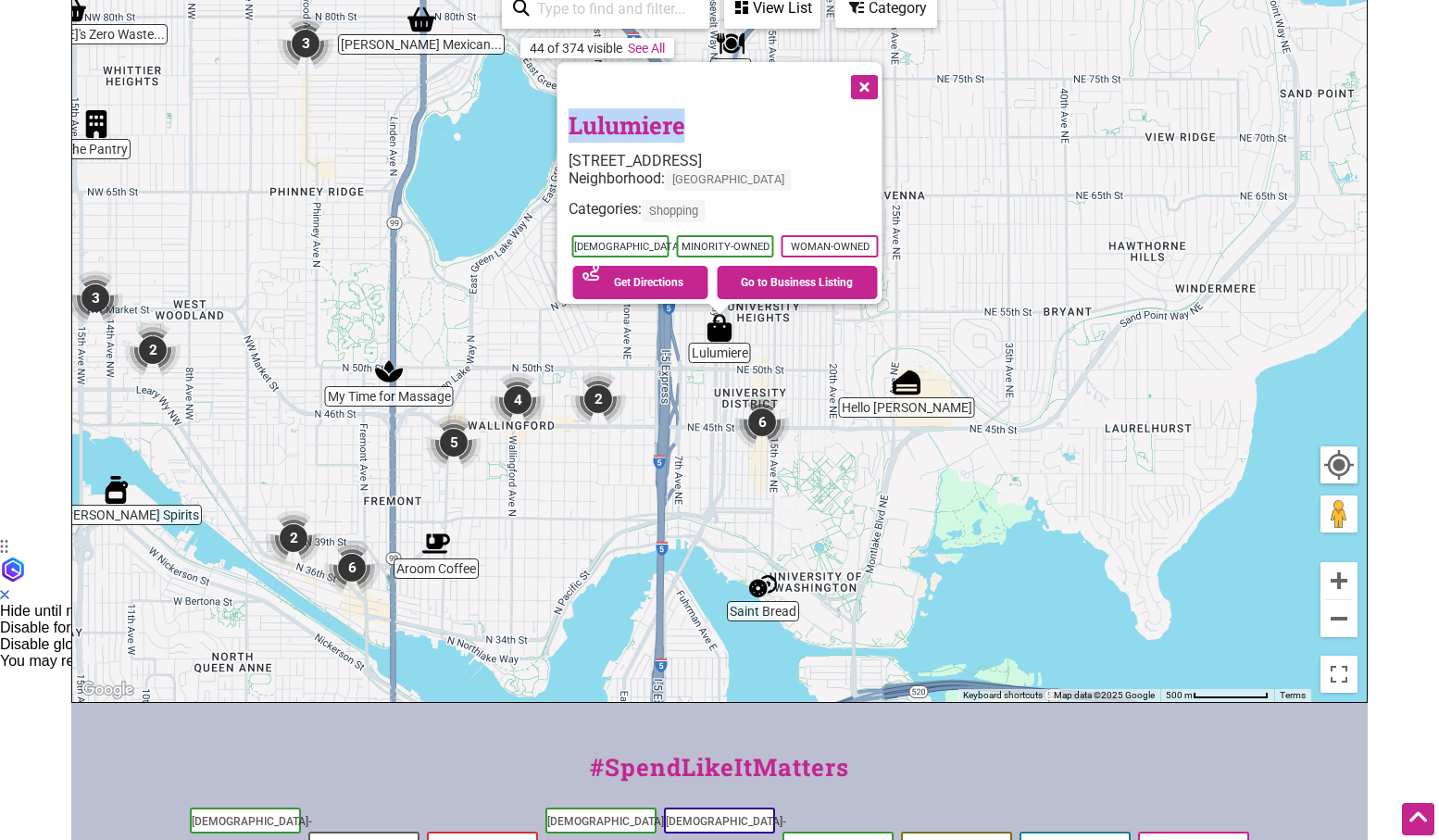
drag, startPoint x: 557, startPoint y: 115, endPoint x: 694, endPoint y: 128, distance: 137.6
click at [694, 128] on div "Lulumiere 5200 Roosevelt Way NE, Seattle, WA 98105 Neighborhood: University Dis…" at bounding box center [720, 183] width 325 height 241
copy link "Lulumiere"
click at [597, 399] on img "2" at bounding box center [598, 399] width 56 height 56
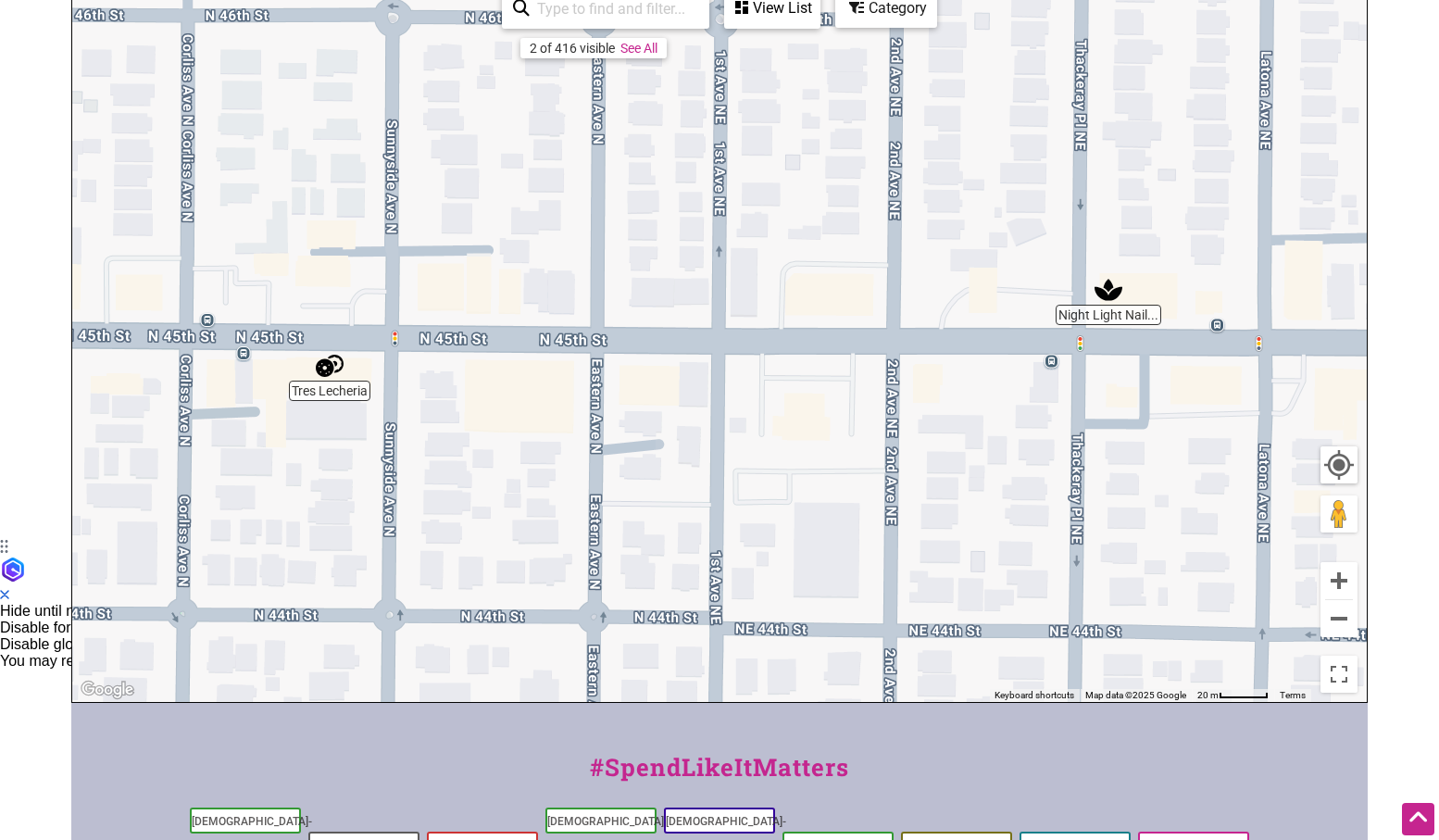
click at [1118, 318] on div "To navigate, press the arrow keys." at bounding box center [720, 342] width 1295 height 720
click at [1107, 288] on img "Night Light Nail Salon" at bounding box center [1108, 290] width 28 height 28
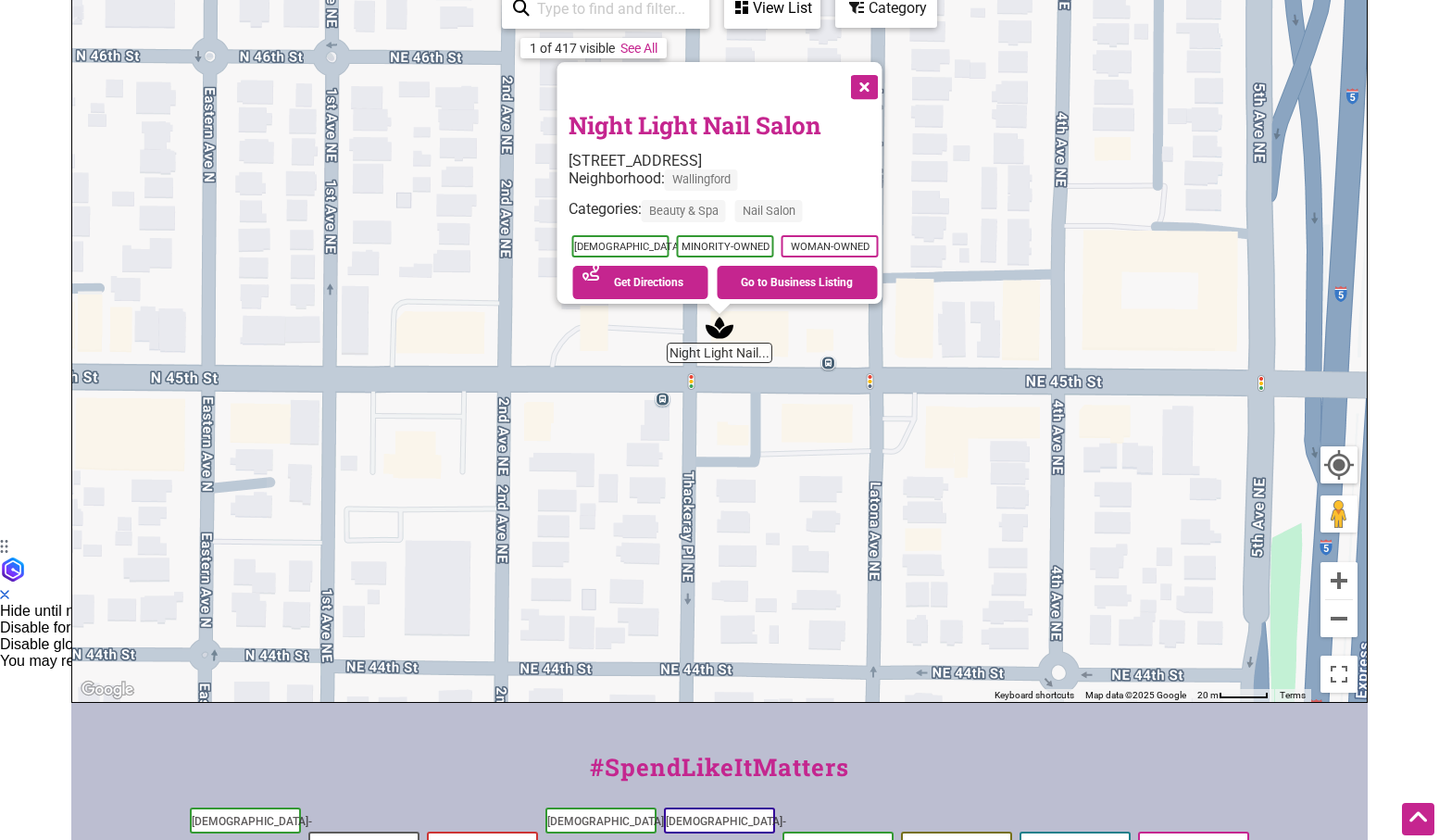
click at [869, 77] on button "Close" at bounding box center [863, 85] width 46 height 46
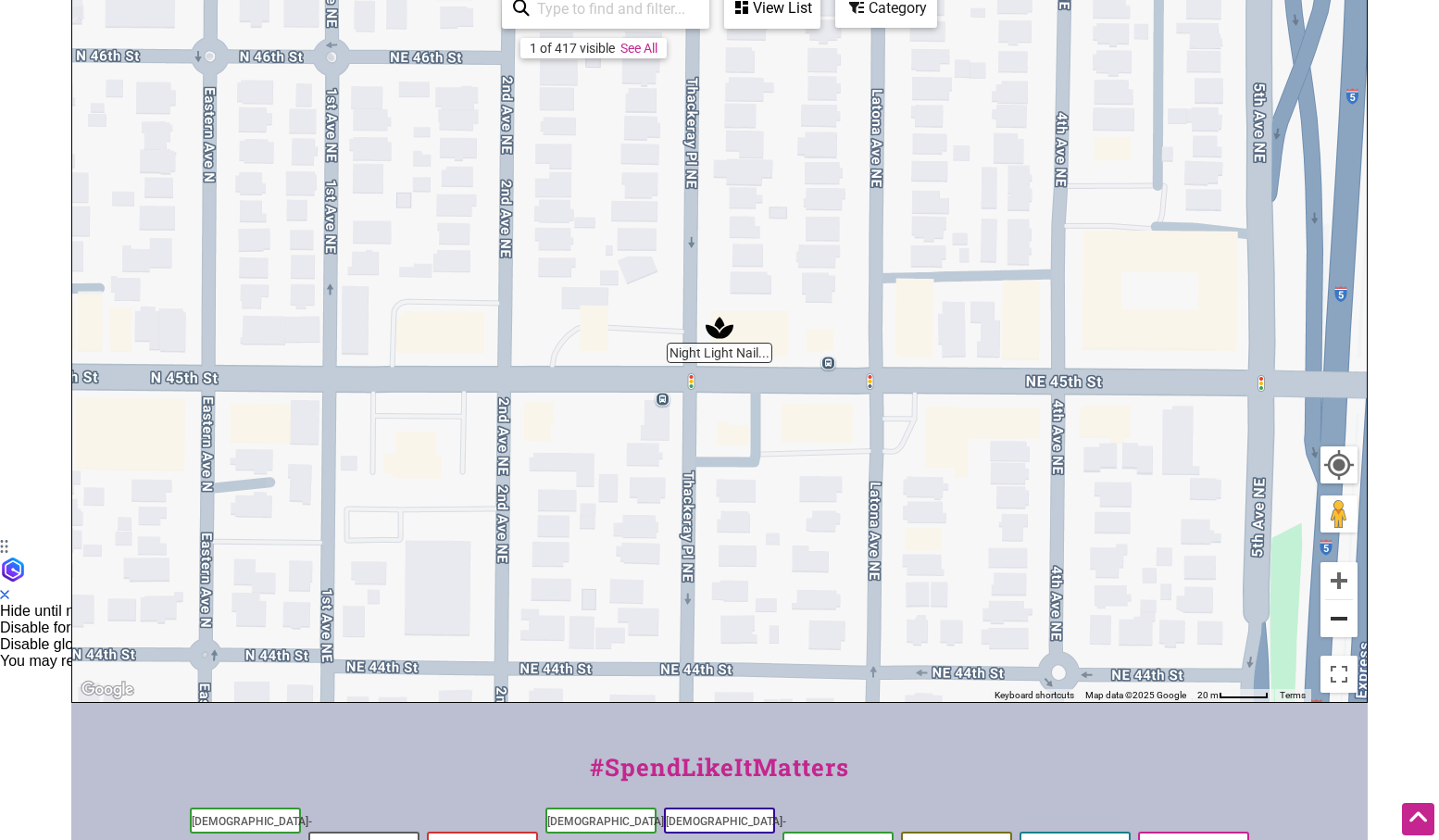
click at [1338, 614] on button "Zoom out" at bounding box center [1339, 618] width 37 height 37
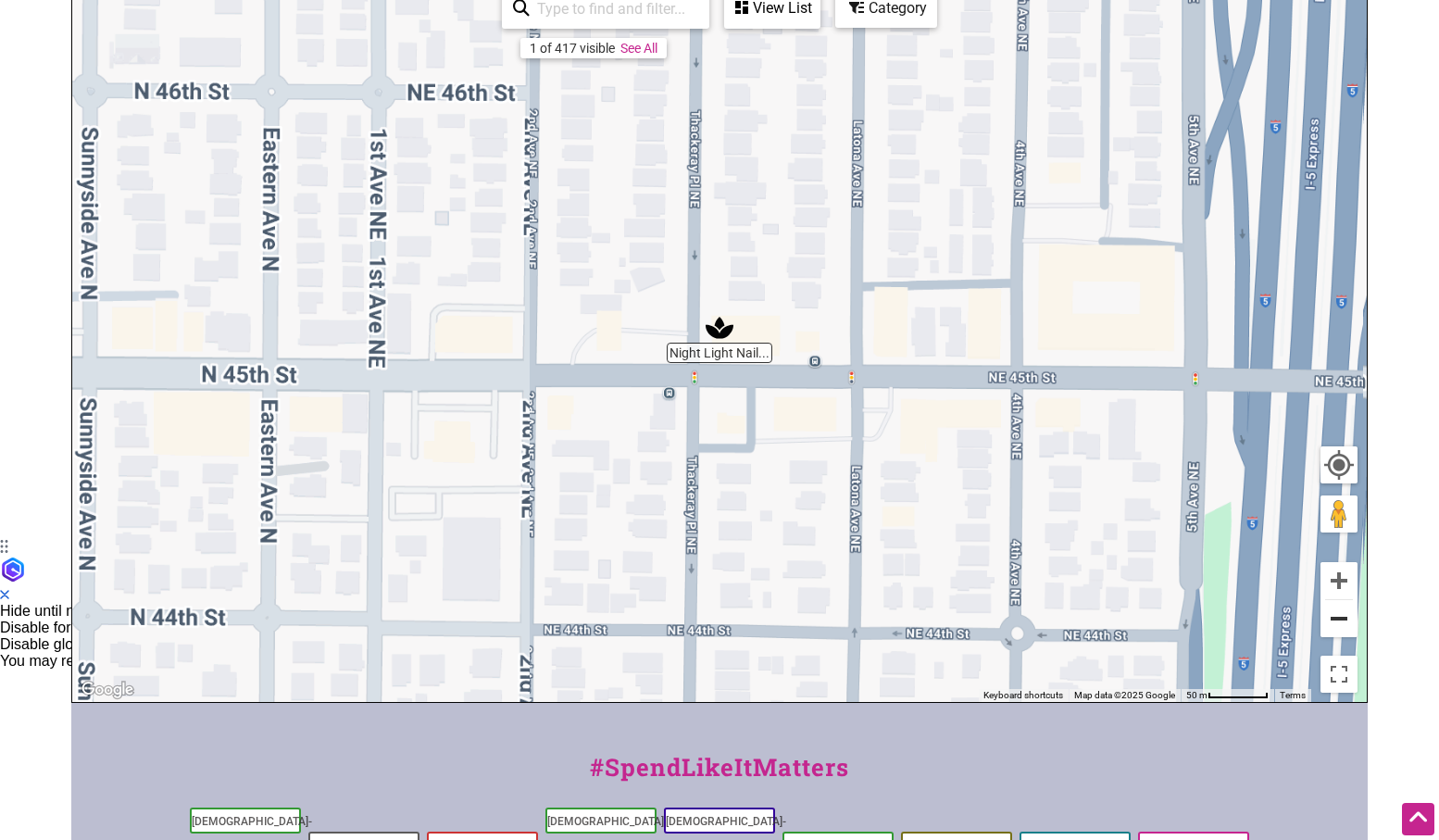
click at [1338, 614] on button "Zoom out" at bounding box center [1339, 618] width 37 height 37
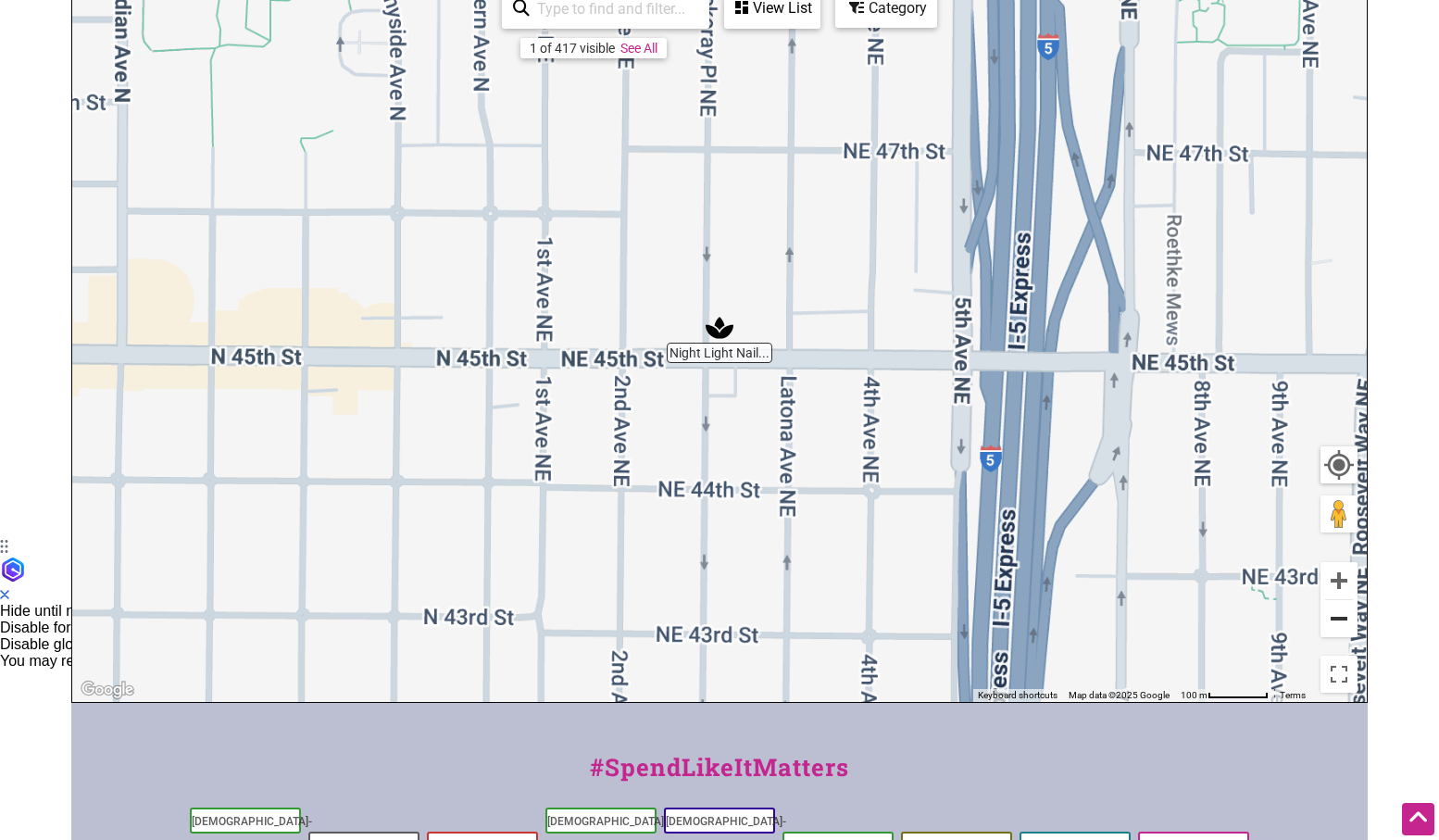
click at [1338, 614] on button "Zoom out" at bounding box center [1339, 618] width 37 height 37
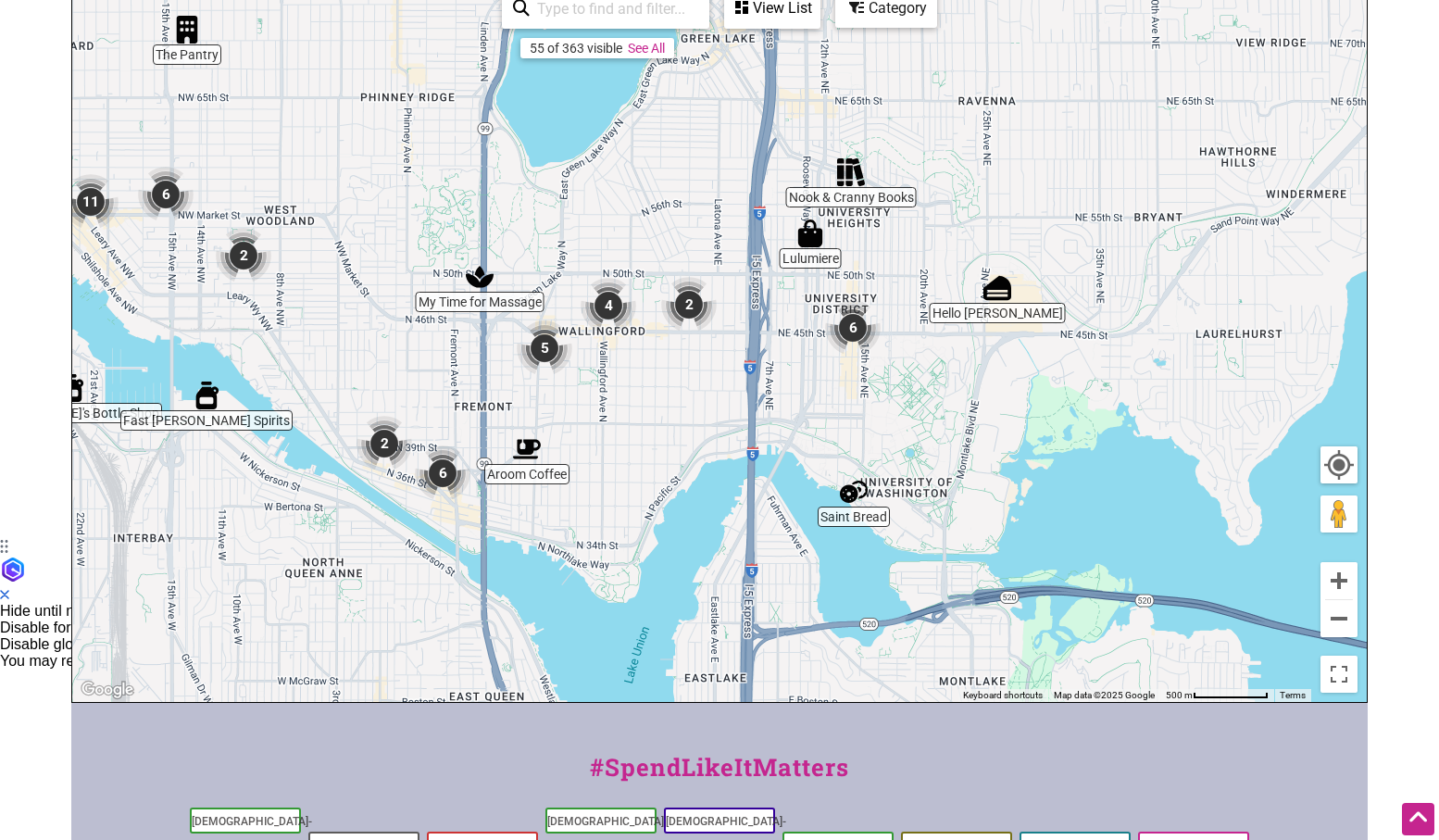
drag, startPoint x: 1031, startPoint y: 583, endPoint x: 1021, endPoint y: 436, distance: 147.3
click at [1021, 436] on div "To navigate, press the arrow keys." at bounding box center [720, 342] width 1295 height 720
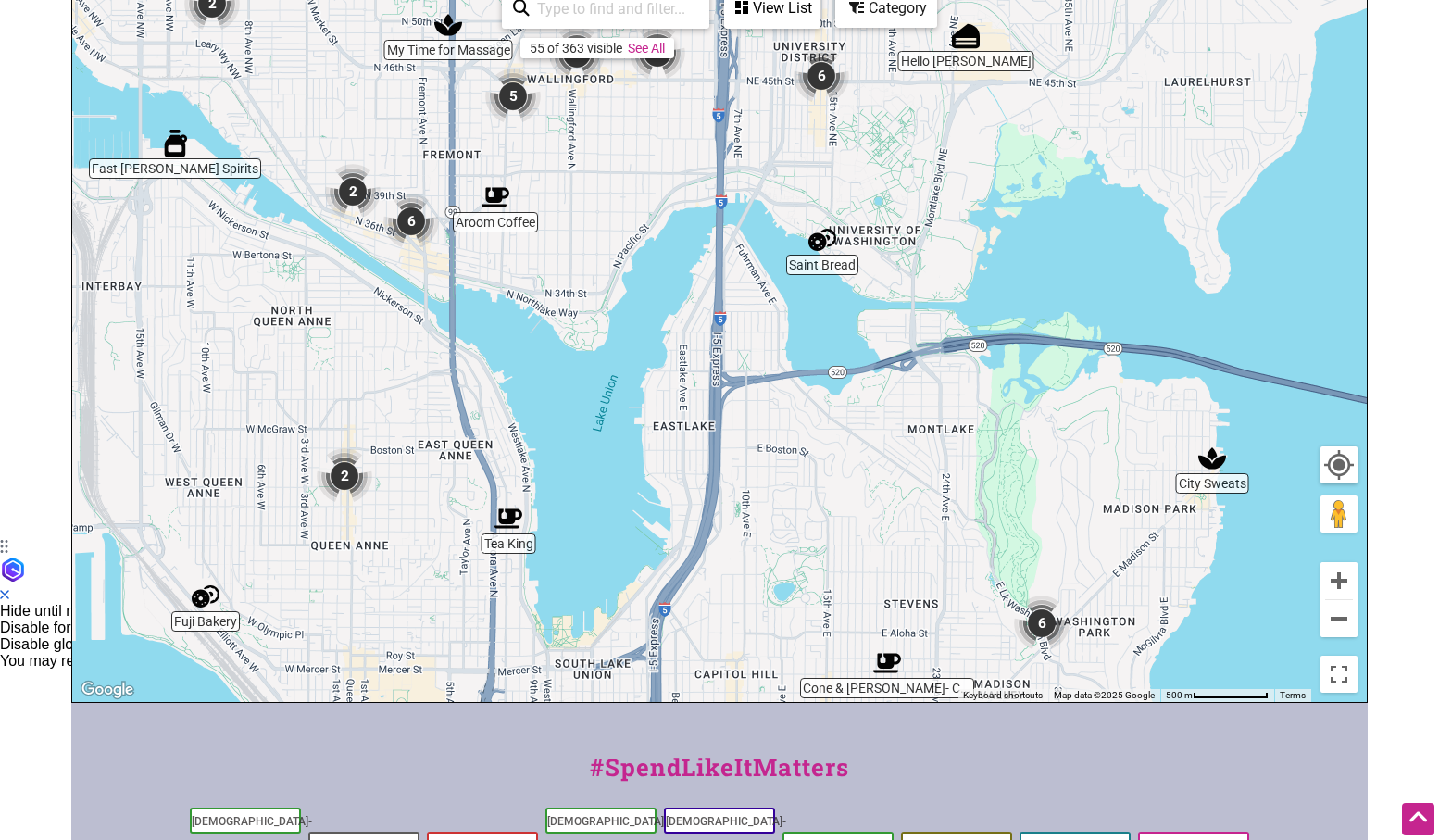
drag, startPoint x: 1009, startPoint y: 521, endPoint x: 904, endPoint y: 307, distance: 238.4
click at [905, 309] on div "To navigate, press the arrow keys." at bounding box center [720, 342] width 1295 height 720
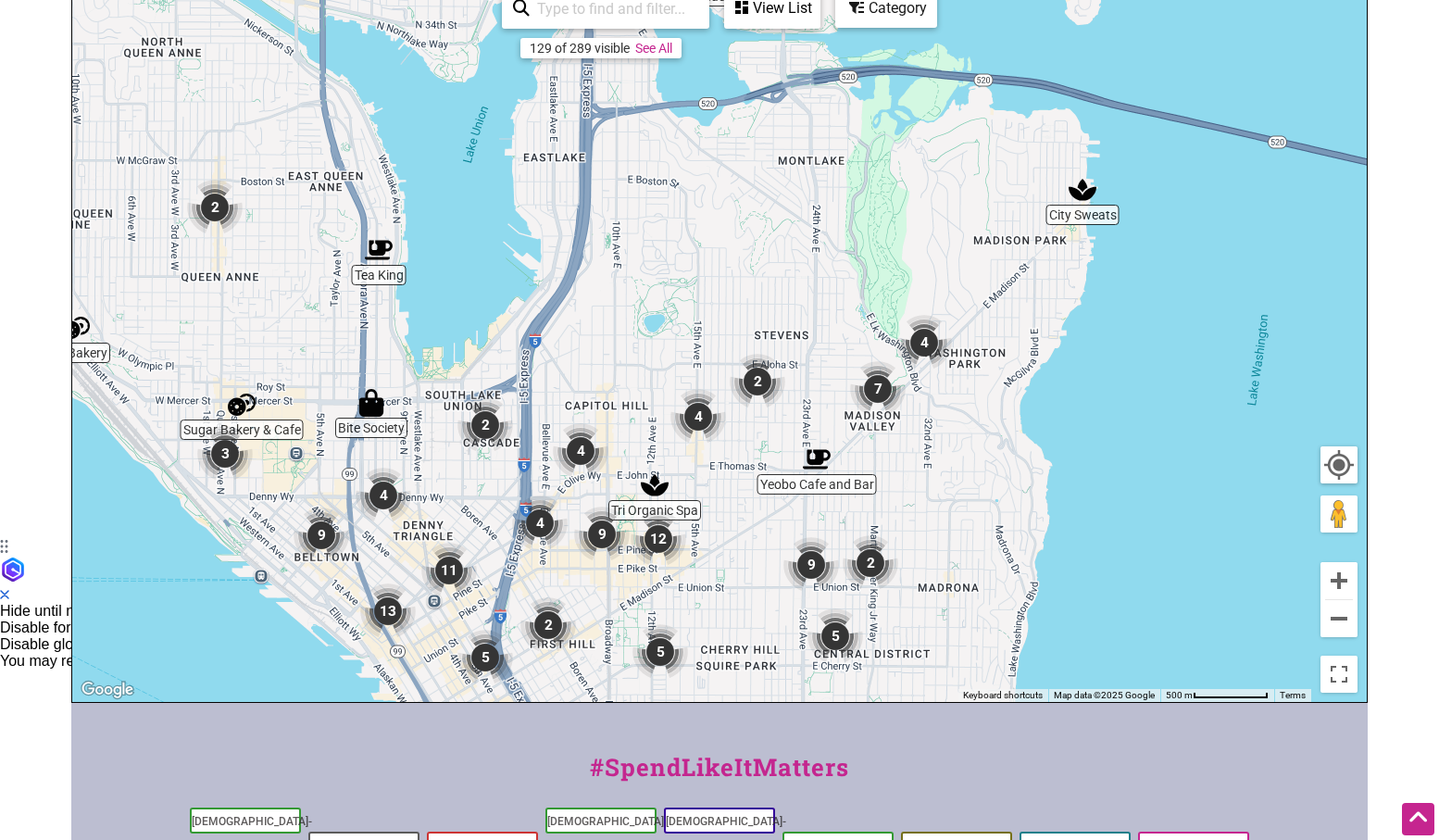
click at [1082, 191] on img "City Sweats" at bounding box center [1082, 190] width 28 height 28
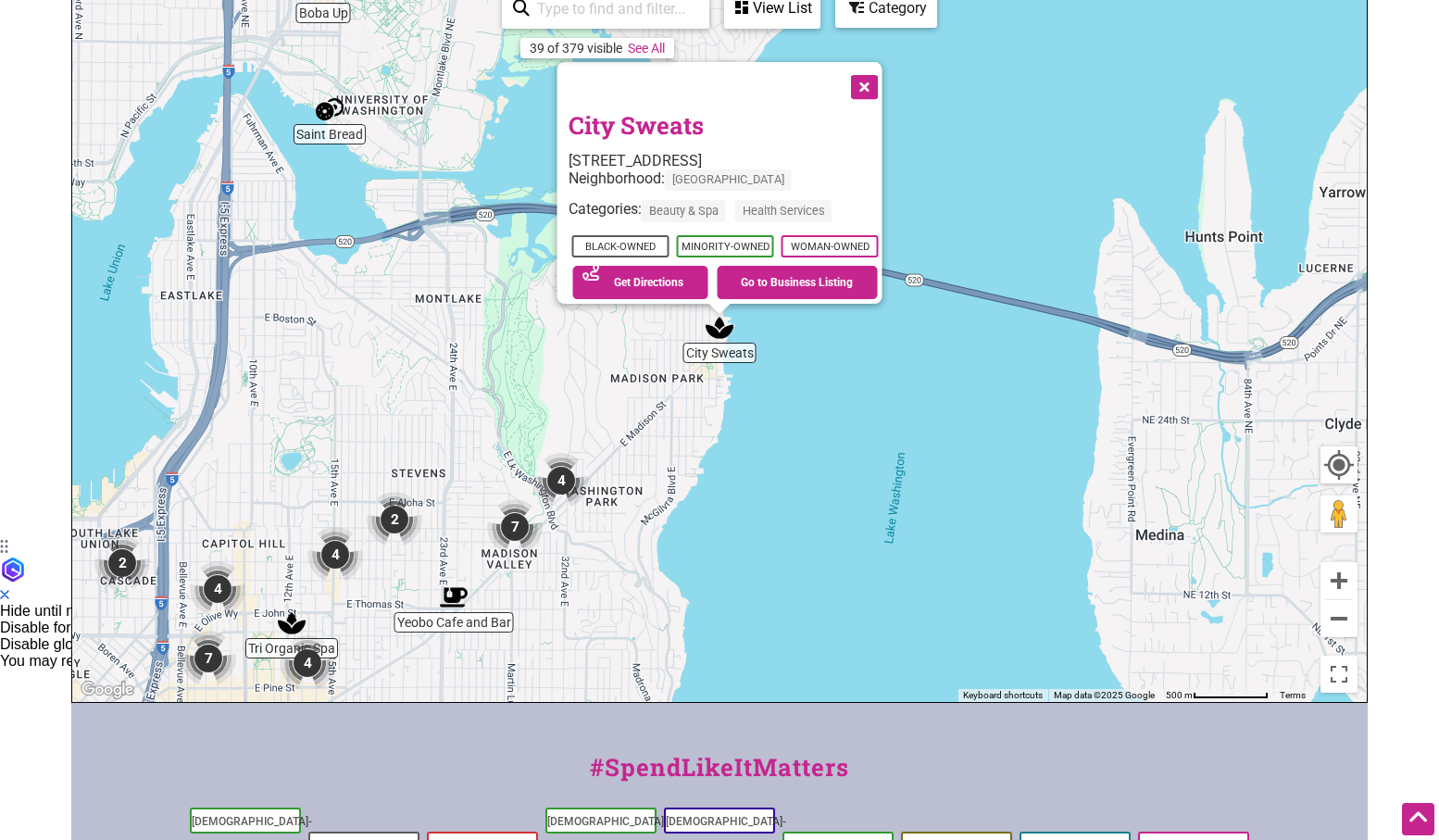
click at [852, 405] on div "To navigate, press the arrow keys. City Sweats 1928 43rd Ave E, Seattle, WA 981…" at bounding box center [720, 342] width 1295 height 720
click at [564, 473] on img "4" at bounding box center [562, 481] width 56 height 56
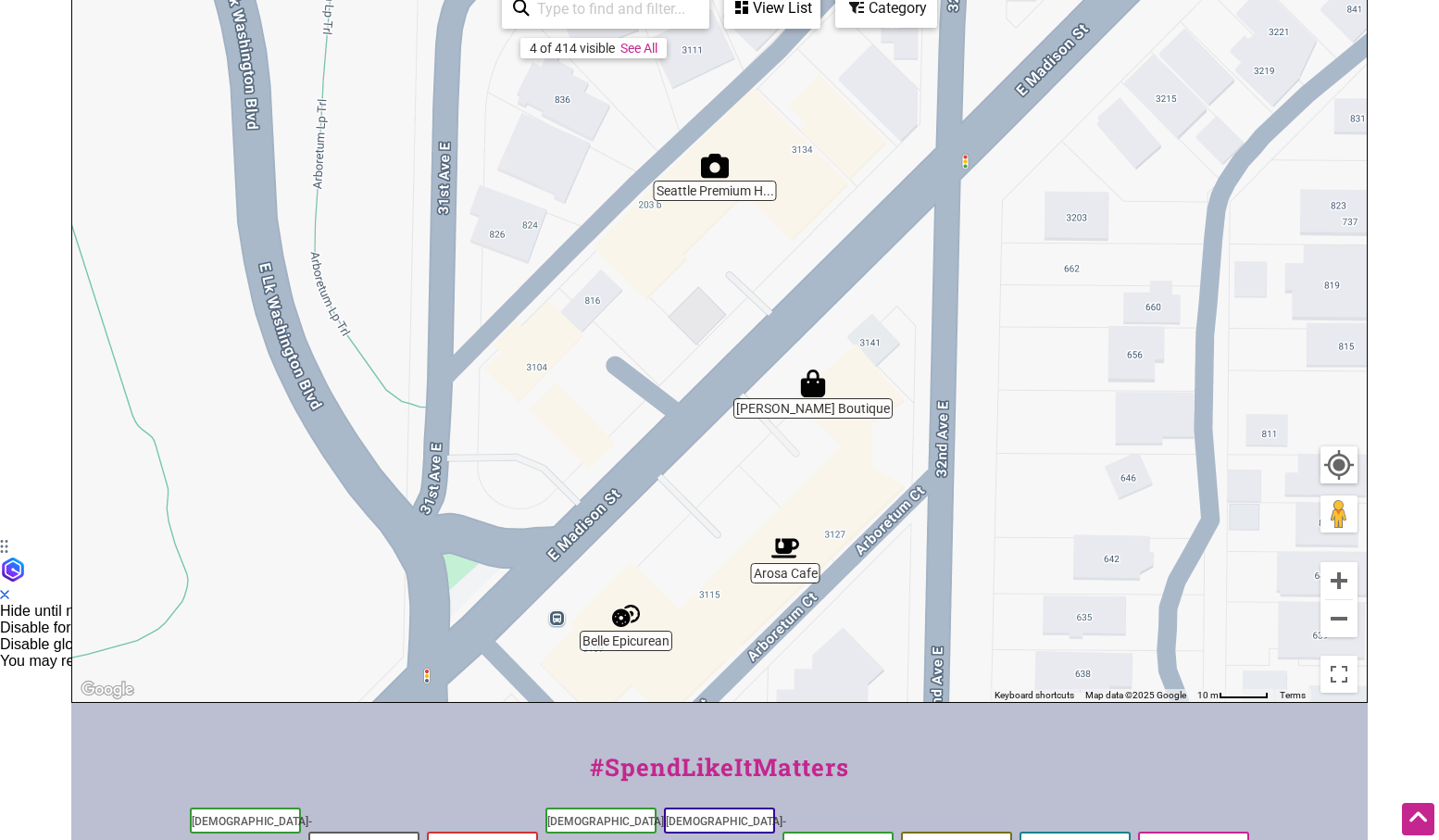
drag, startPoint x: 731, startPoint y: 342, endPoint x: 733, endPoint y: 241, distance: 101.0
click at [733, 241] on div "To navigate, press the arrow keys." at bounding box center [720, 342] width 1295 height 720
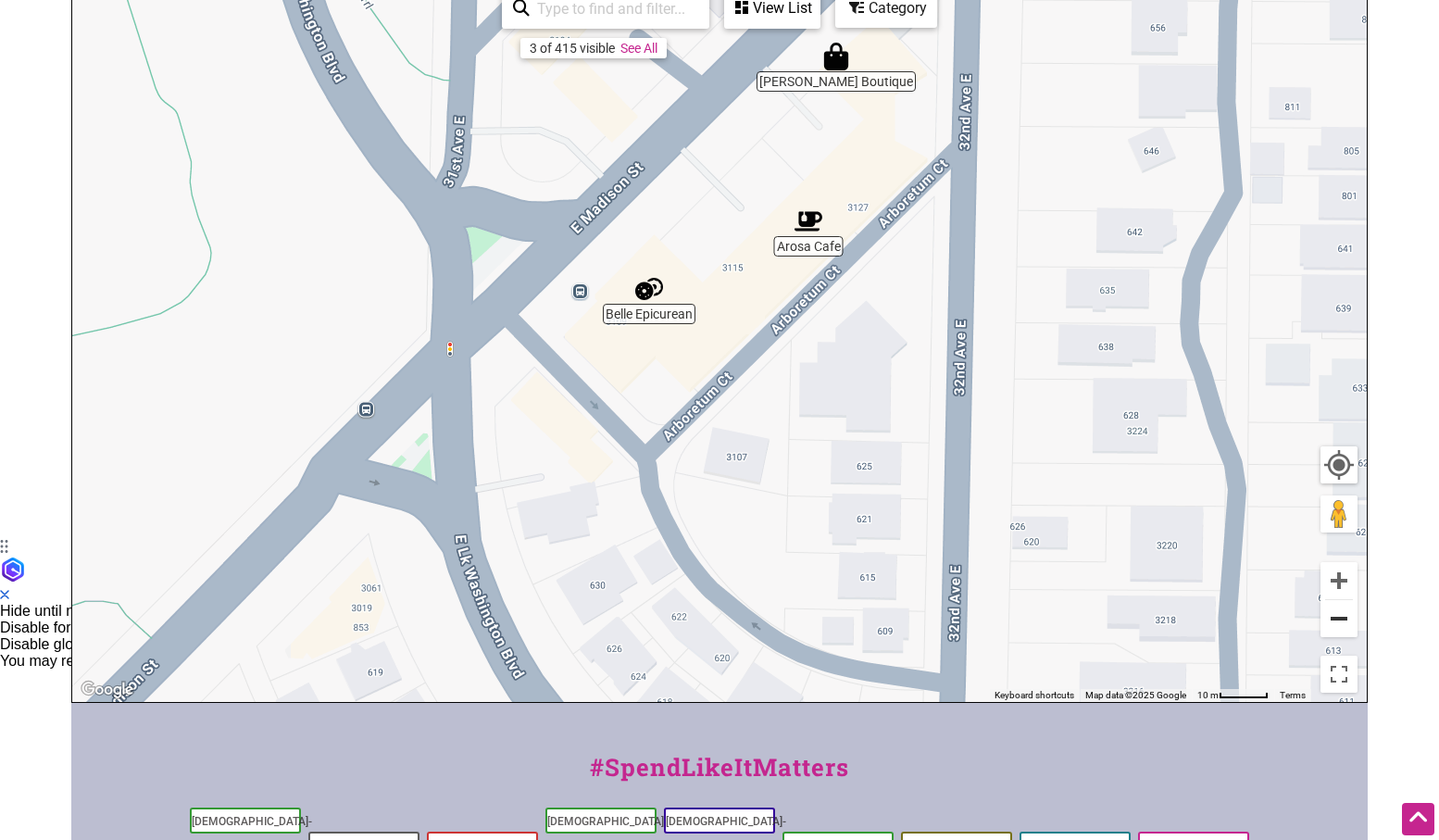
click at [1342, 613] on button "Zoom out" at bounding box center [1339, 618] width 37 height 37
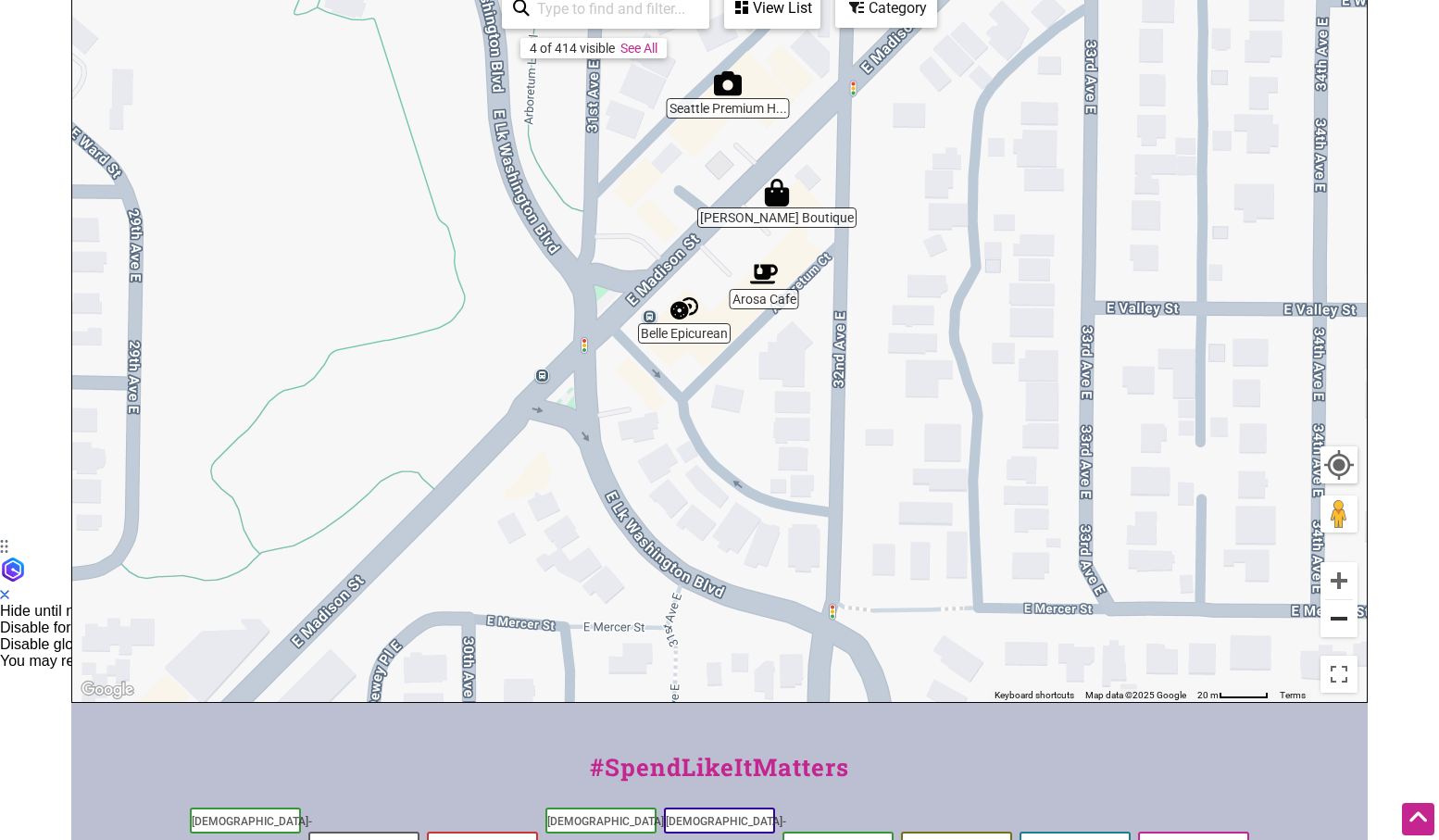
click at [1342, 613] on button "Zoom out" at bounding box center [1339, 618] width 37 height 37
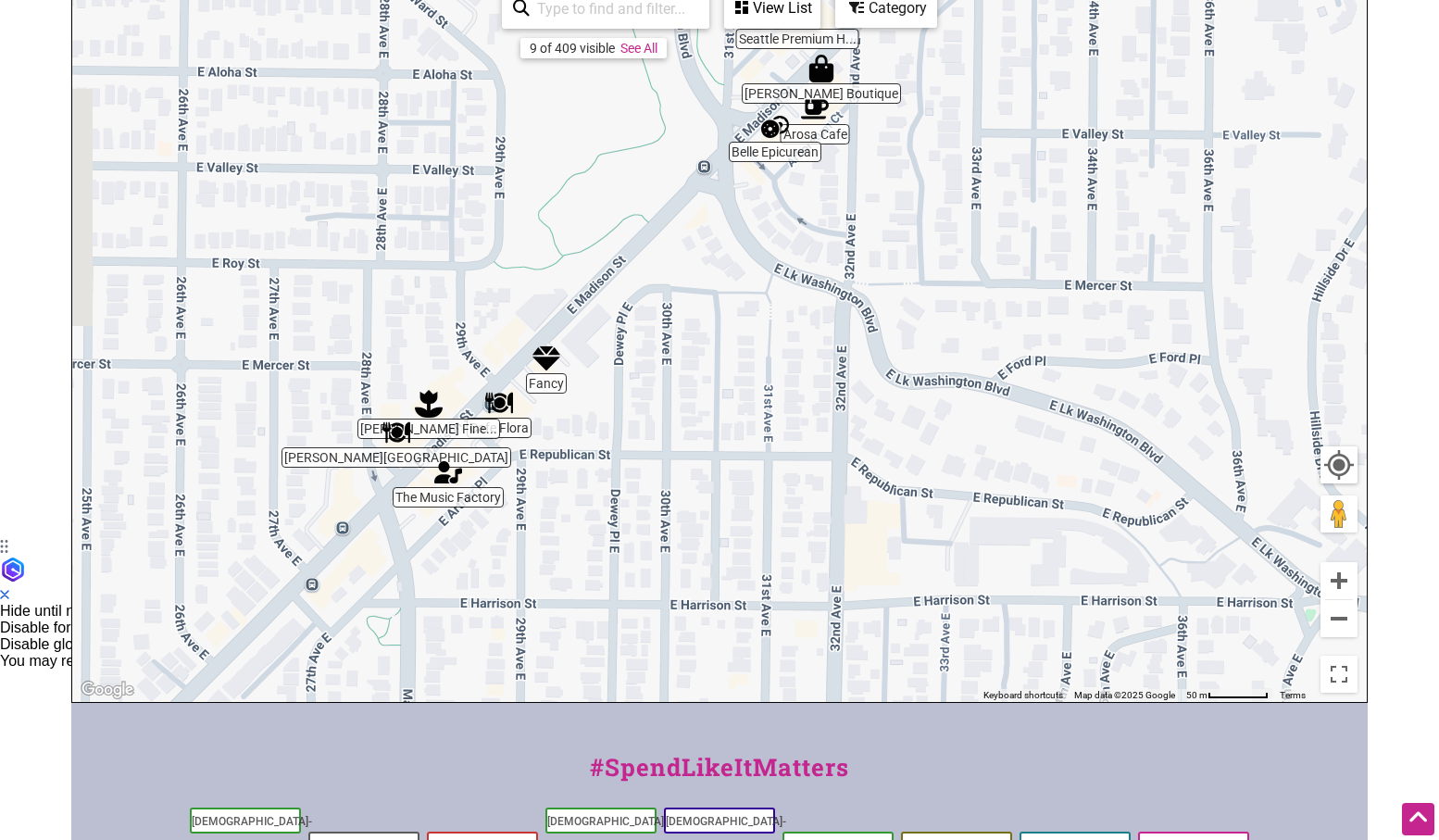
drag, startPoint x: 623, startPoint y: 594, endPoint x: 702, endPoint y: 388, distance: 220.6
click at [702, 388] on div "To navigate, press the arrow keys." at bounding box center [720, 342] width 1295 height 720
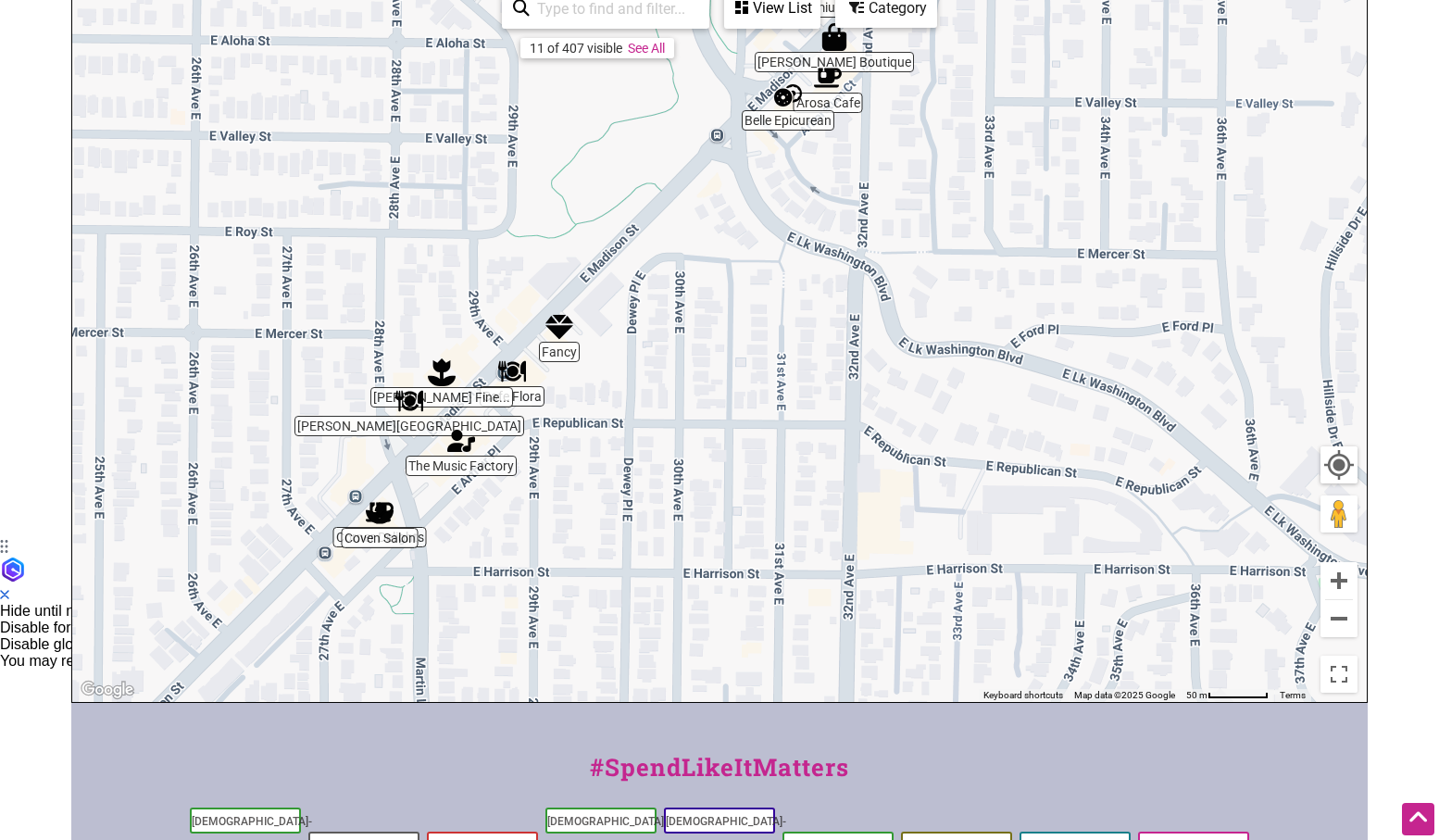
click at [516, 386] on div "To navigate, press the arrow keys." at bounding box center [720, 342] width 1295 height 720
click at [510, 374] on img "Cafe Flora" at bounding box center [512, 371] width 28 height 28
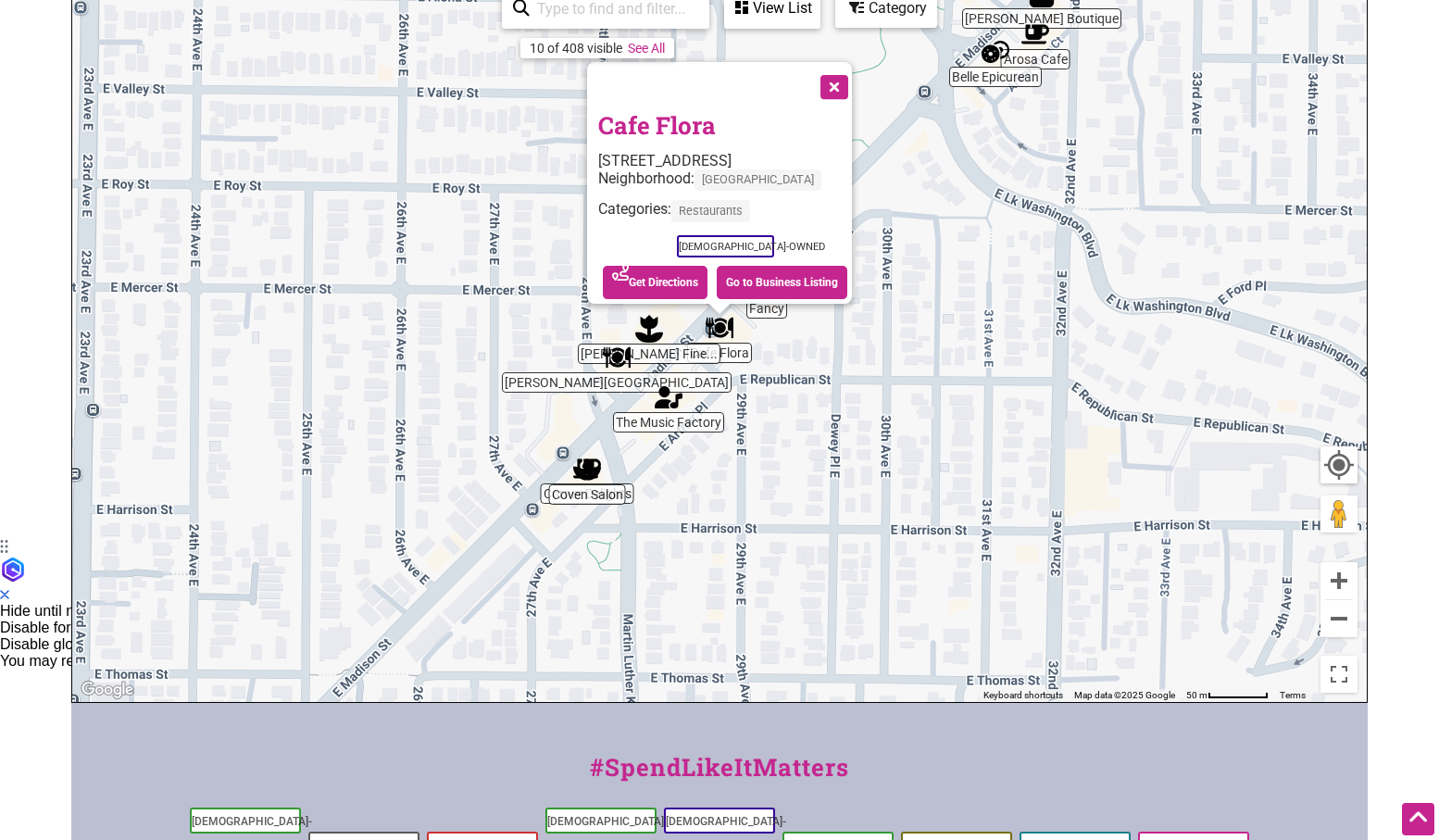
click at [607, 501] on div "To navigate, press the arrow keys. Cafe Flora 2901 E Madison St, Seattle, WA 98…" at bounding box center [720, 342] width 1295 height 720
click at [581, 463] on img "Coven Salon" at bounding box center [587, 470] width 28 height 28
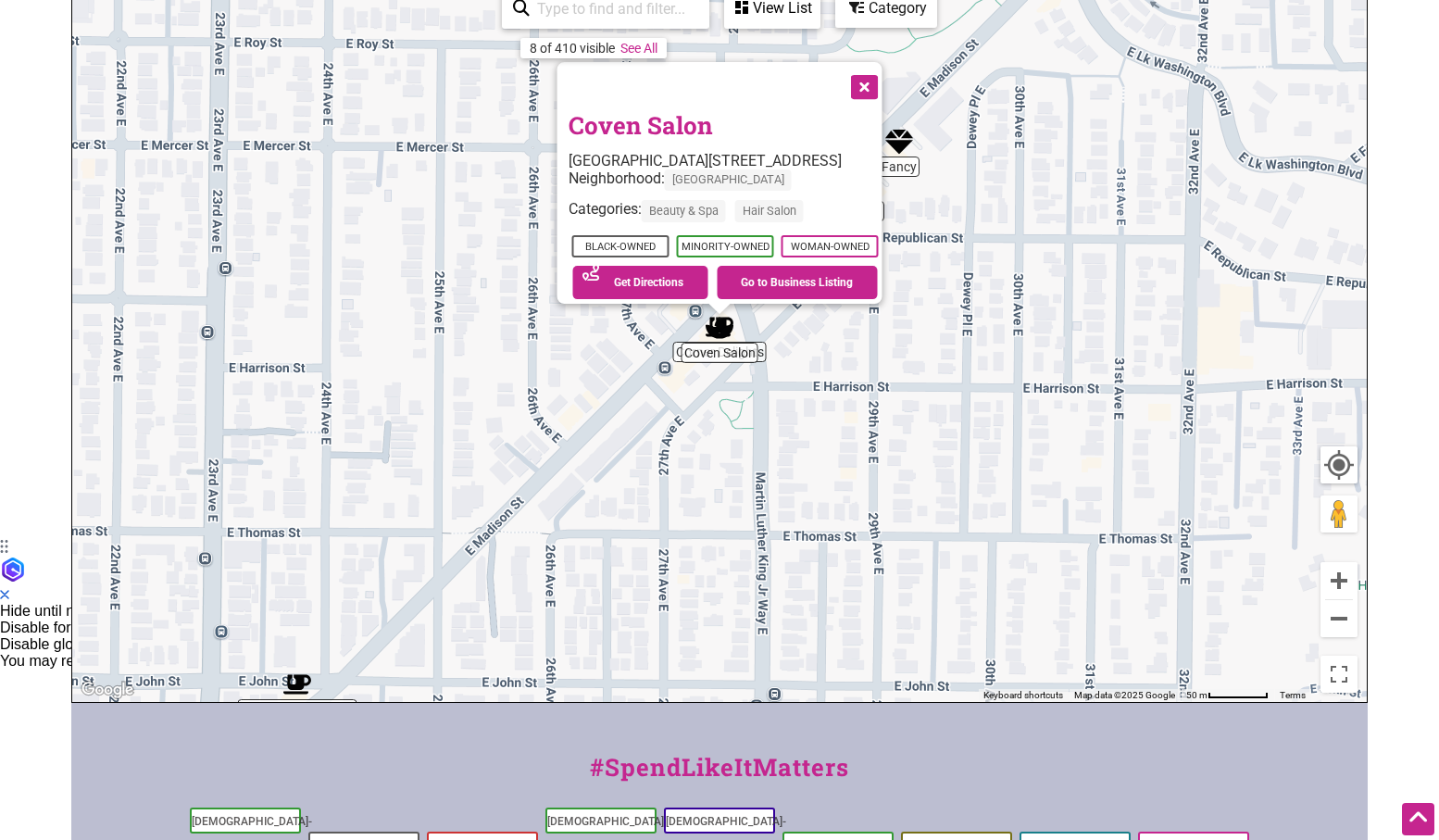
click at [887, 78] on button "Close" at bounding box center [863, 85] width 46 height 46
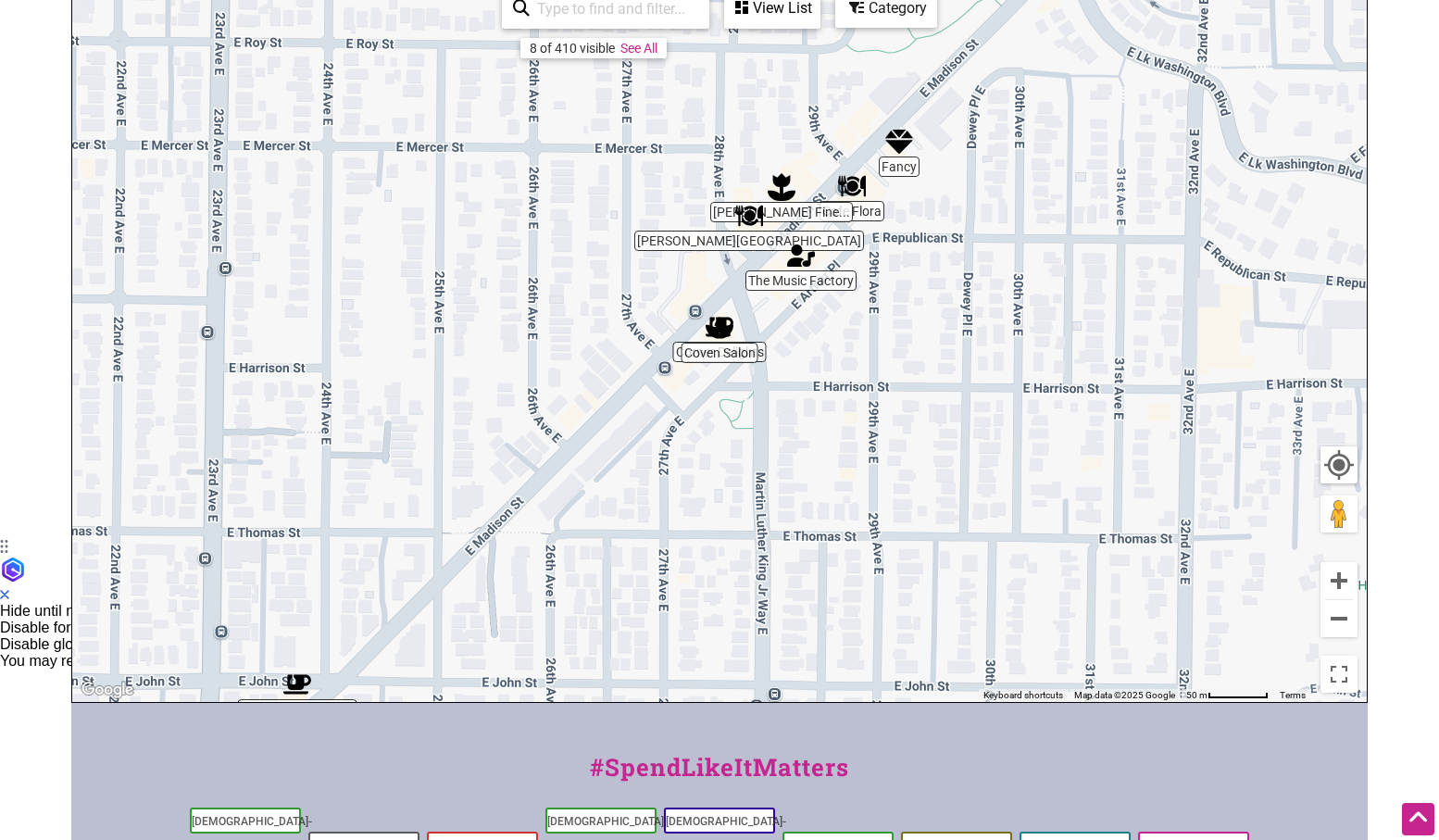
click at [773, 373] on div "To navigate, press the arrow keys." at bounding box center [720, 342] width 1295 height 720
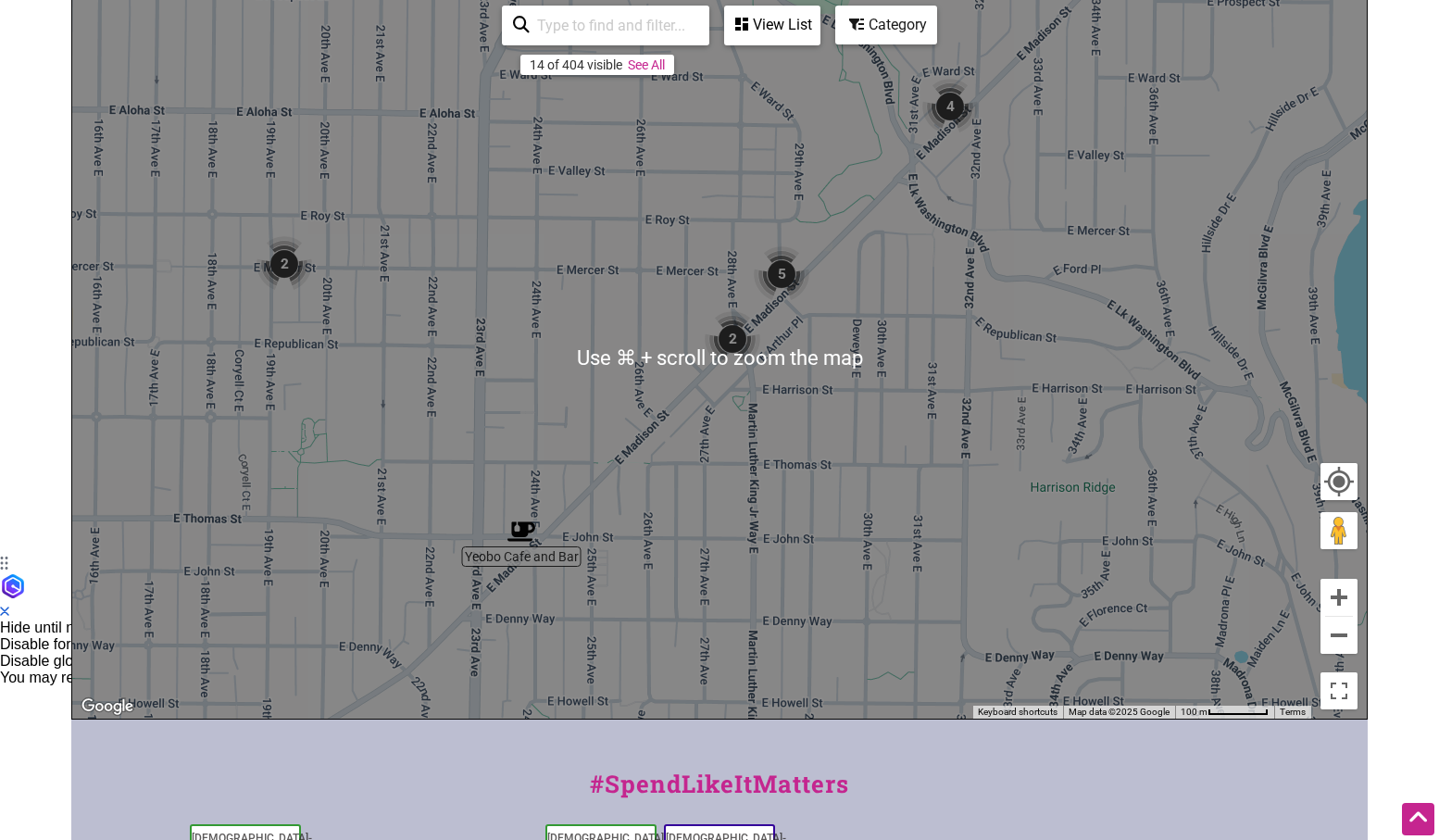
scroll to position [273, 0]
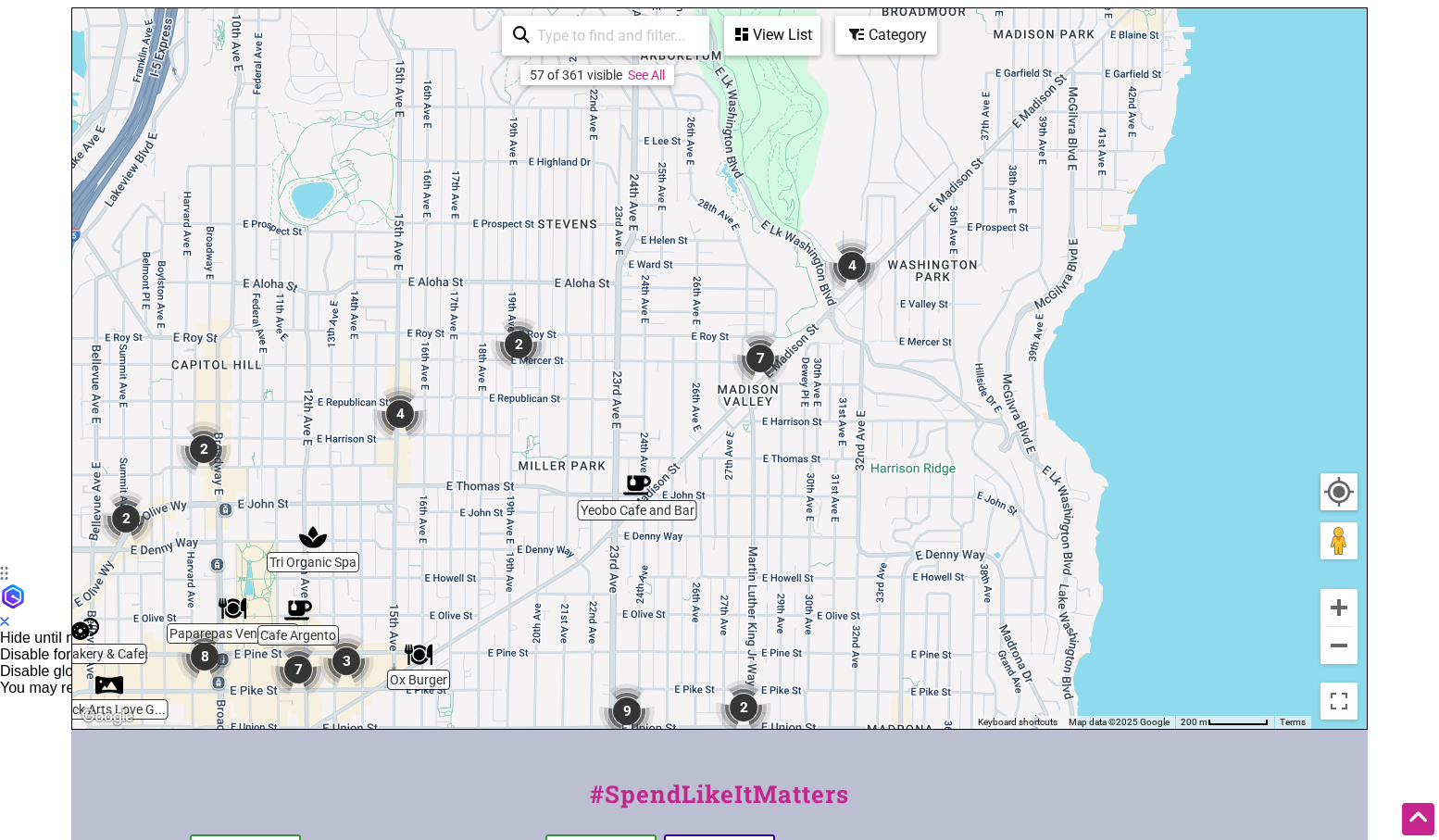
drag, startPoint x: 801, startPoint y: 306, endPoint x: 814, endPoint y: 370, distance: 65.3
click at [814, 370] on div "To navigate, press the arrow keys." at bounding box center [720, 368] width 1295 height 720
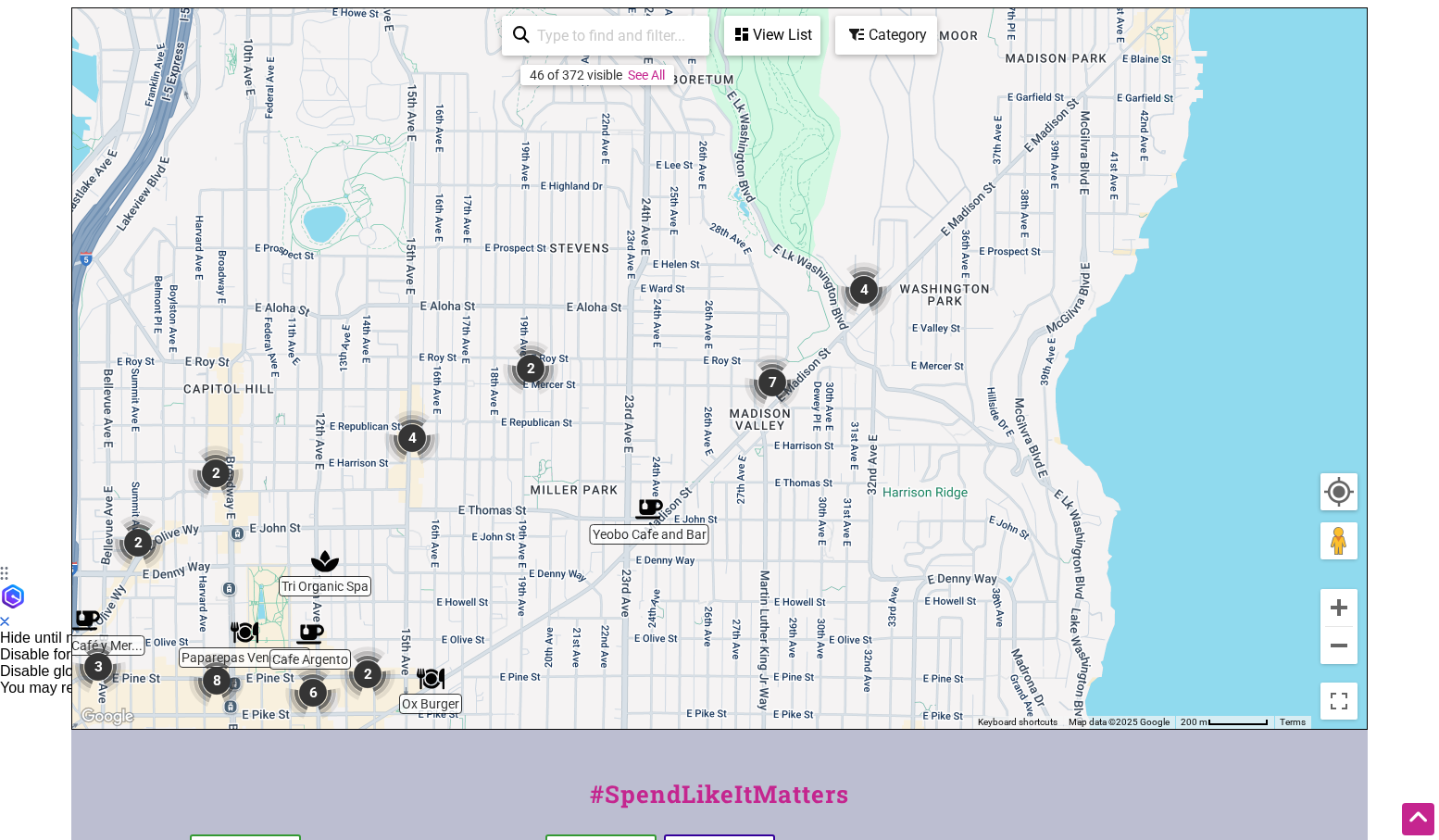
click at [217, 469] on img "2" at bounding box center [215, 473] width 56 height 56
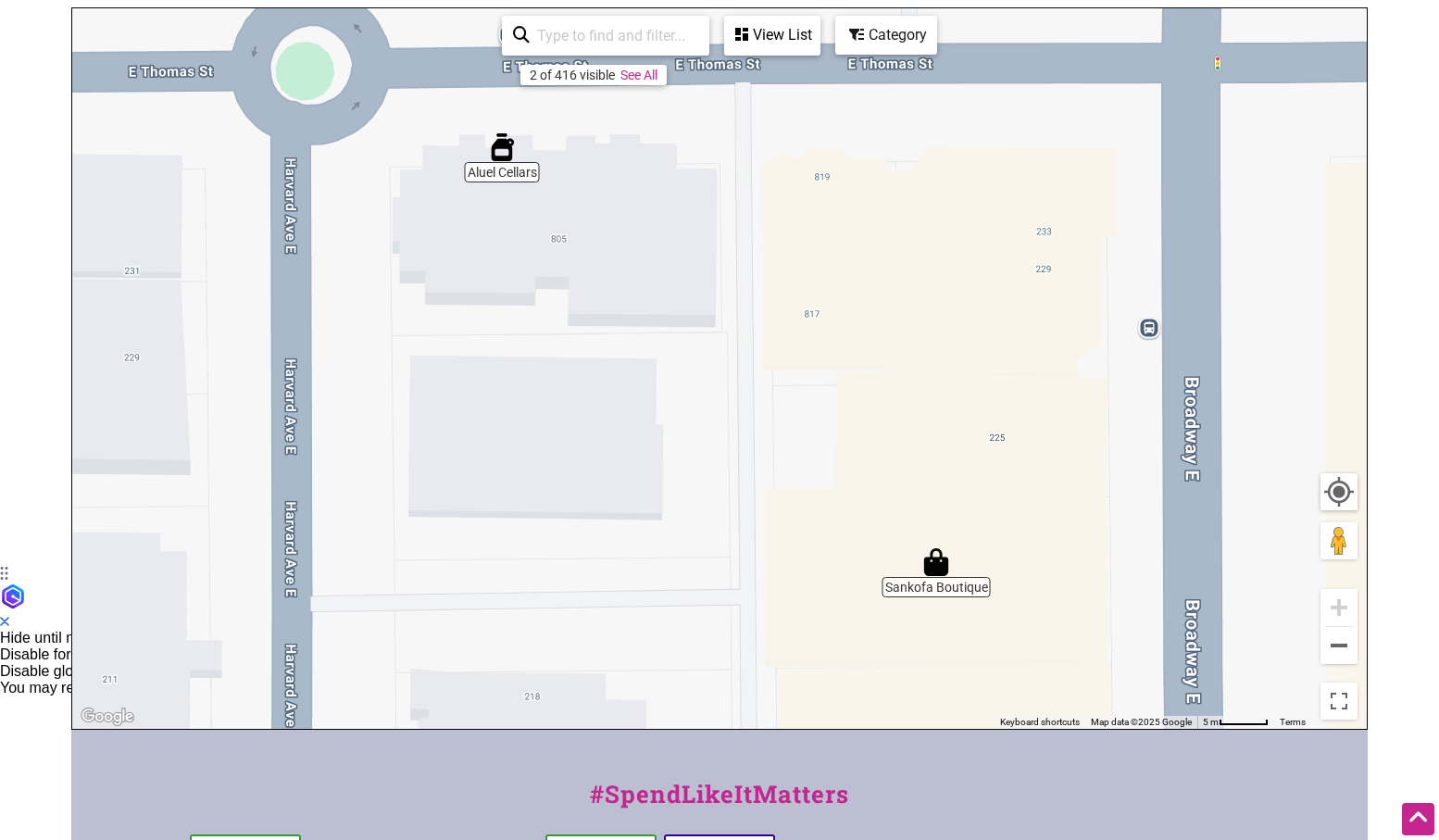
click at [914, 590] on div "To navigate, press the arrow keys." at bounding box center [720, 368] width 1295 height 720
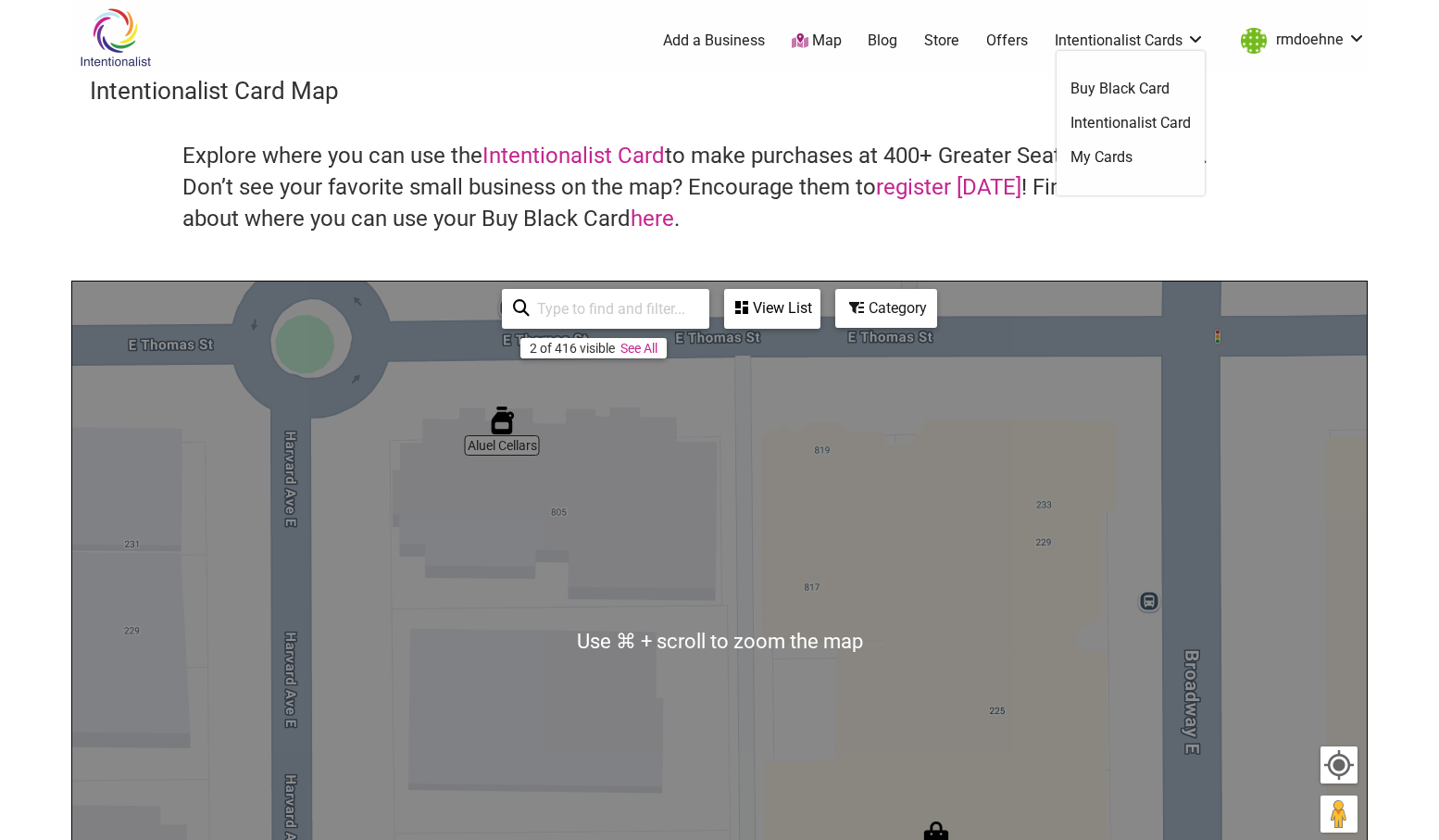
click at [1088, 33] on link "Intentionalist Cards" at bounding box center [1130, 41] width 150 height 20
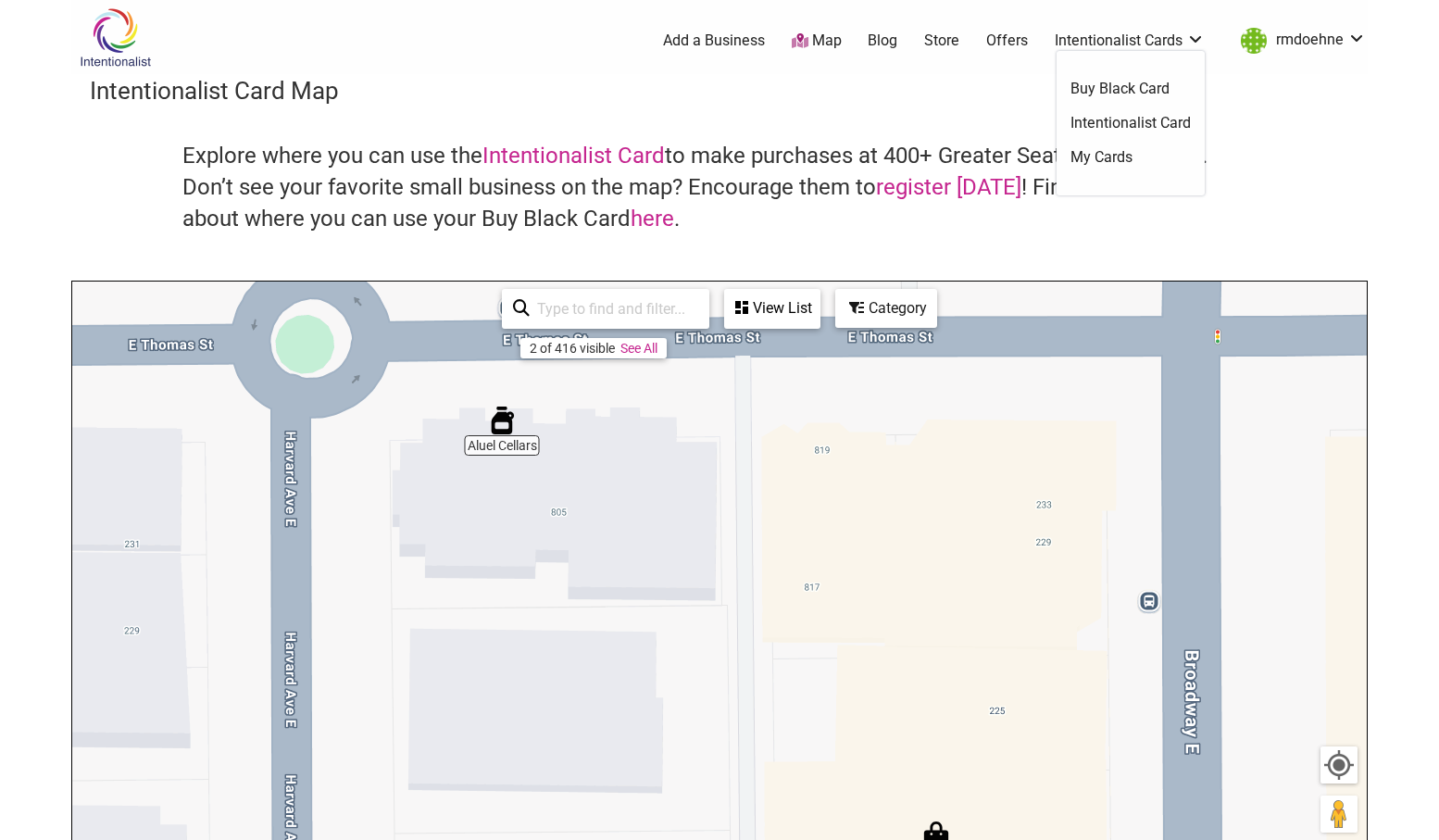
click at [1097, 130] on link "Intentionalist Card" at bounding box center [1131, 123] width 121 height 20
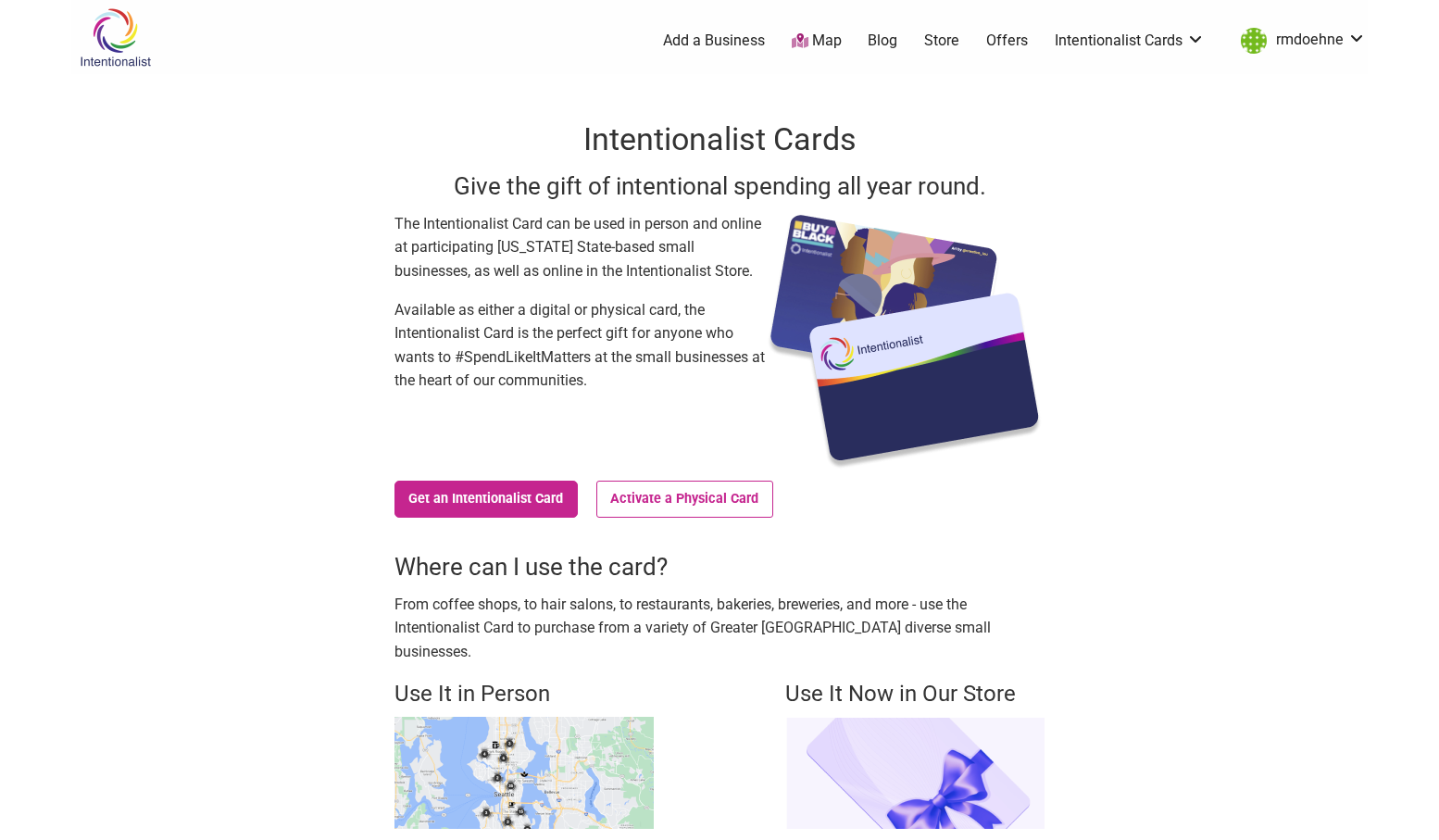
click at [1090, 167] on div "Intentionalist Cards Give the gift of intentional spending all year round. The …" at bounding box center [719, 473] width 948 height 798
click at [1111, 42] on link "Intentionalist Cards" at bounding box center [1130, 41] width 150 height 20
click at [1097, 160] on link "My Cards" at bounding box center [1131, 158] width 121 height 20
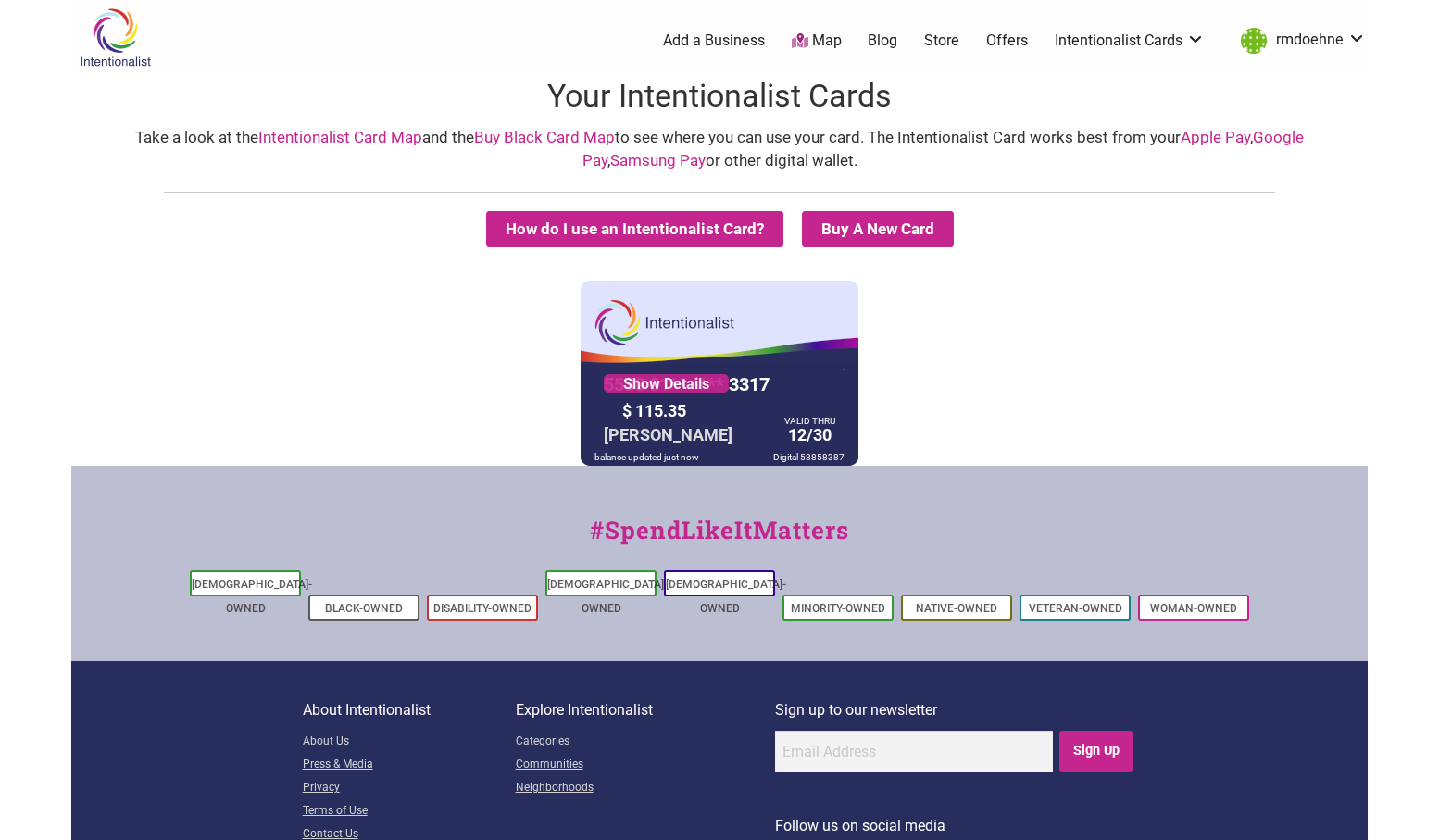
click at [681, 439] on div "RANA DOEHNE" at bounding box center [668, 434] width 138 height 29
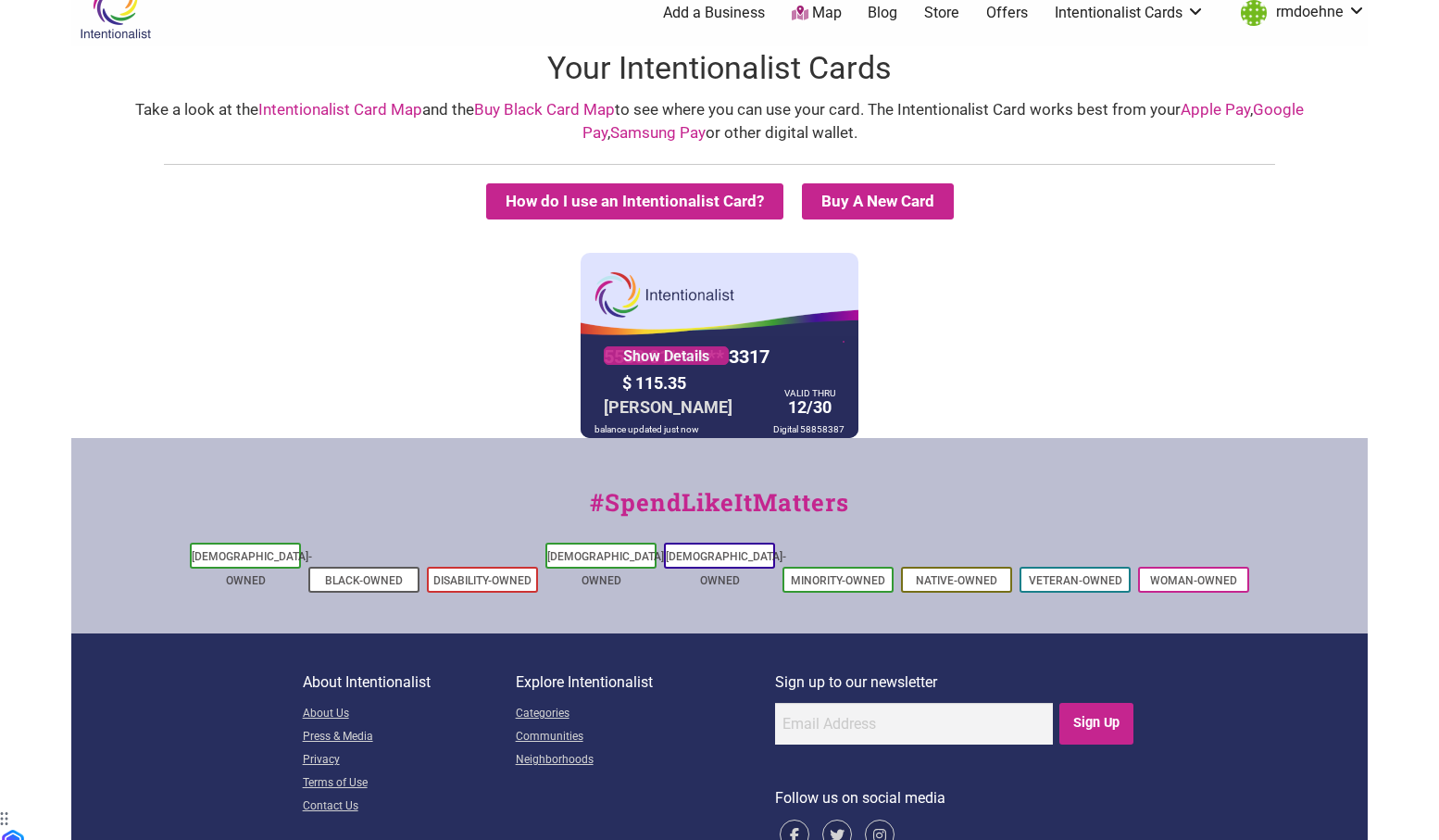
scroll to position [67, 0]
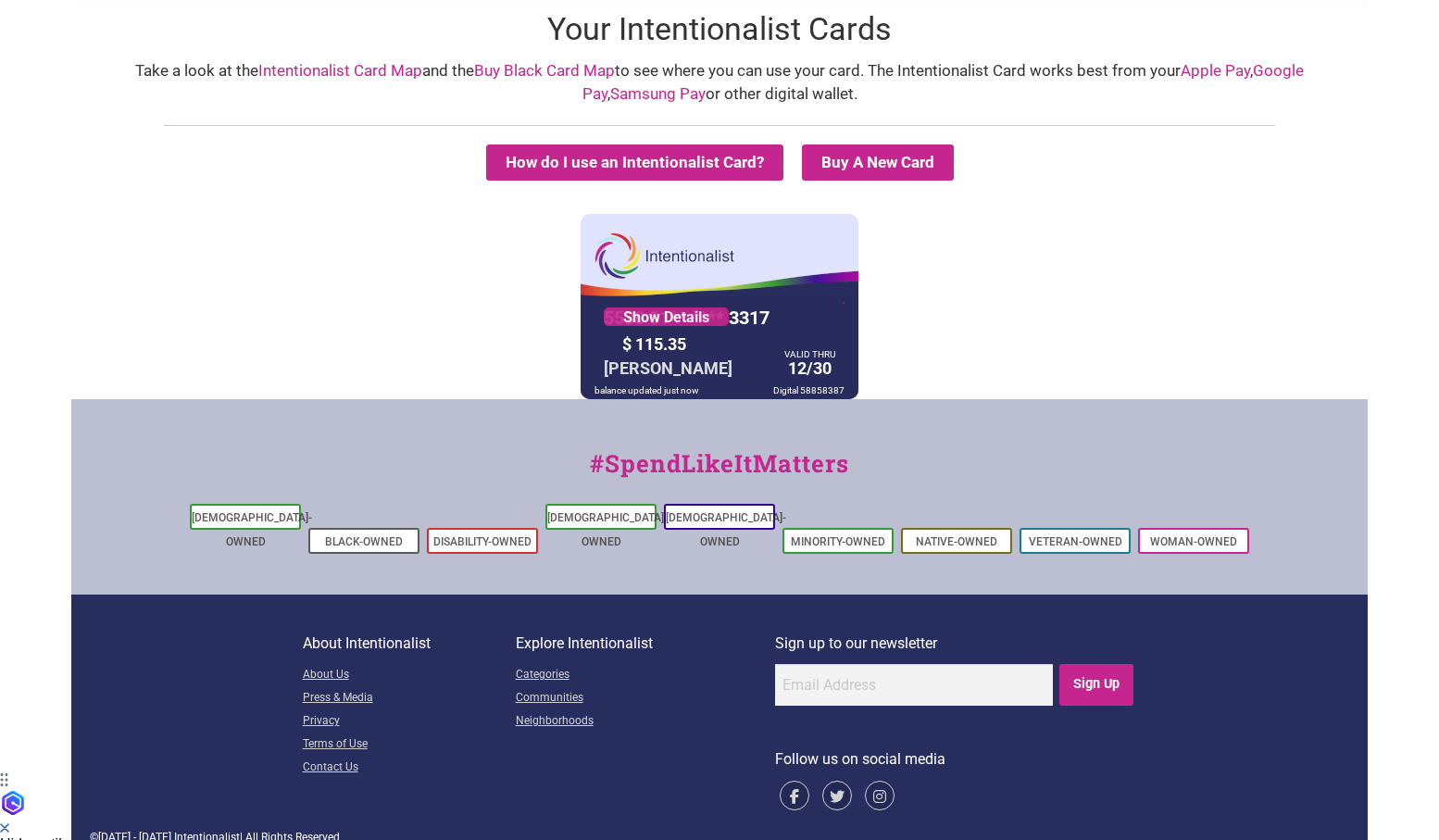
click at [712, 337] on div "$ 115.35" at bounding box center [696, 343] width 158 height 29
click at [694, 308] on link "Show Details" at bounding box center [666, 317] width 125 height 19
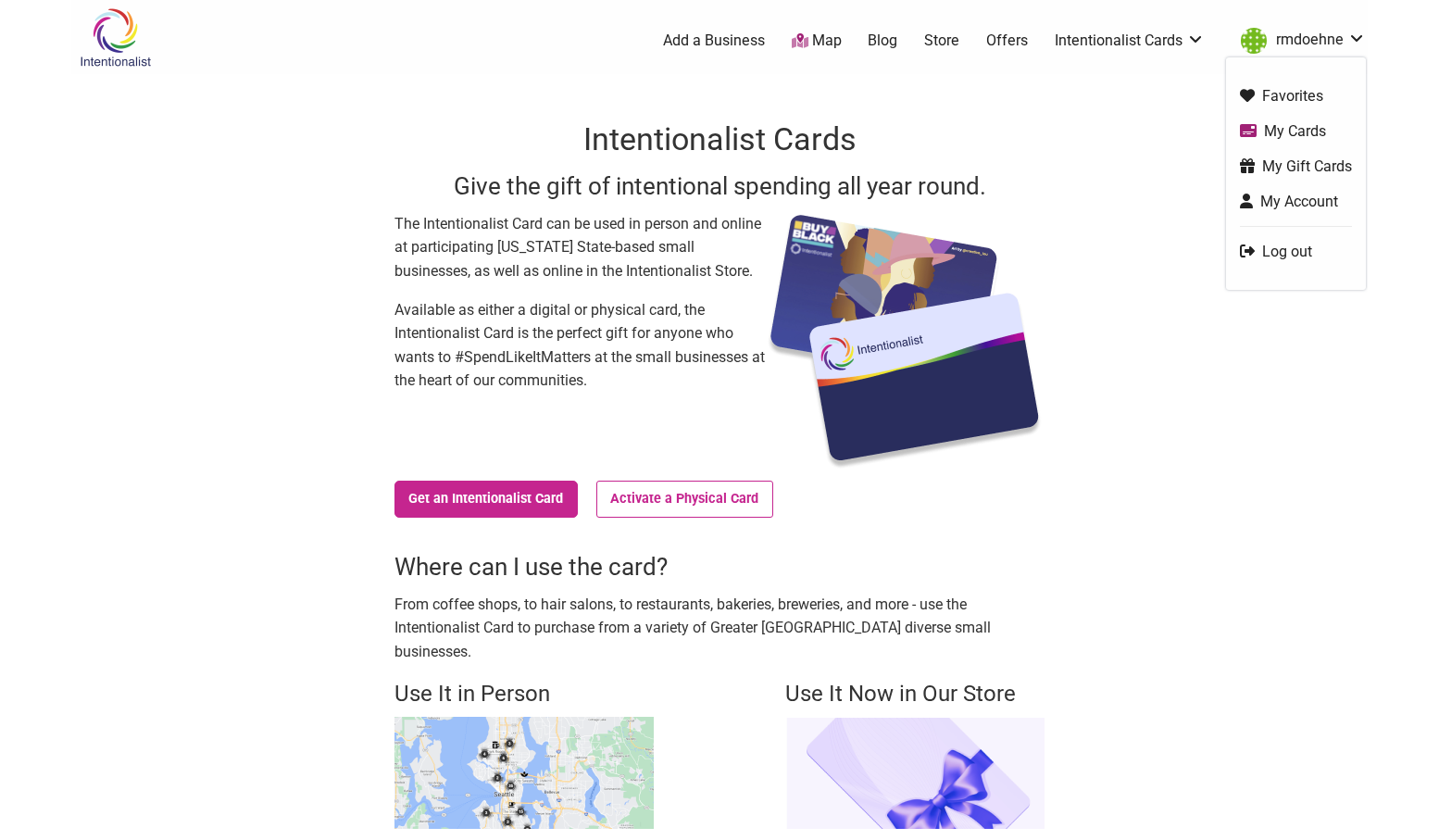
click at [1326, 25] on link "rmdoehne" at bounding box center [1299, 41] width 135 height 33
click at [1290, 200] on link "My Account" at bounding box center [1296, 200] width 112 height 21
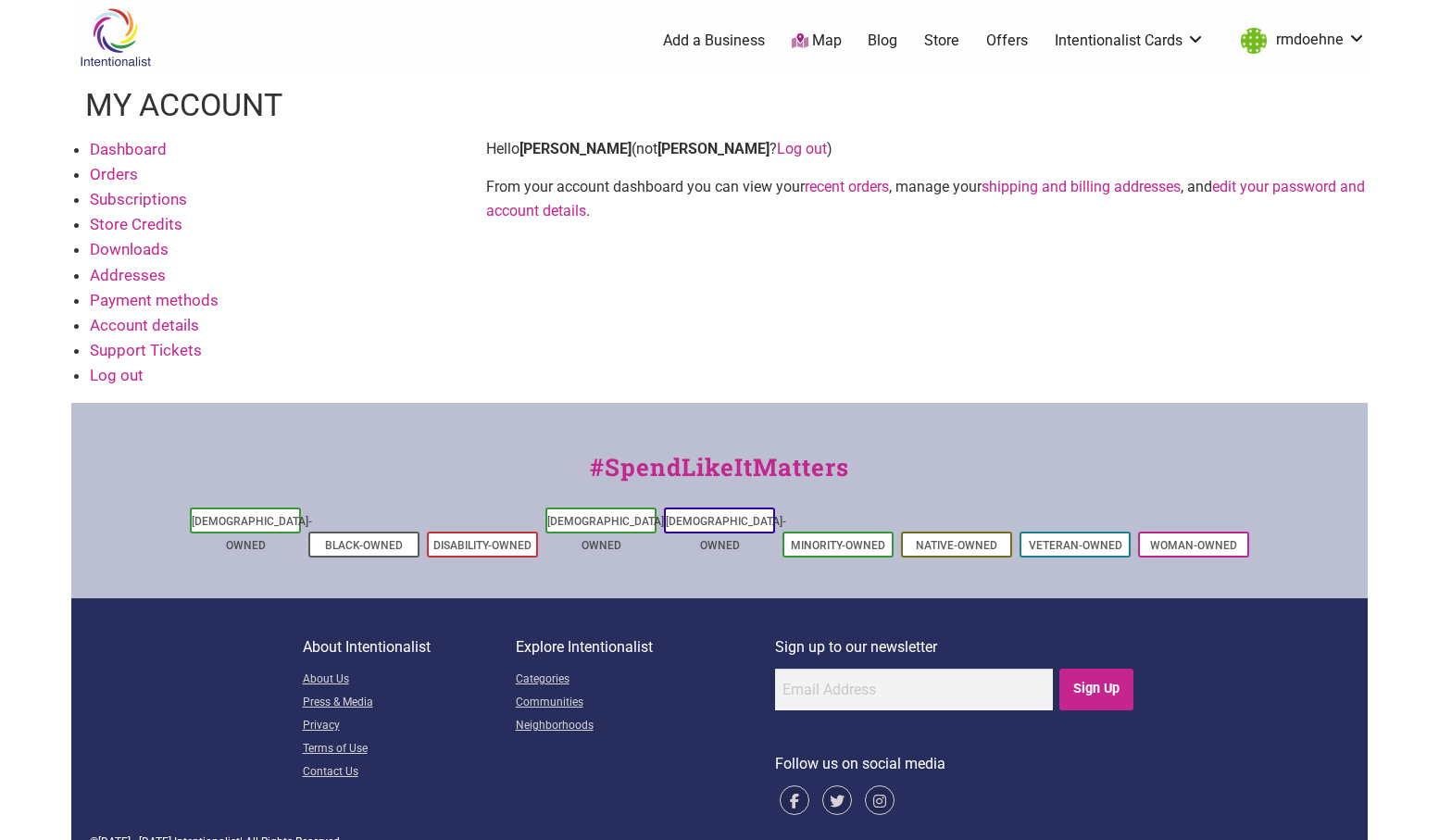
click at [840, 187] on link "recent orders" at bounding box center [847, 187] width 84 height 18
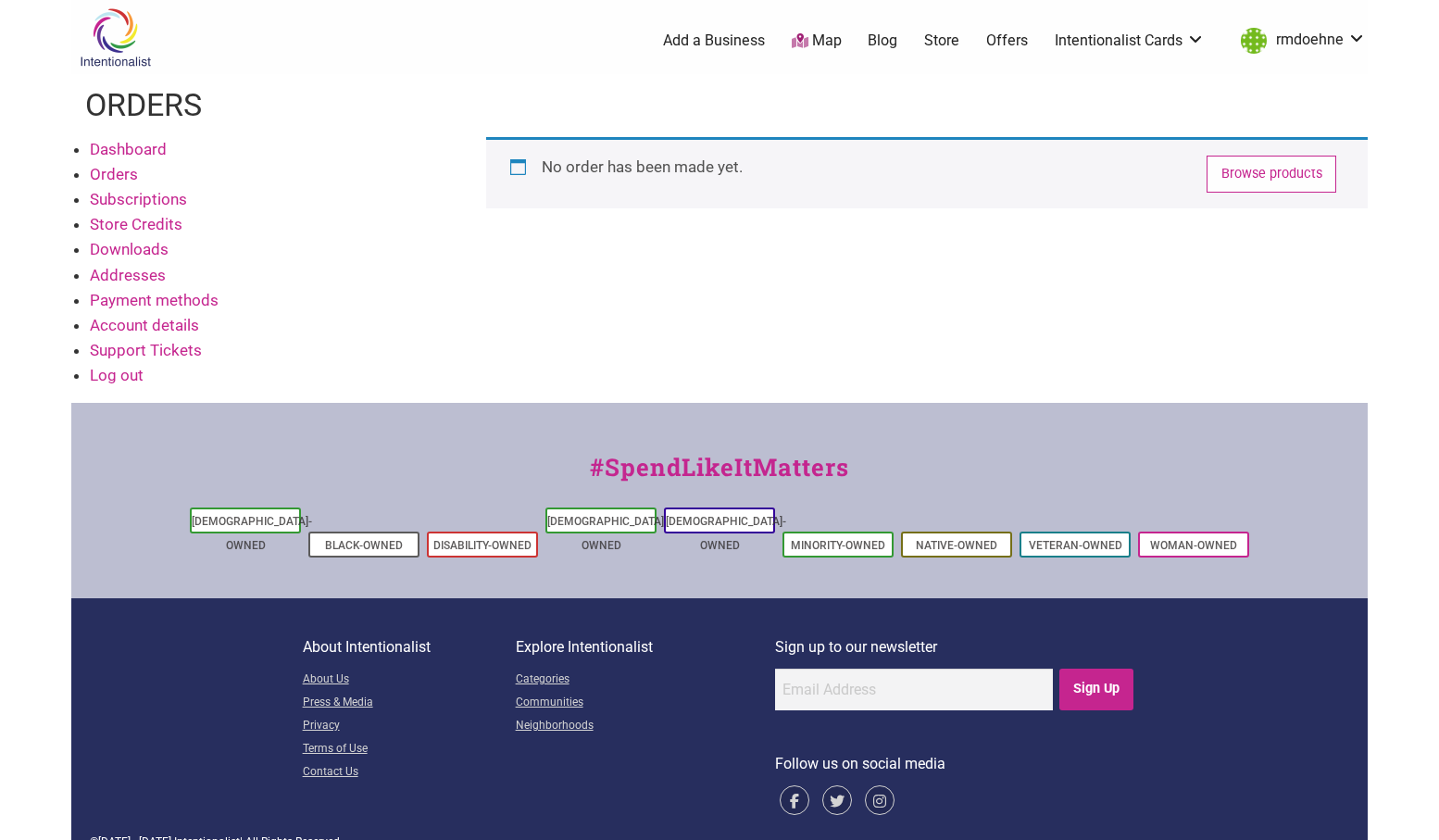
click at [121, 151] on link "Dashboard" at bounding box center [128, 149] width 77 height 19
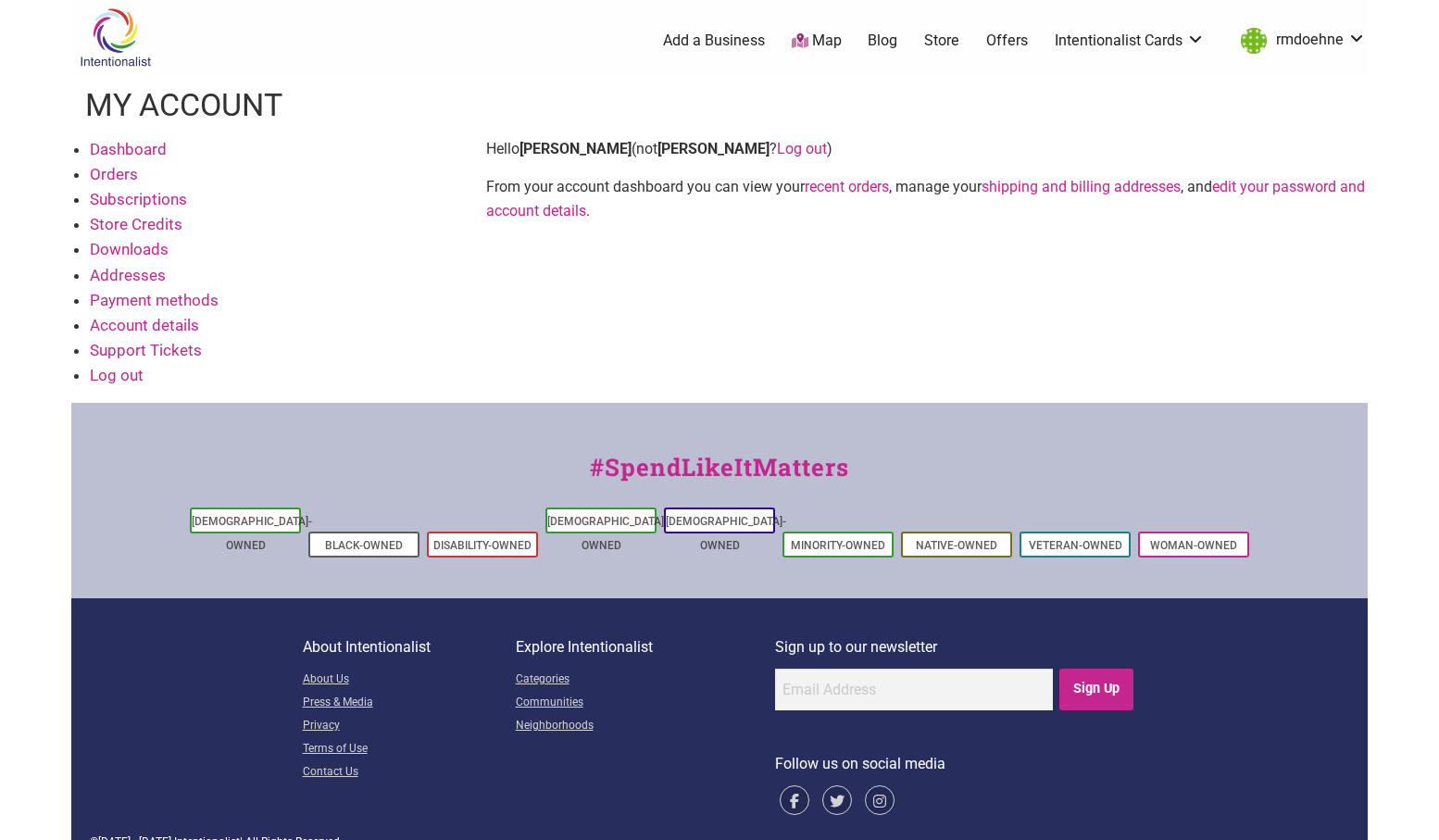
click at [1011, 42] on link "Offers" at bounding box center [1006, 41] width 42 height 20
